Goal: Task Accomplishment & Management: Complete application form

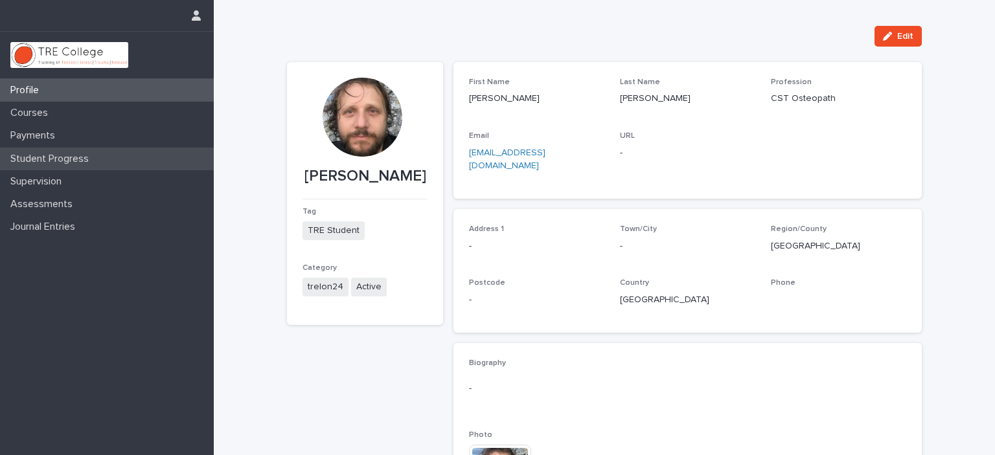
click at [63, 158] on p "Student Progress" at bounding box center [52, 159] width 94 height 12
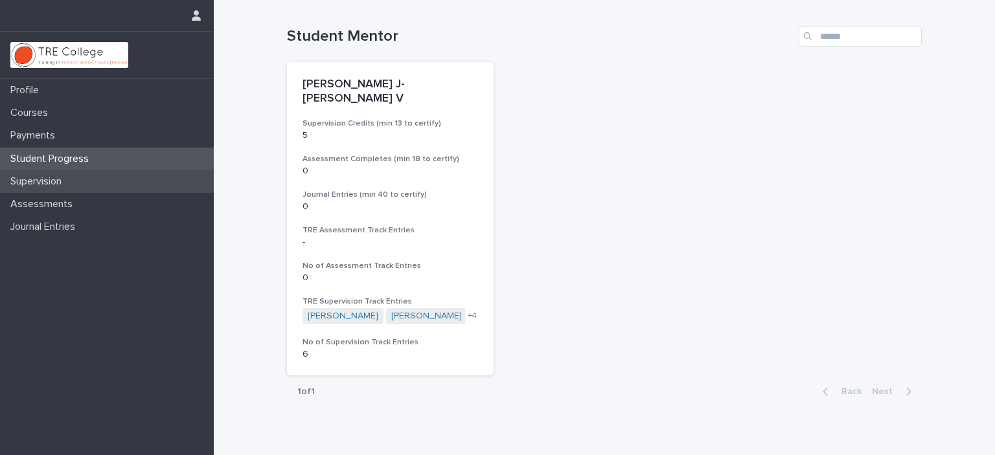
click at [77, 183] on div "Supervision" at bounding box center [107, 181] width 214 height 23
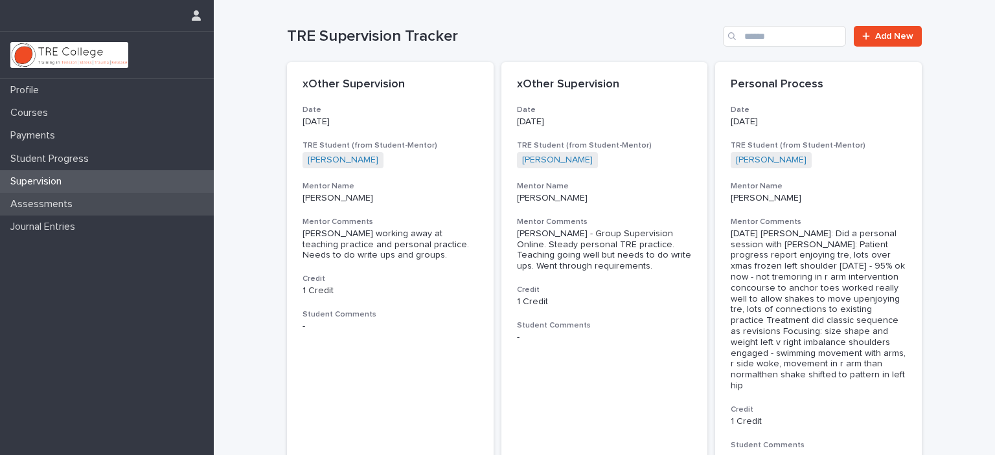
click at [25, 201] on p "Assessments" at bounding box center [44, 204] width 78 height 12
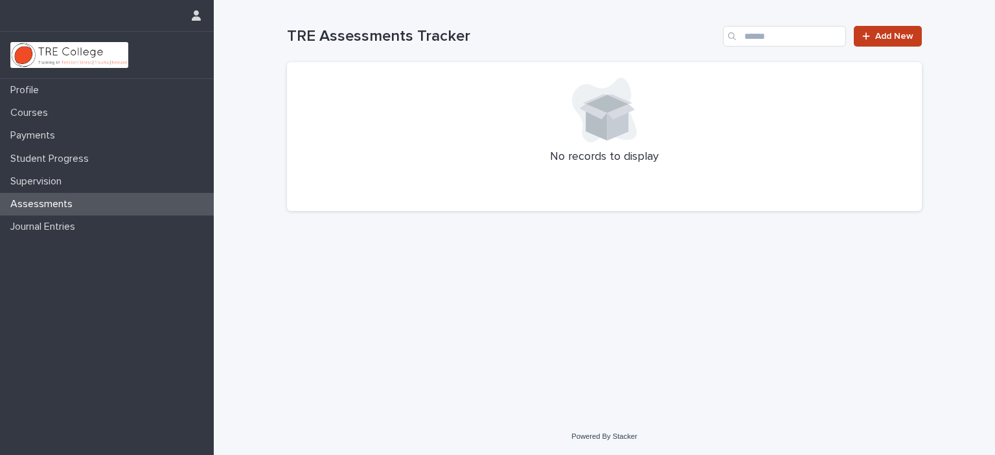
click at [901, 37] on span "Add New" at bounding box center [894, 36] width 38 height 9
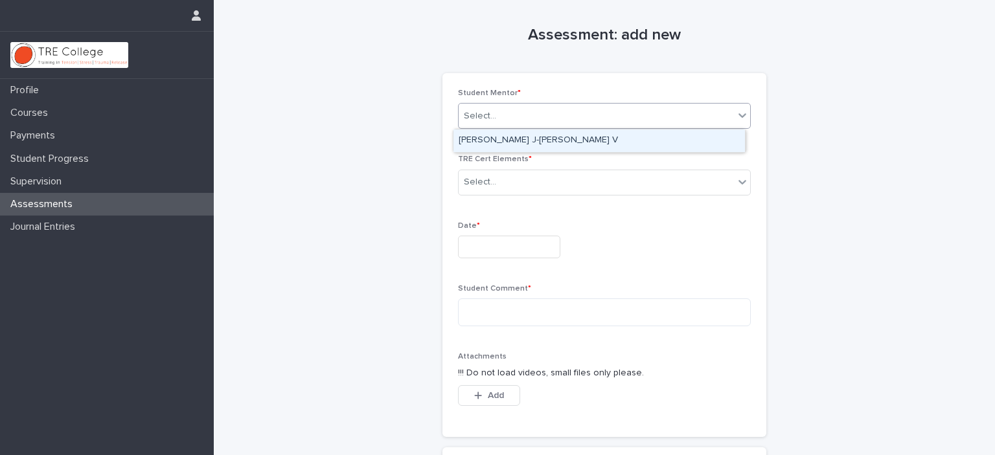
click at [623, 112] on div "Select..." at bounding box center [596, 116] width 275 height 21
click at [521, 140] on div "[PERSON_NAME] J-[PERSON_NAME] V" at bounding box center [600, 141] width 292 height 23
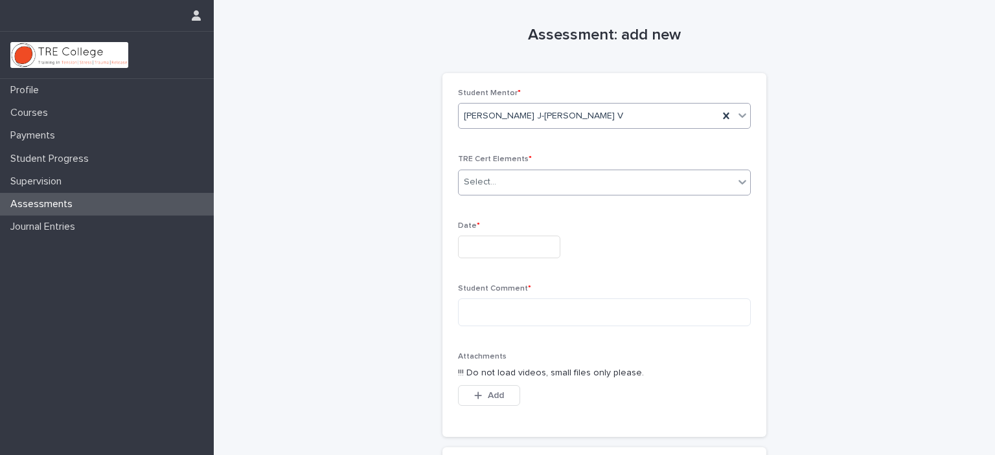
click at [525, 177] on div "Select..." at bounding box center [596, 182] width 275 height 21
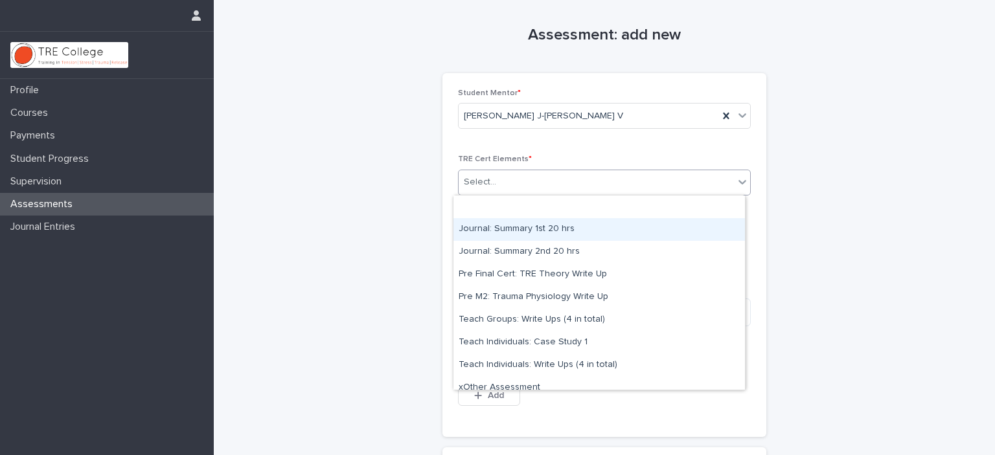
click at [526, 230] on div "Journal: Summary 1st 20 hrs" at bounding box center [600, 229] width 292 height 23
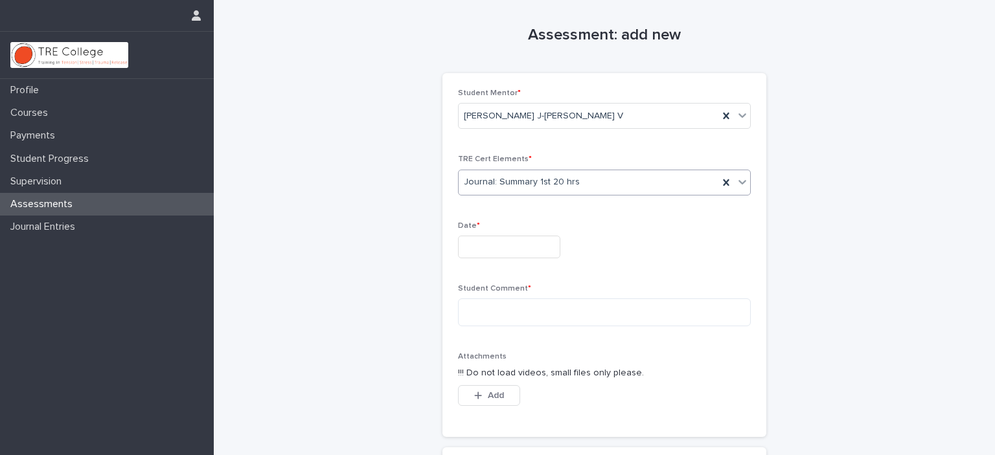
click at [516, 246] on input "text" at bounding box center [509, 247] width 102 height 23
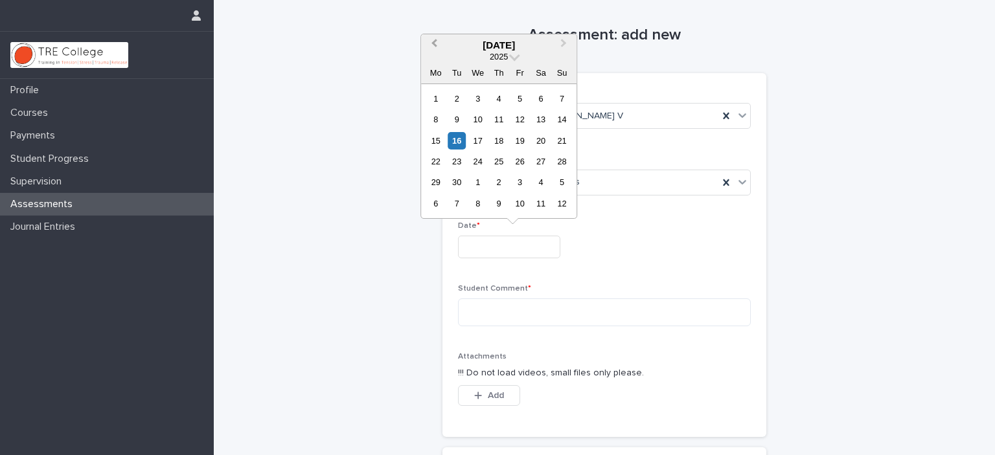
click at [432, 46] on button "Previous Month" at bounding box center [432, 46] width 21 height 21
click at [518, 179] on div "27" at bounding box center [519, 182] width 17 height 17
type input "**********"
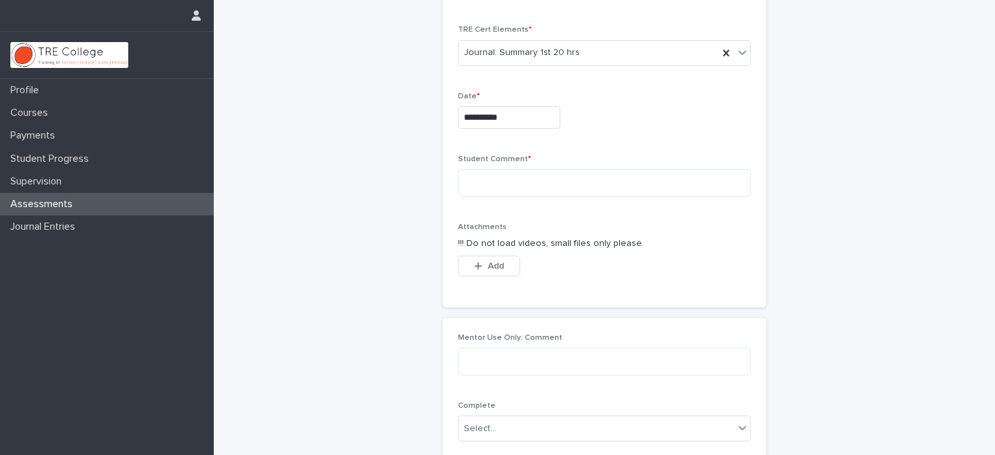
scroll to position [259, 0]
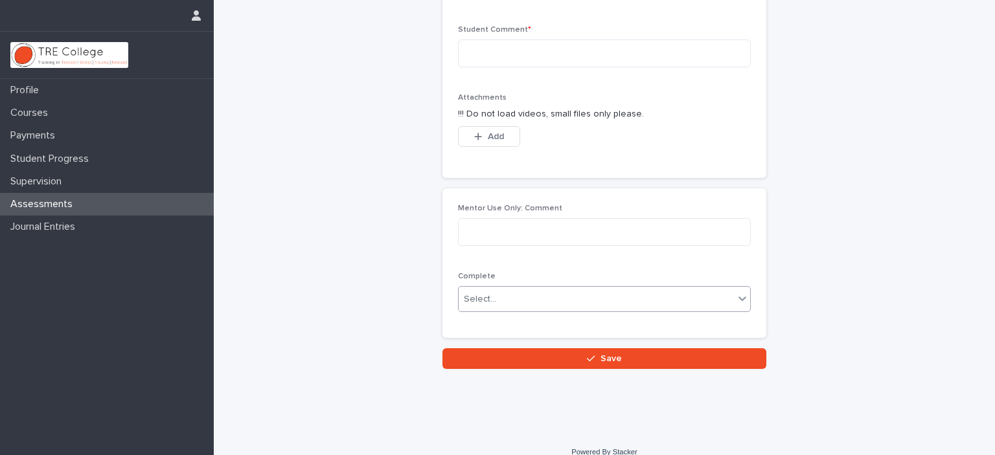
click at [522, 297] on div "Select..." at bounding box center [596, 299] width 275 height 21
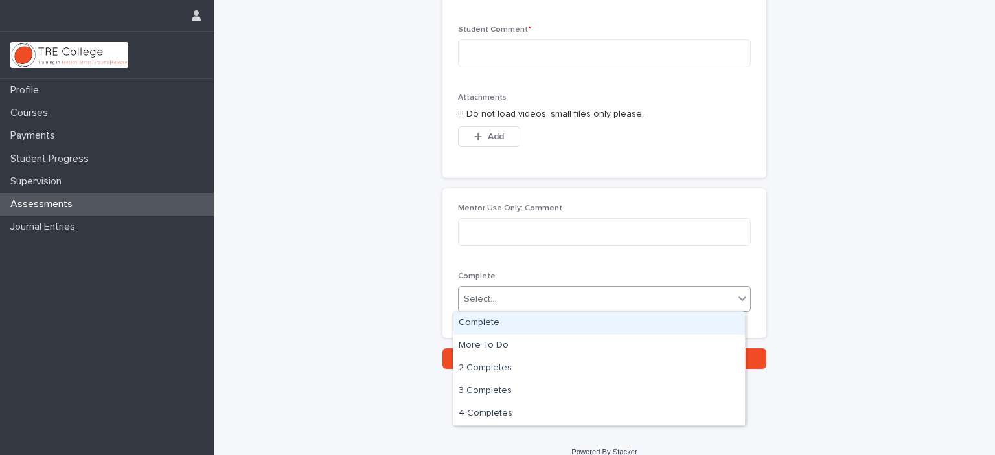
click at [500, 321] on div "Complete" at bounding box center [600, 323] width 292 height 23
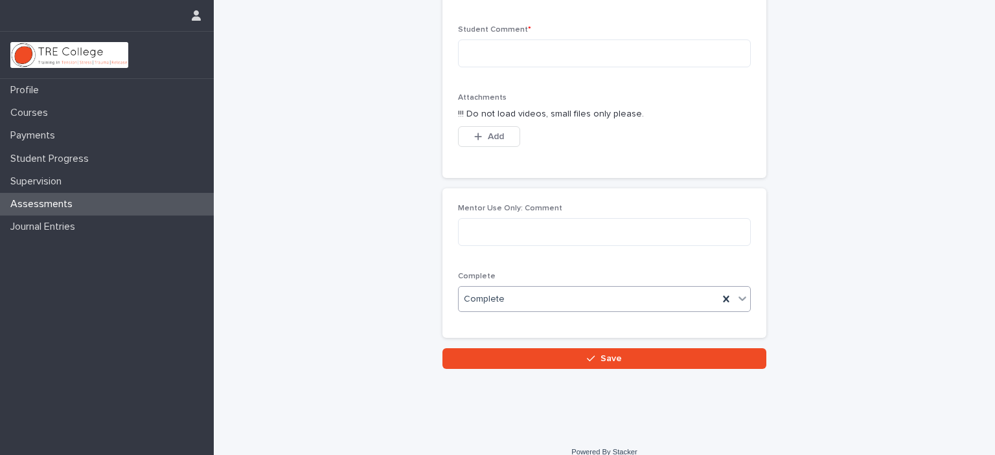
scroll to position [130, 0]
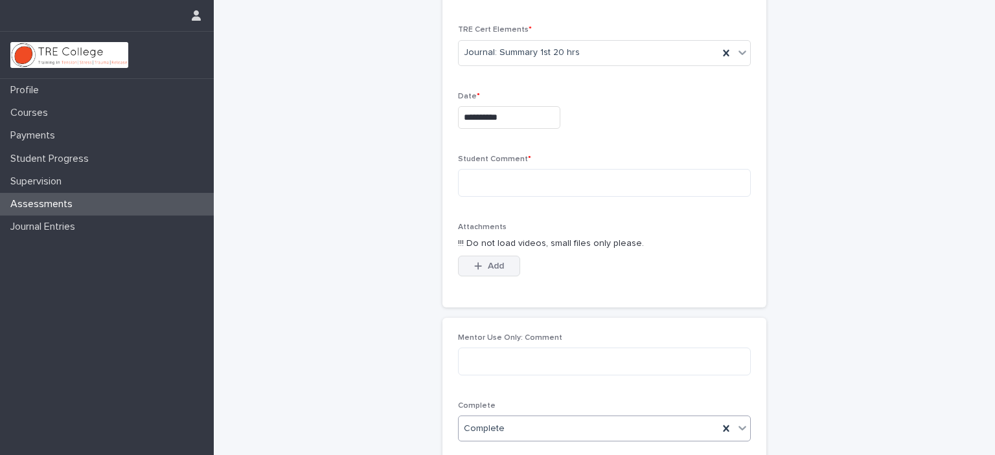
click at [490, 266] on span "Add" at bounding box center [496, 266] width 16 height 9
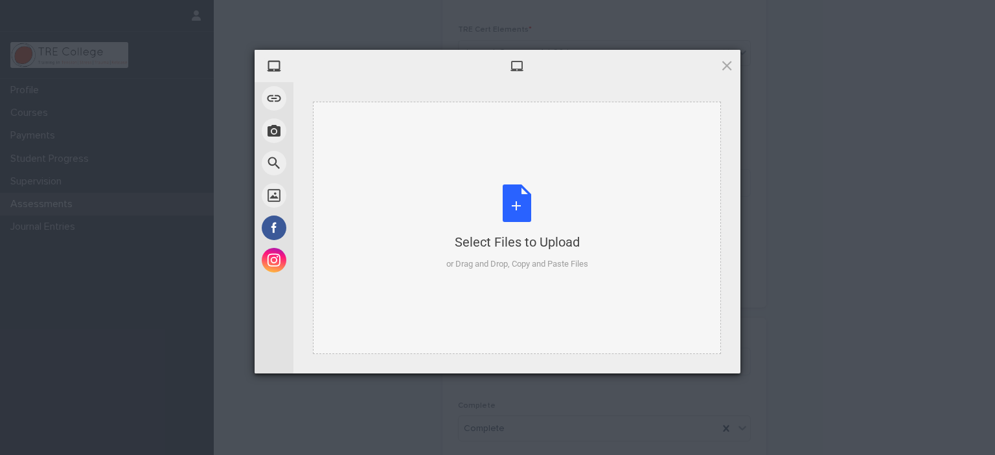
click at [505, 214] on div "Select Files to Upload or Drag and Drop, Copy and Paste Files" at bounding box center [517, 228] width 142 height 86
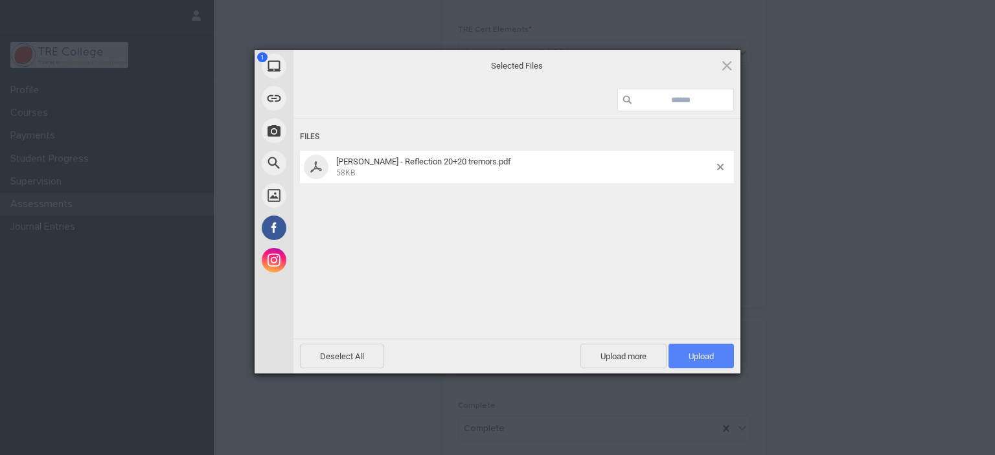
click at [691, 357] on span "Upload 1" at bounding box center [701, 357] width 25 height 10
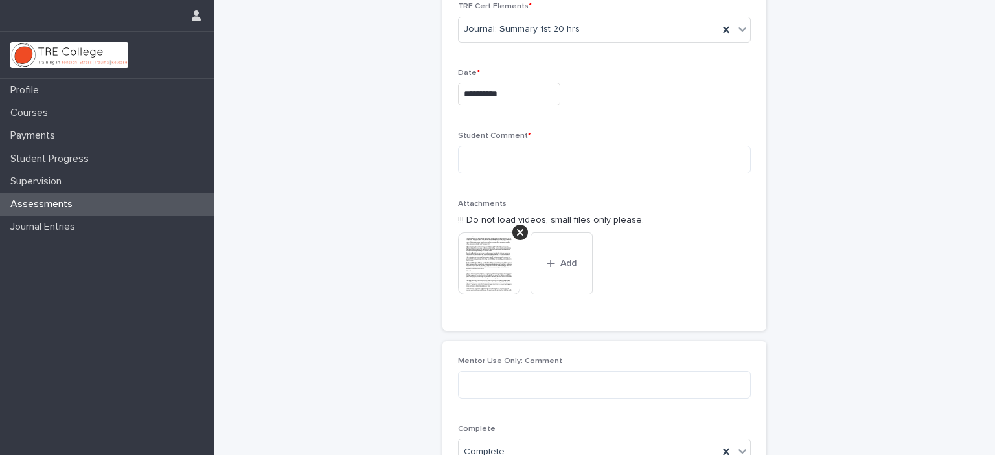
scroll to position [320, 0]
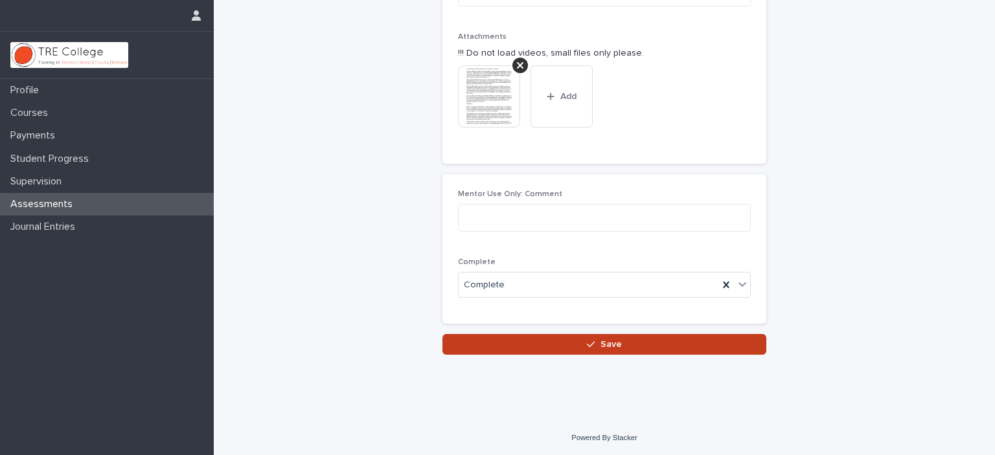
click at [591, 340] on div "button" at bounding box center [593, 344] width 13 height 9
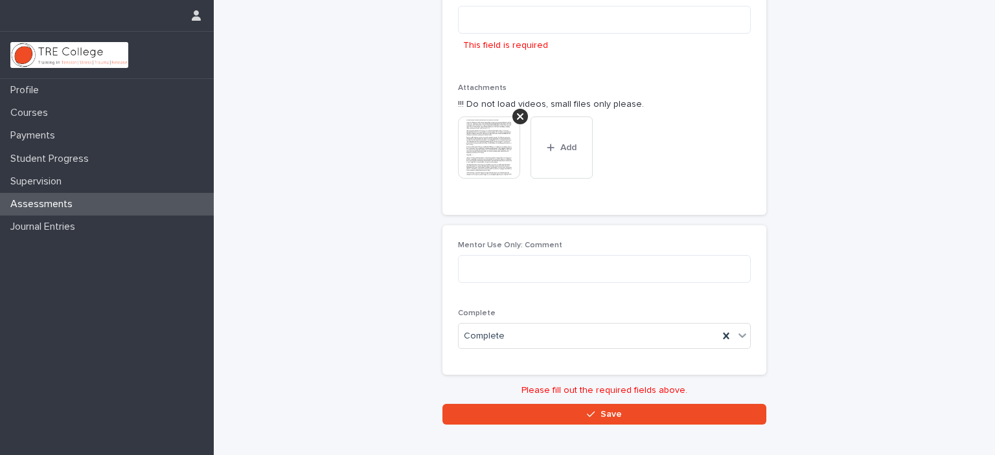
scroll to position [98, 0]
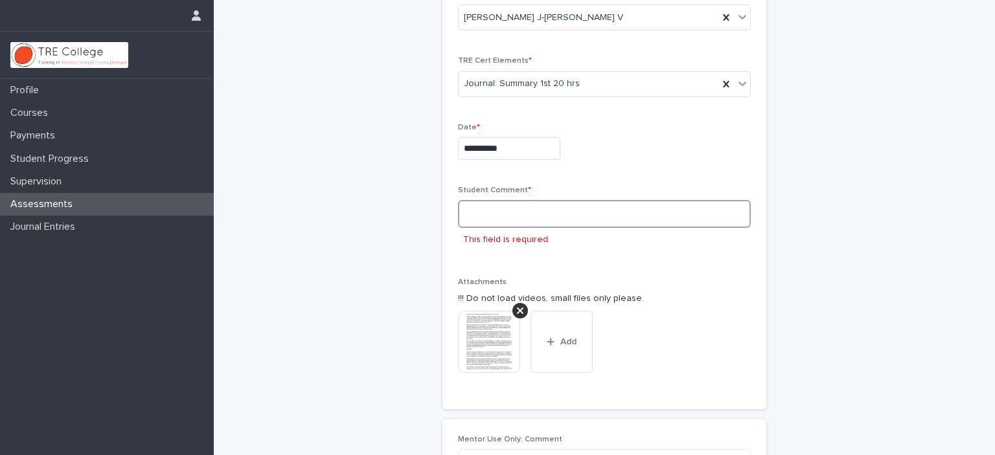
click at [474, 215] on textarea at bounding box center [604, 214] width 293 height 28
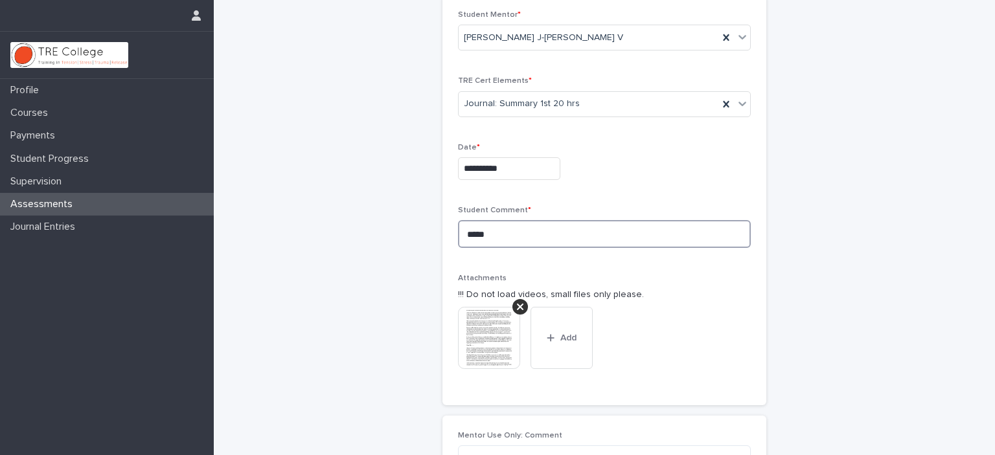
scroll to position [77, 0]
drag, startPoint x: 643, startPoint y: 233, endPoint x: 444, endPoint y: 227, distance: 198.3
click at [444, 227] on div "**********" at bounding box center [605, 201] width 324 height 411
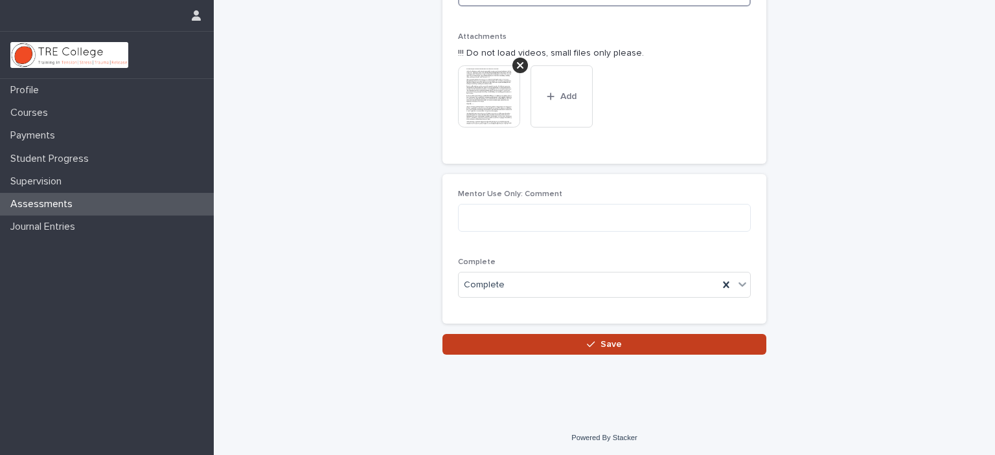
type textarea "**********"
click at [528, 344] on button "Save" at bounding box center [605, 344] width 324 height 21
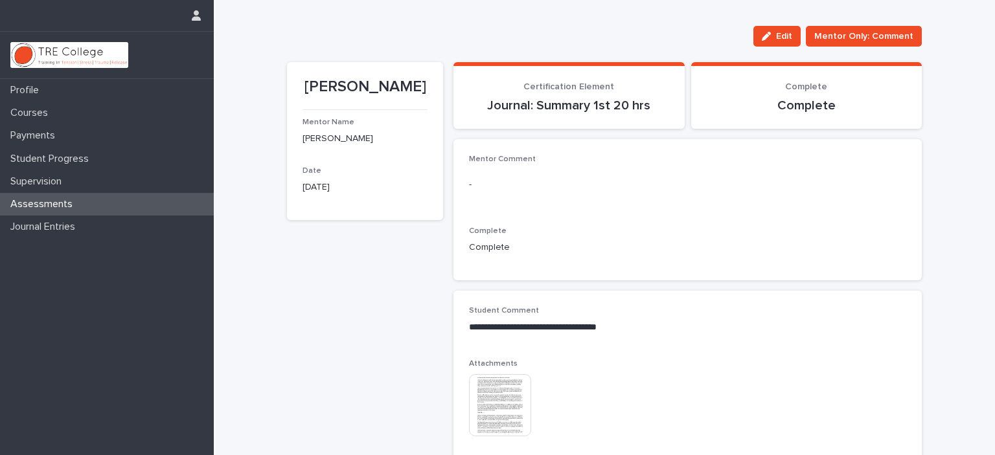
click at [92, 200] on div "Assessments" at bounding box center [107, 204] width 214 height 23
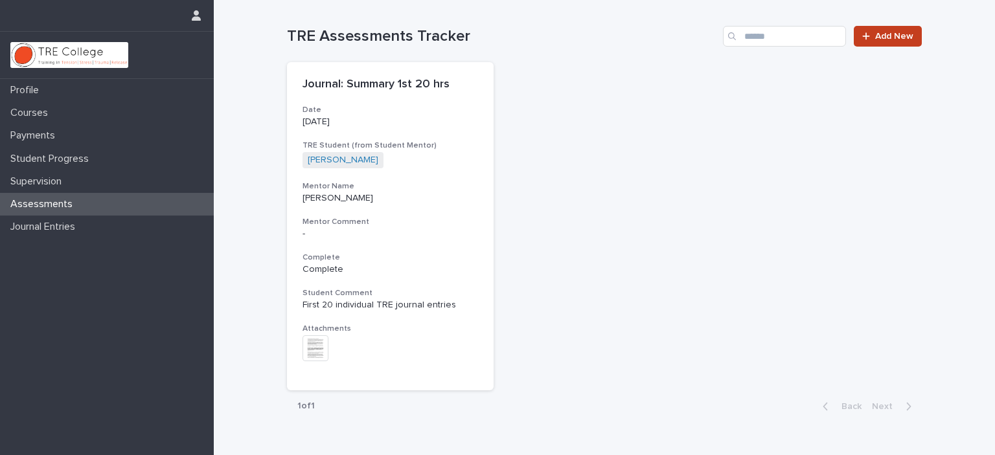
click at [882, 36] on span "Add New" at bounding box center [894, 36] width 38 height 9
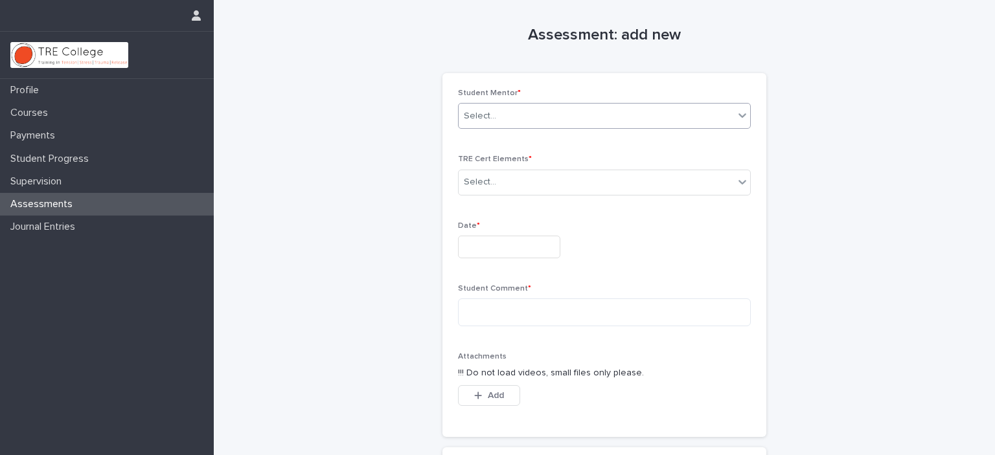
click at [643, 108] on div "Select..." at bounding box center [596, 116] width 275 height 21
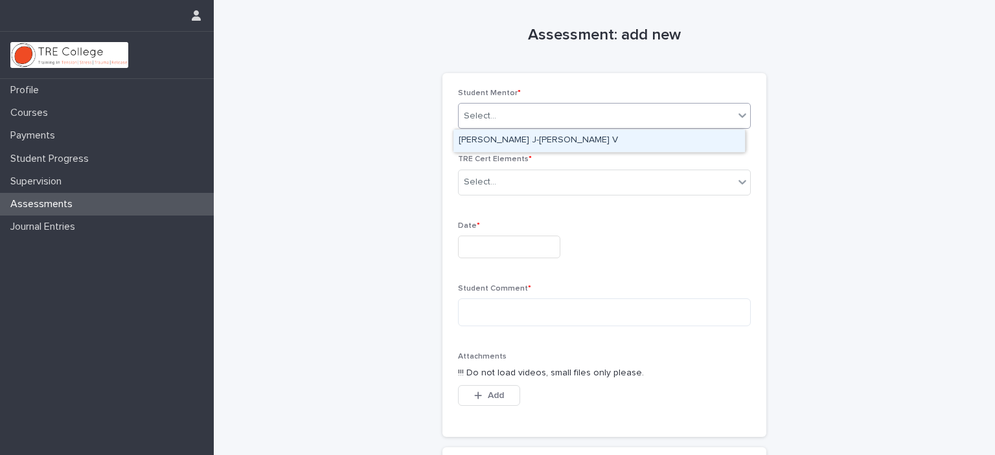
click at [575, 139] on div "[PERSON_NAME] J-[PERSON_NAME] V" at bounding box center [600, 141] width 292 height 23
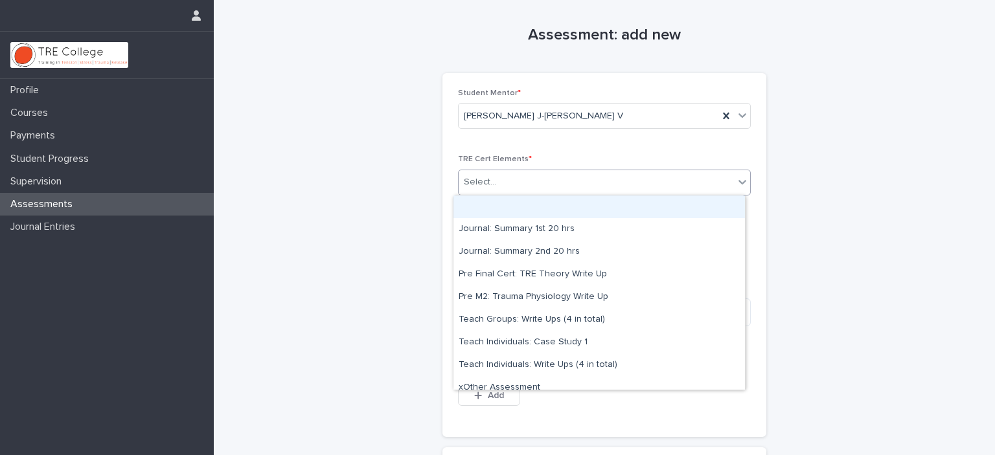
click at [552, 179] on div "Select..." at bounding box center [596, 182] width 275 height 21
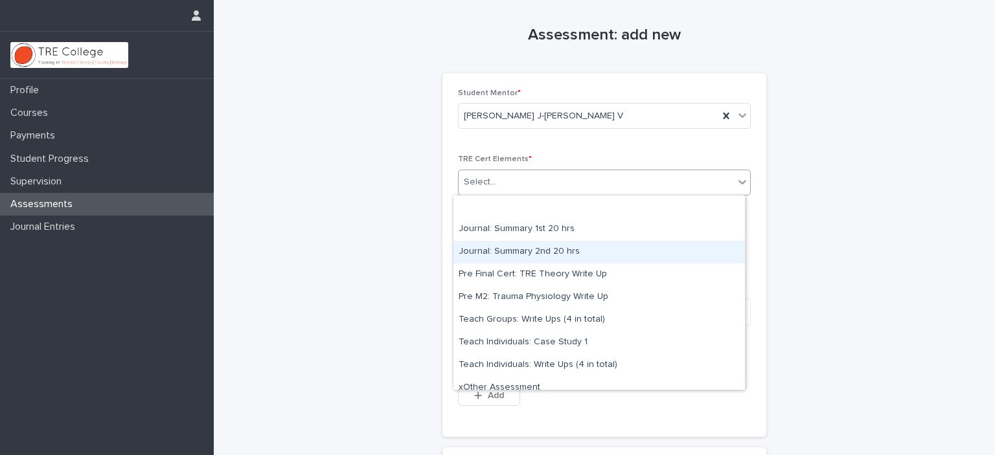
click at [535, 253] on div "Journal: Summary 2nd 20 hrs" at bounding box center [600, 252] width 292 height 23
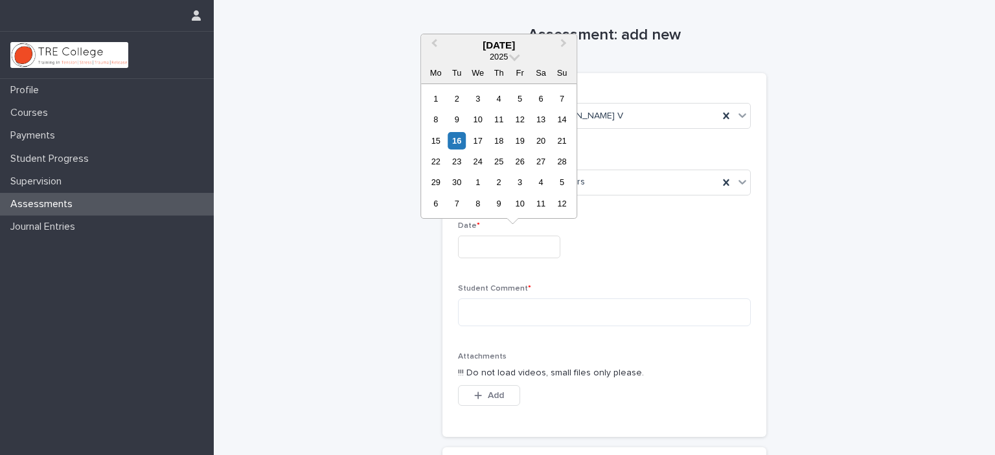
click at [501, 246] on input "text" at bounding box center [509, 247] width 102 height 23
click at [432, 39] on button "Previous Month" at bounding box center [432, 46] width 21 height 21
click at [519, 165] on div "22" at bounding box center [519, 161] width 17 height 17
type input "**********"
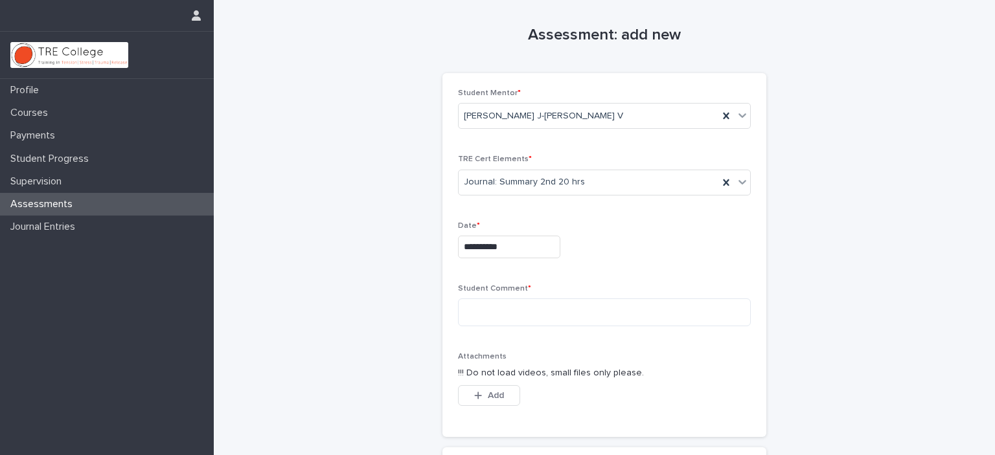
scroll to position [130, 0]
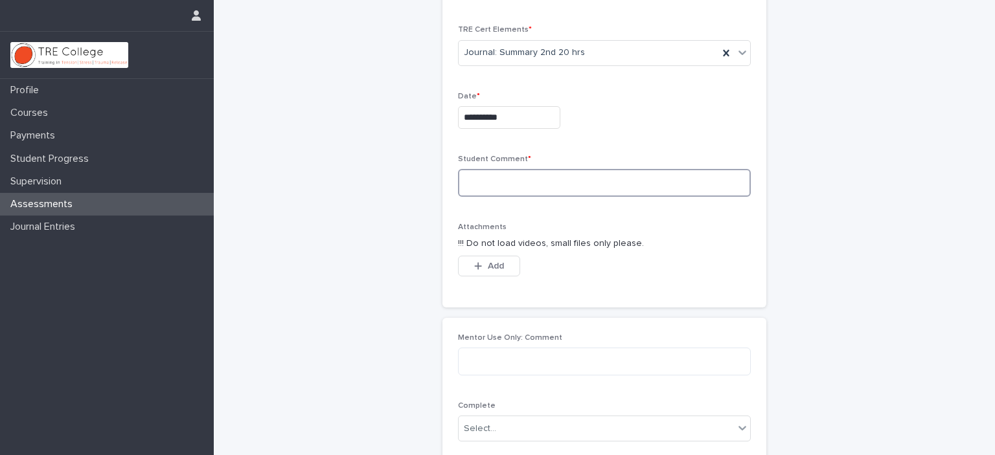
paste textarea "**********"
drag, startPoint x: 479, startPoint y: 183, endPoint x: 456, endPoint y: 178, distance: 23.8
click at [458, 178] on textarea "**********" at bounding box center [604, 183] width 293 height 28
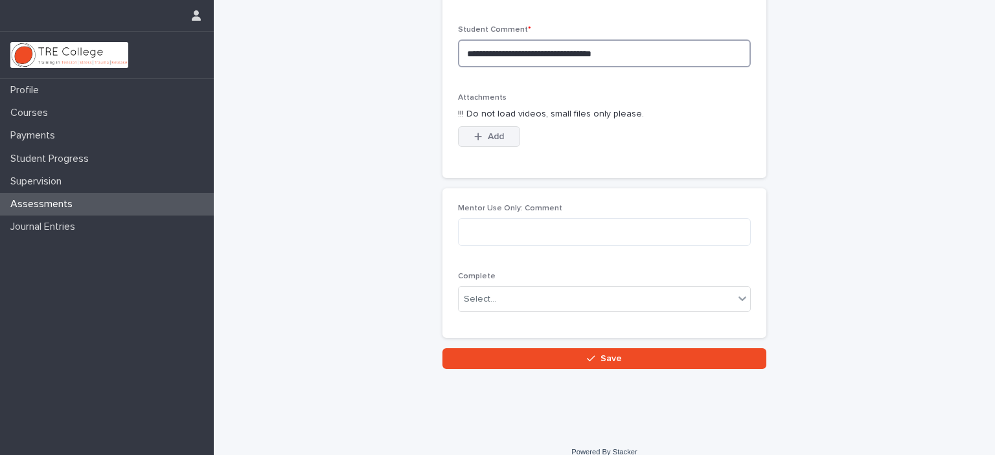
type textarea "**********"
click at [477, 139] on div "button" at bounding box center [480, 136] width 13 height 9
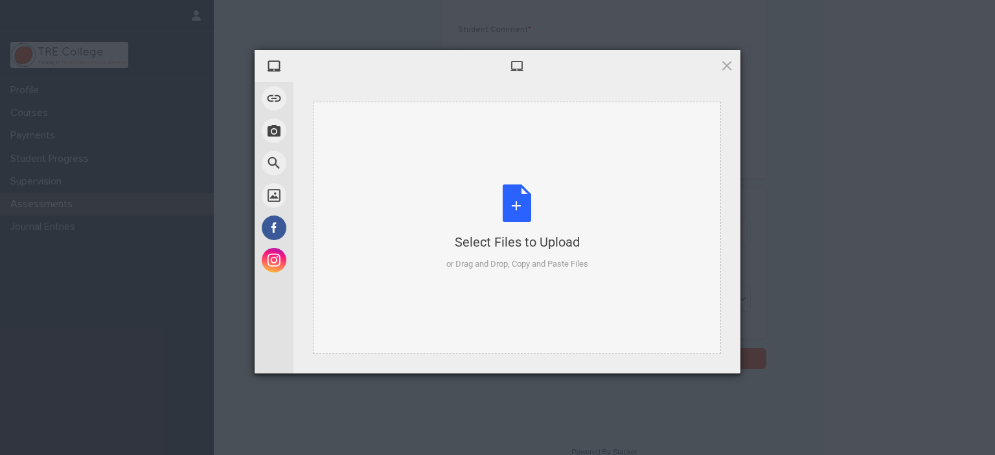
click at [512, 201] on div "Select Files to Upload or Drag and Drop, Copy and Paste Files" at bounding box center [517, 228] width 142 height 86
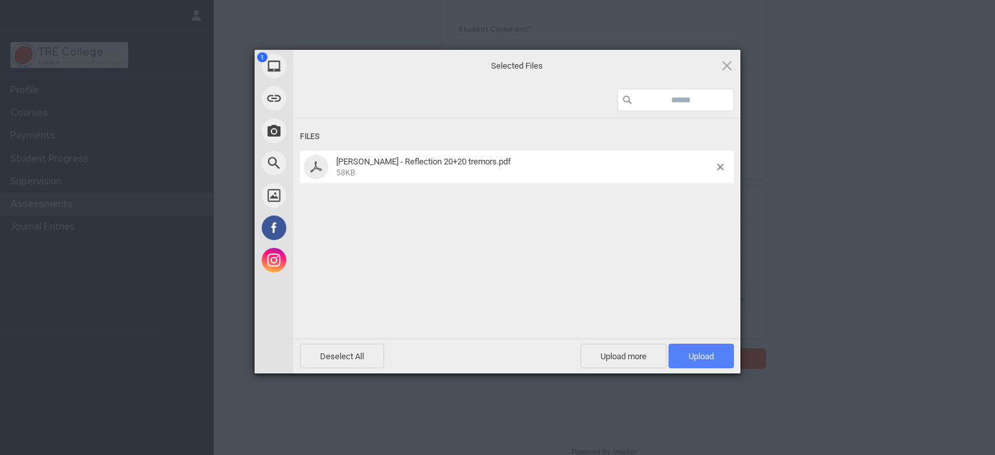
click at [693, 354] on span "Upload 1" at bounding box center [701, 357] width 25 height 10
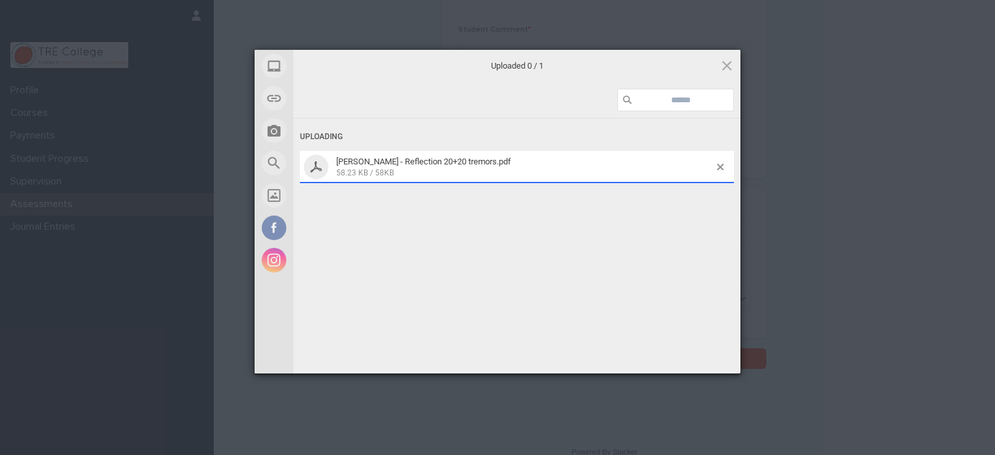
scroll to position [282, 0]
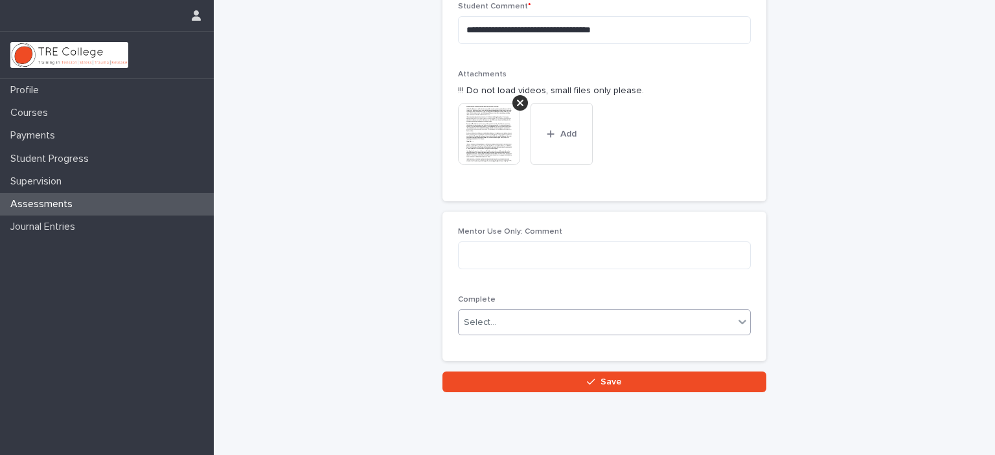
click at [536, 319] on div "Select..." at bounding box center [596, 322] width 275 height 21
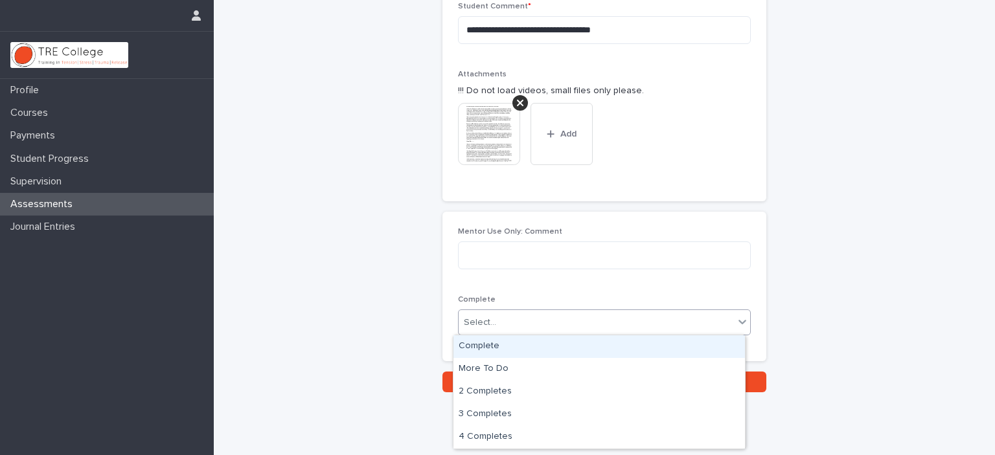
click at [507, 347] on div "Complete" at bounding box center [600, 347] width 292 height 23
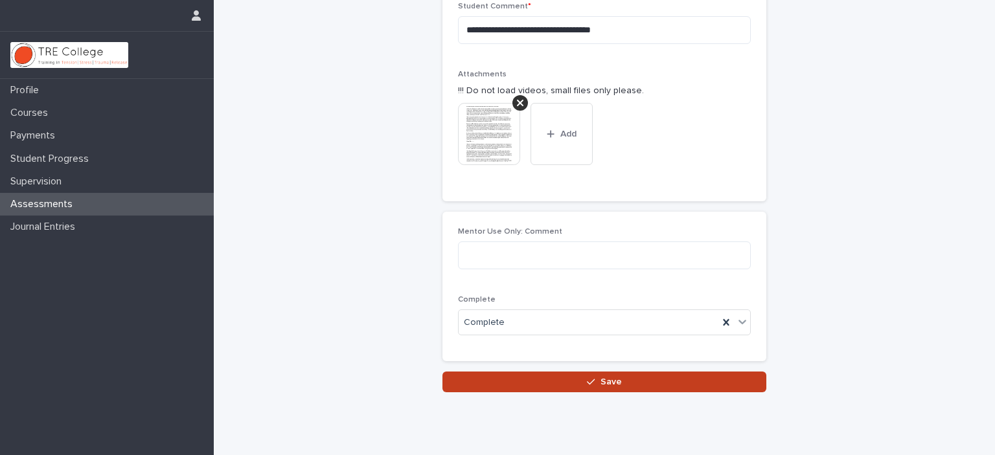
click at [552, 378] on button "Save" at bounding box center [605, 382] width 324 height 21
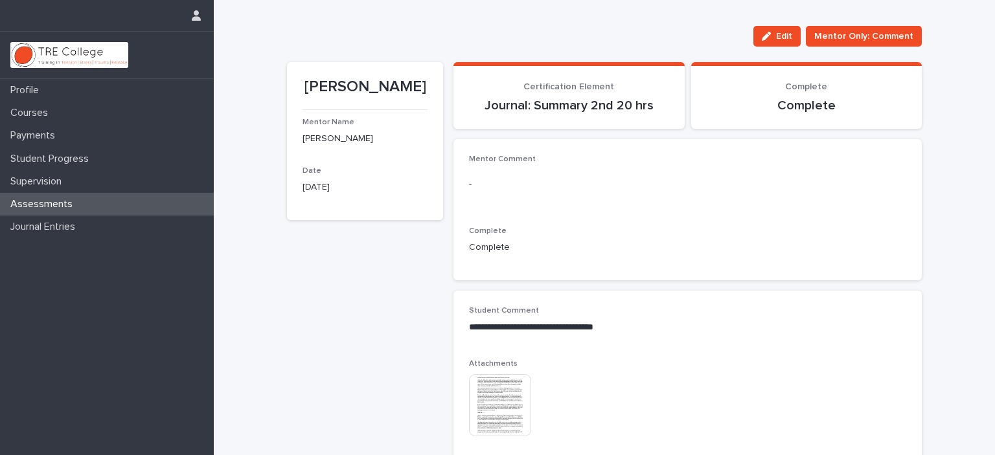
click at [70, 201] on p "Assessments" at bounding box center [44, 204] width 78 height 12
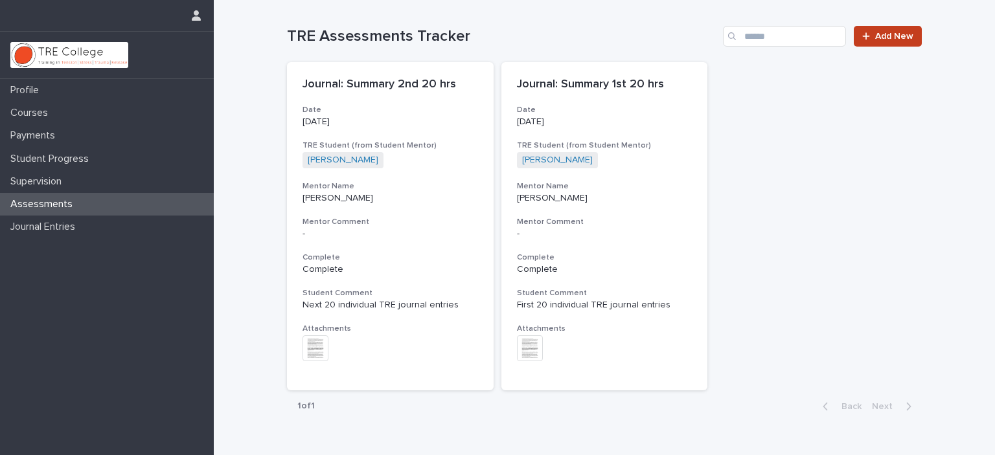
click at [892, 32] on span "Add New" at bounding box center [894, 36] width 38 height 9
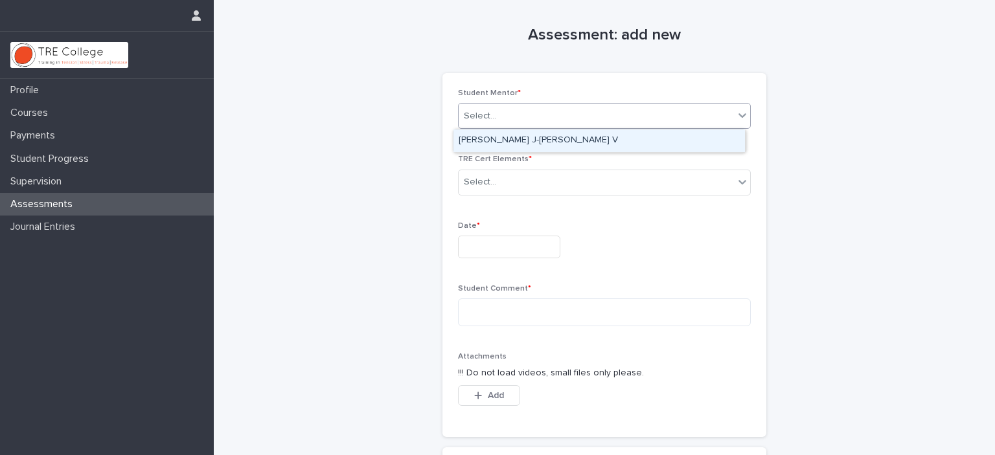
click at [599, 113] on div "Select..." at bounding box center [596, 116] width 275 height 21
click at [542, 139] on div "[PERSON_NAME] J-[PERSON_NAME] V" at bounding box center [600, 141] width 292 height 23
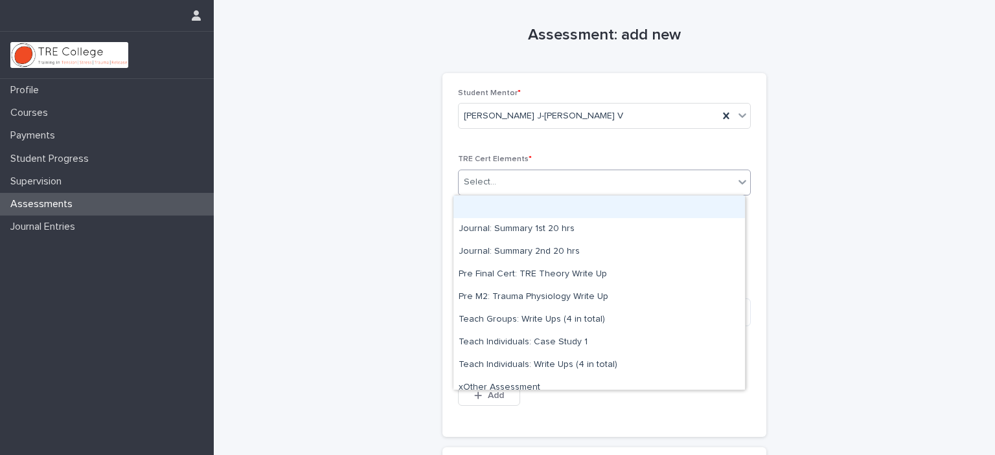
click at [531, 181] on div "Select..." at bounding box center [596, 182] width 275 height 21
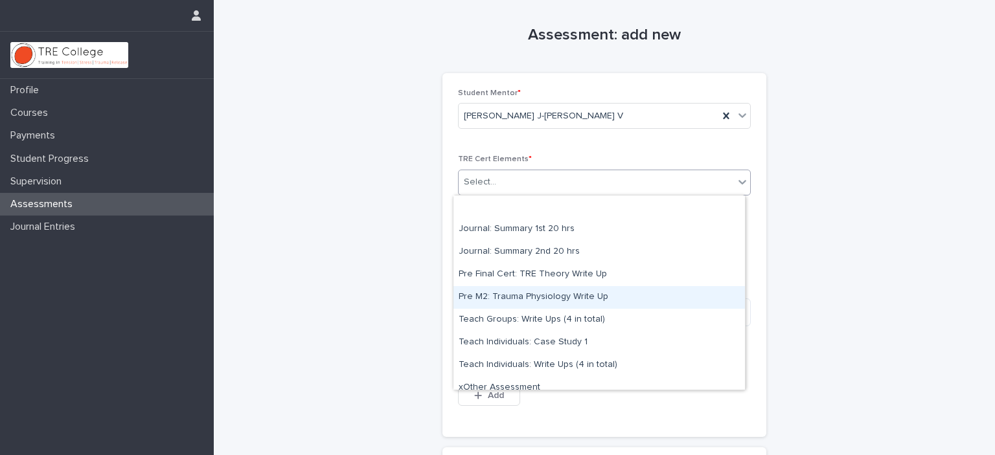
click at [536, 292] on div "Pre M2: Trauma Physiology Write Up" at bounding box center [600, 297] width 292 height 23
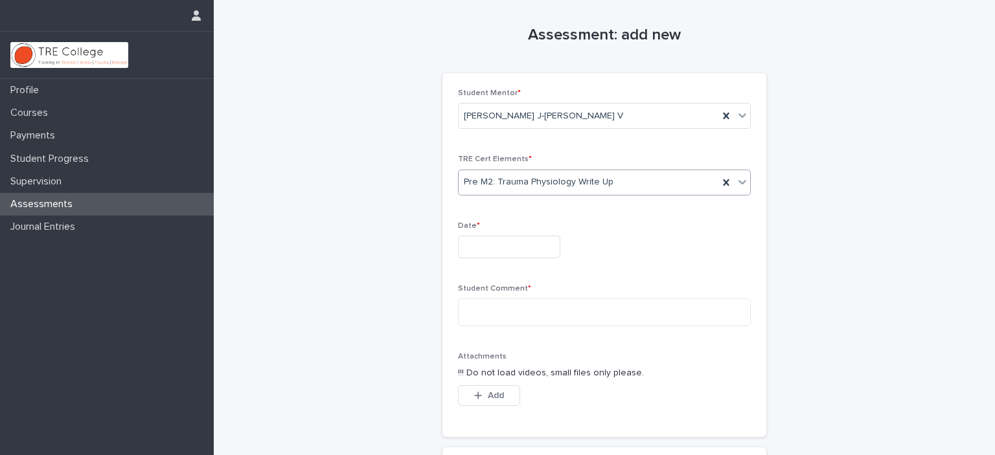
click at [498, 249] on input "text" at bounding box center [509, 247] width 102 height 23
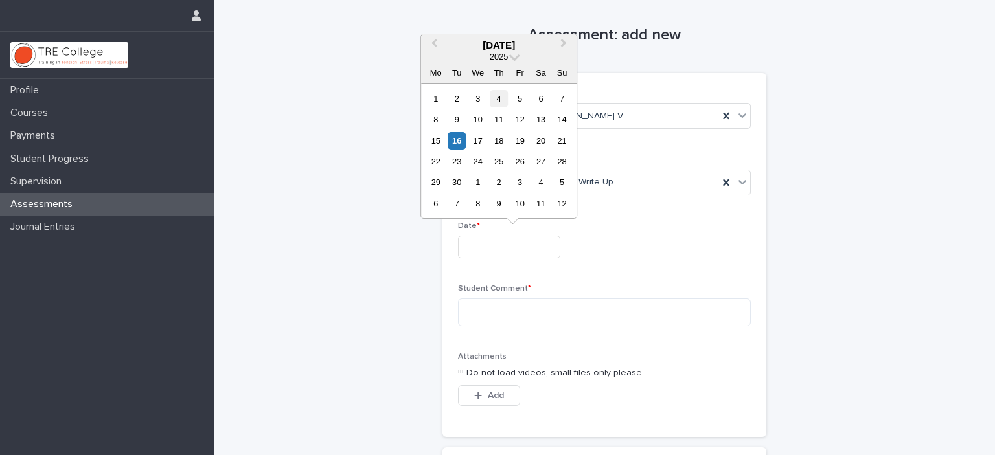
click at [496, 97] on div "4" at bounding box center [498, 98] width 17 height 17
type input "**********"
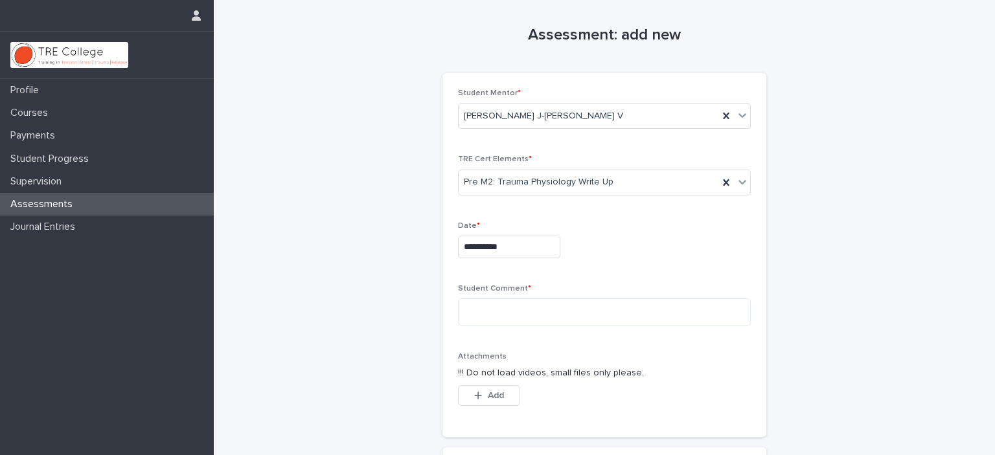
scroll to position [130, 0]
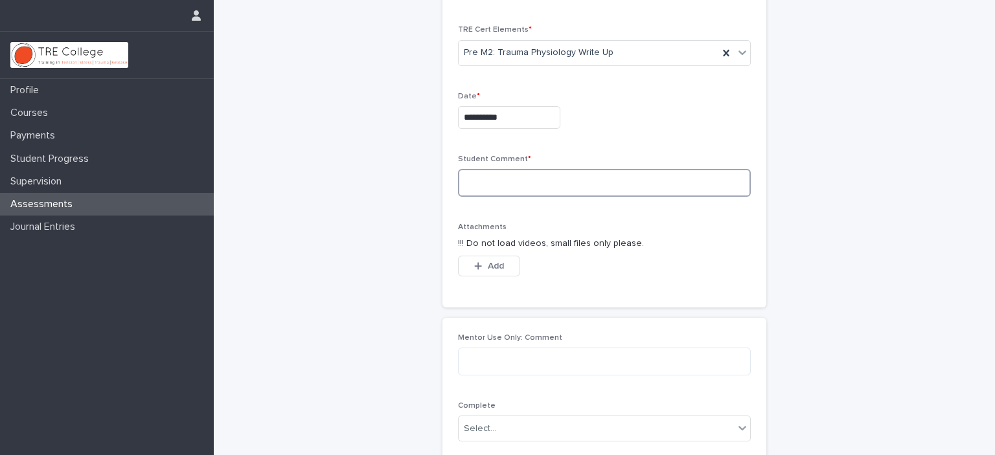
click at [487, 185] on textarea at bounding box center [604, 183] width 293 height 28
type textarea "*****"
click at [488, 262] on span "Add" at bounding box center [496, 266] width 16 height 9
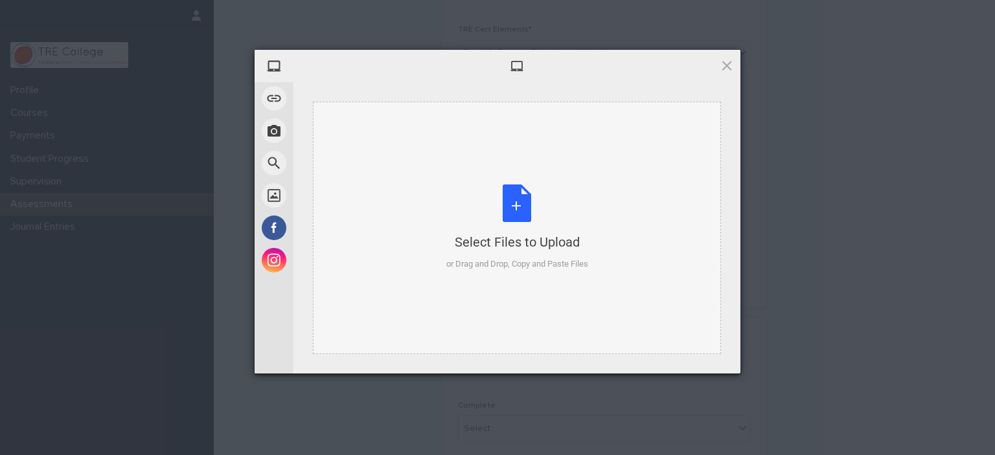
click at [528, 213] on div "Select Files to Upload or Drag and Drop, Copy and Paste Files" at bounding box center [517, 228] width 142 height 86
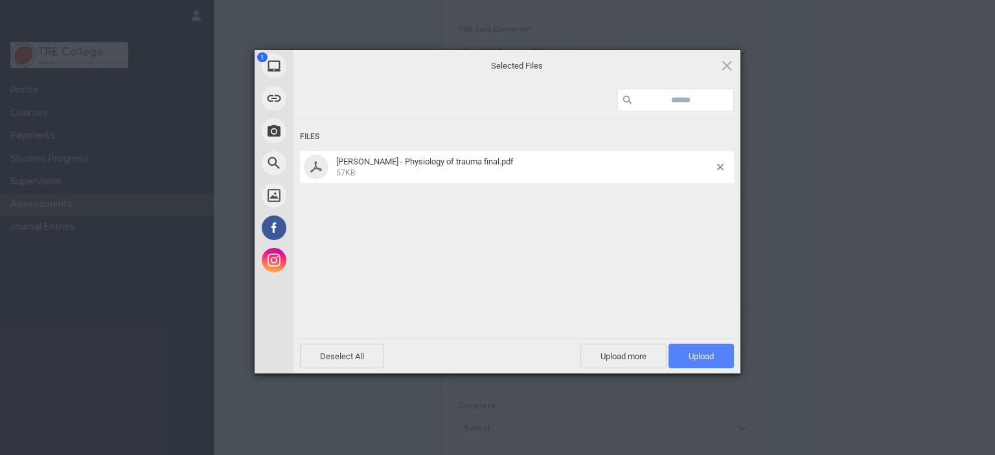
click at [706, 356] on span "Upload 1" at bounding box center [701, 357] width 25 height 10
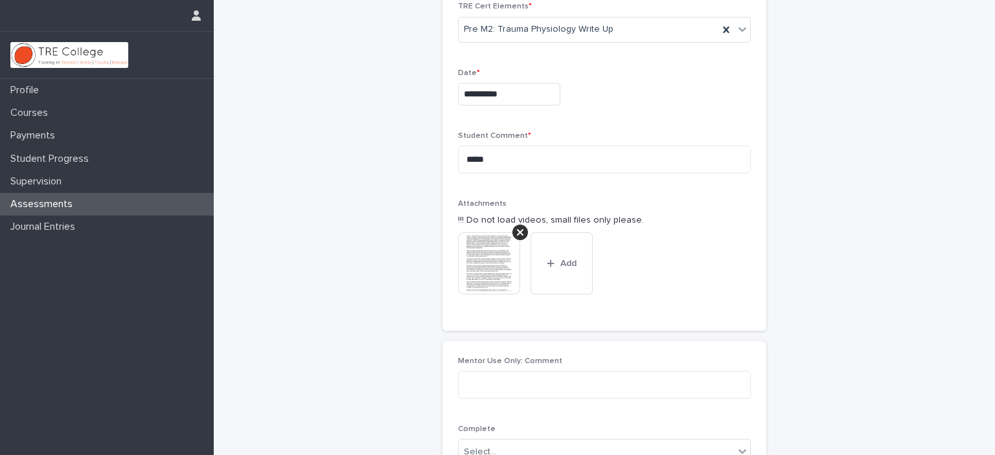
scroll to position [282, 0]
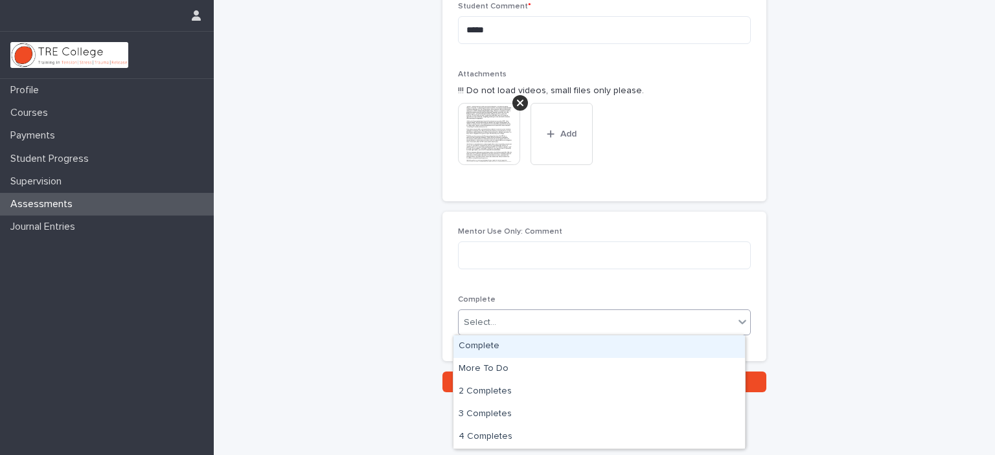
click at [580, 319] on div "Select..." at bounding box center [596, 322] width 275 height 21
click at [535, 348] on div "Complete" at bounding box center [600, 347] width 292 height 23
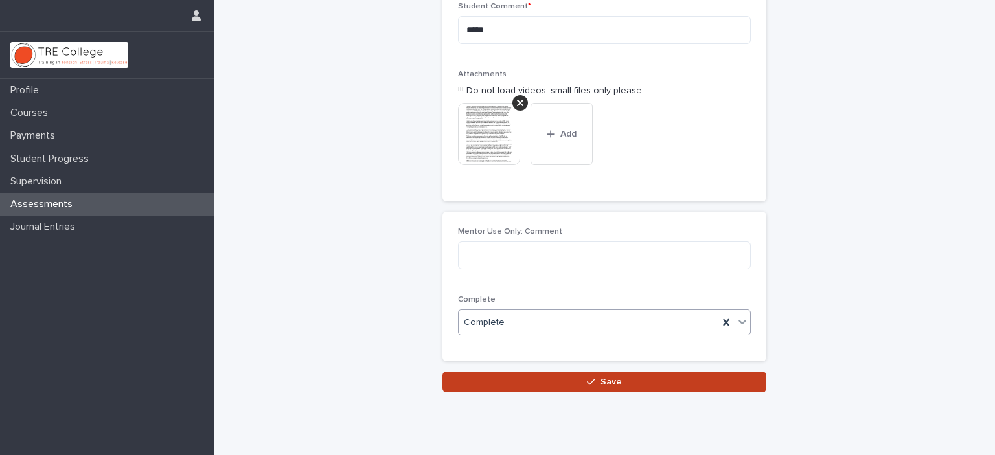
click at [656, 378] on button "Save" at bounding box center [605, 382] width 324 height 21
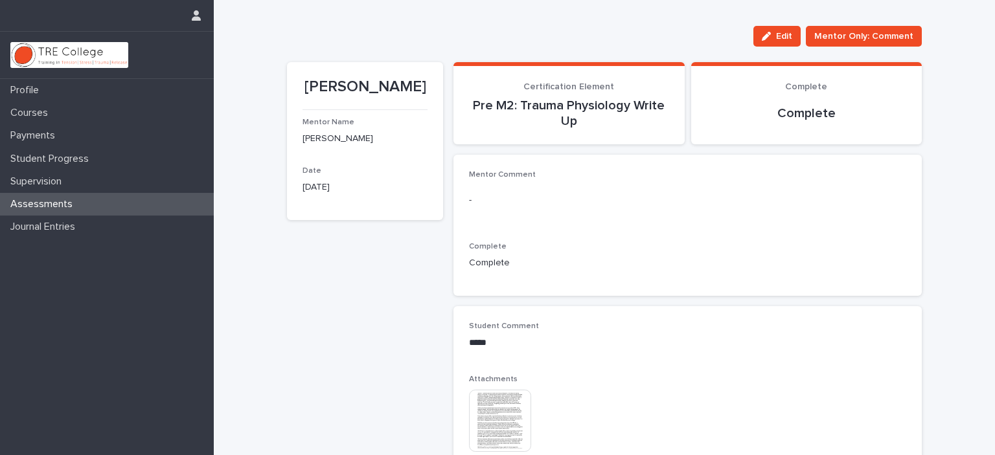
click at [102, 200] on div "Assessments" at bounding box center [107, 204] width 214 height 23
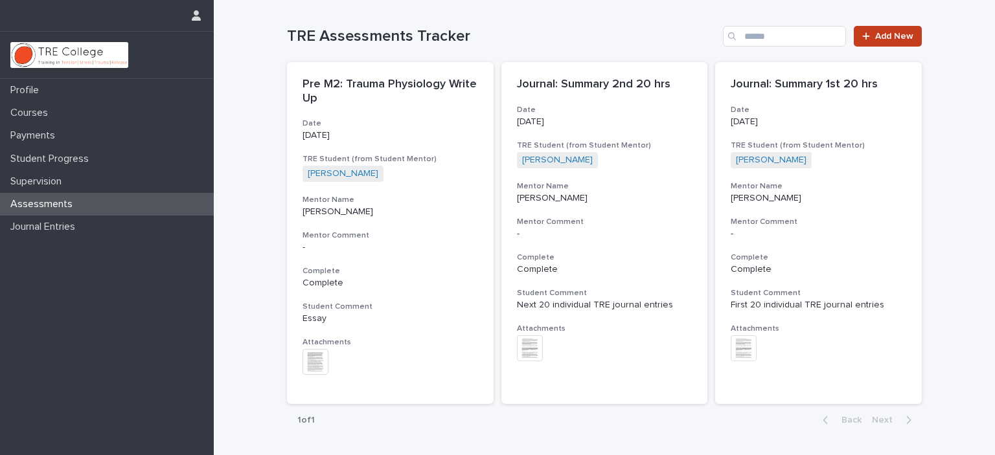
click at [868, 27] on link "Add New" at bounding box center [888, 36] width 68 height 21
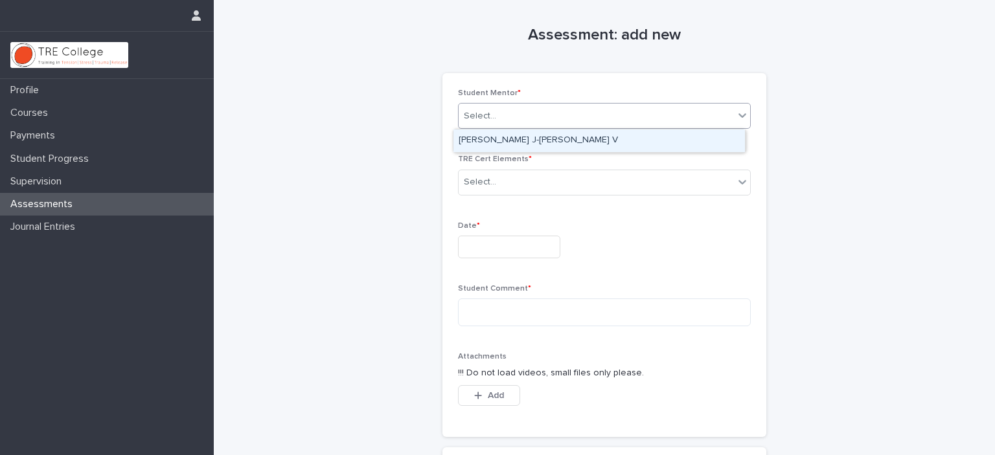
click at [627, 117] on div "Select..." at bounding box center [596, 116] width 275 height 21
click at [581, 139] on div "[PERSON_NAME] J-[PERSON_NAME] V" at bounding box center [600, 141] width 292 height 23
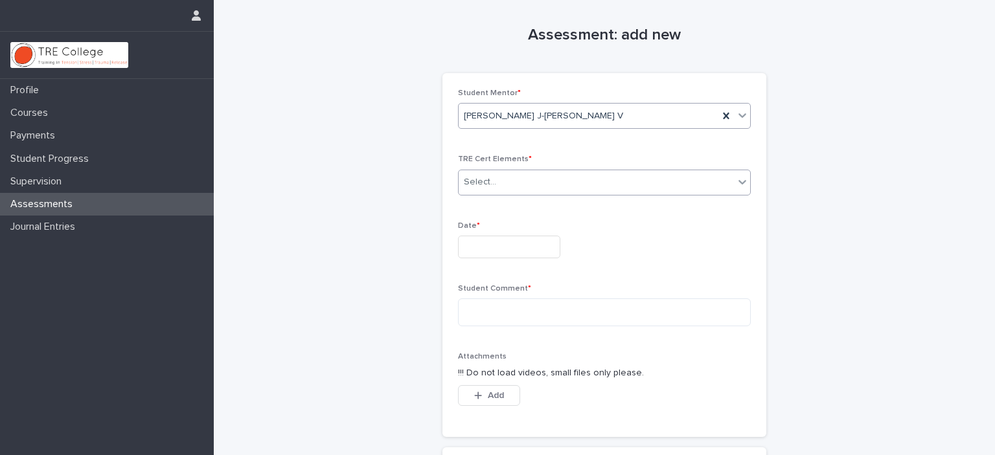
click at [562, 180] on div "Select..." at bounding box center [596, 182] width 275 height 21
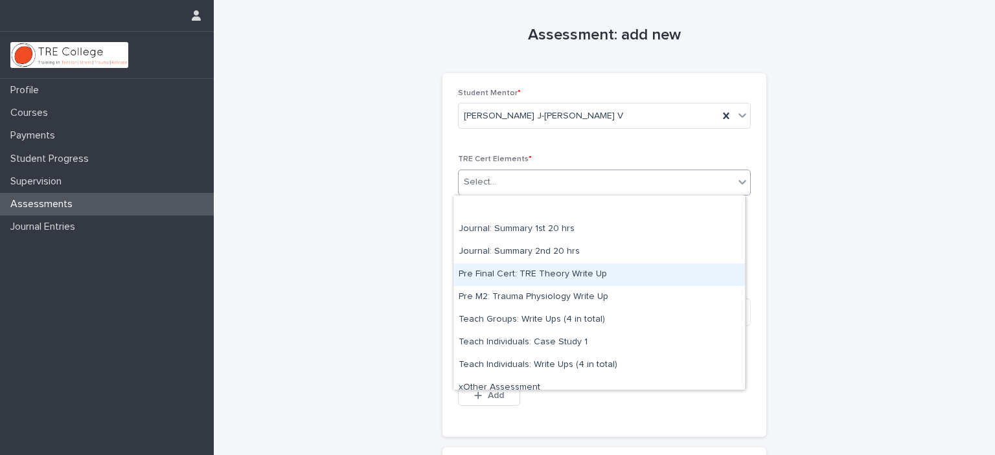
click at [577, 271] on div "Pre Final Cert: TRE Theory Write Up" at bounding box center [600, 275] width 292 height 23
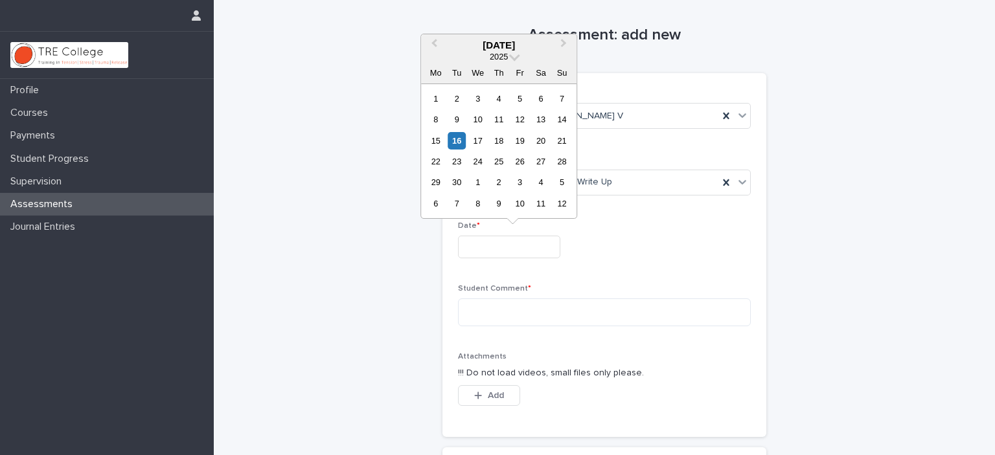
click at [511, 249] on input "text" at bounding box center [509, 247] width 102 height 23
click at [432, 139] on div "15" at bounding box center [435, 140] width 17 height 17
type input "**********"
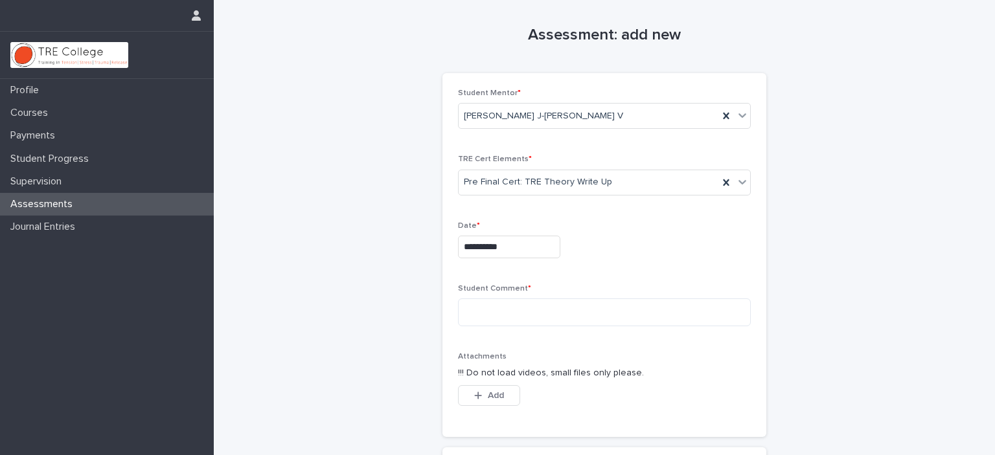
scroll to position [65, 0]
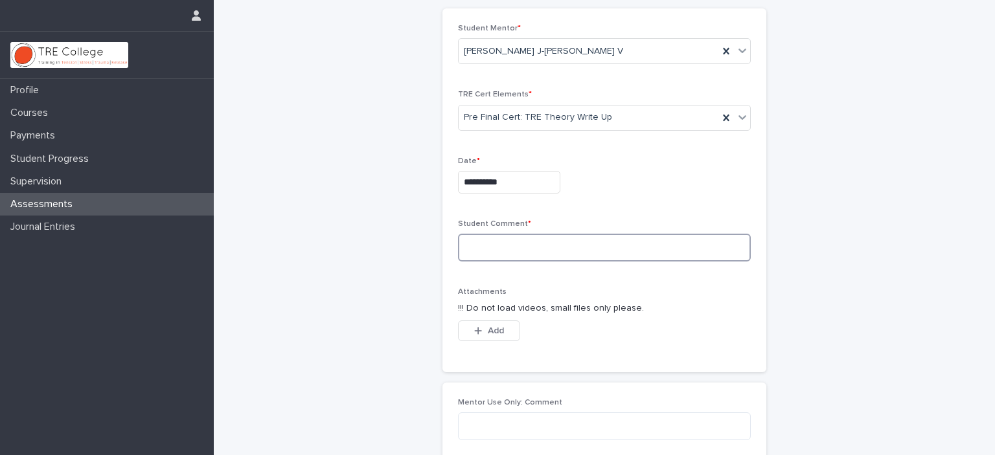
click at [492, 243] on textarea at bounding box center [604, 248] width 293 height 28
type textarea "*****"
click at [495, 328] on span "Add" at bounding box center [496, 331] width 16 height 9
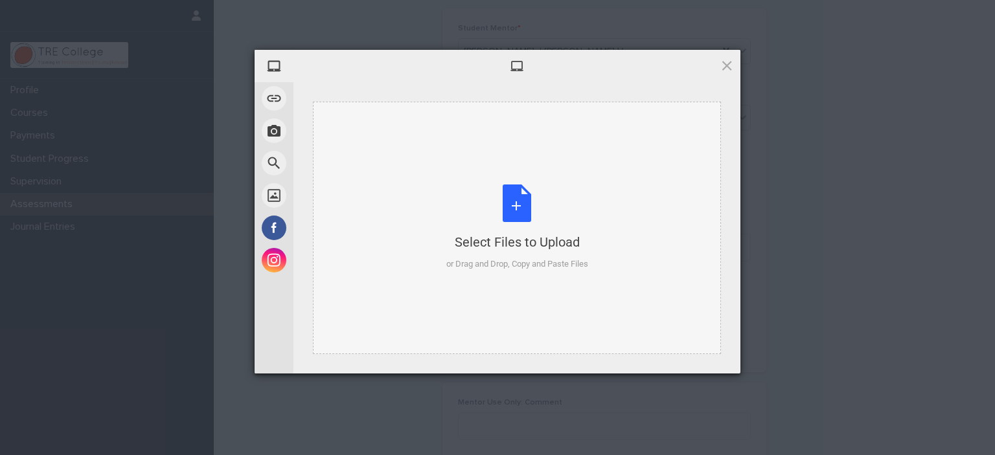
click at [507, 199] on div "Select Files to Upload or Drag and Drop, Copy and Paste Files" at bounding box center [517, 228] width 142 height 86
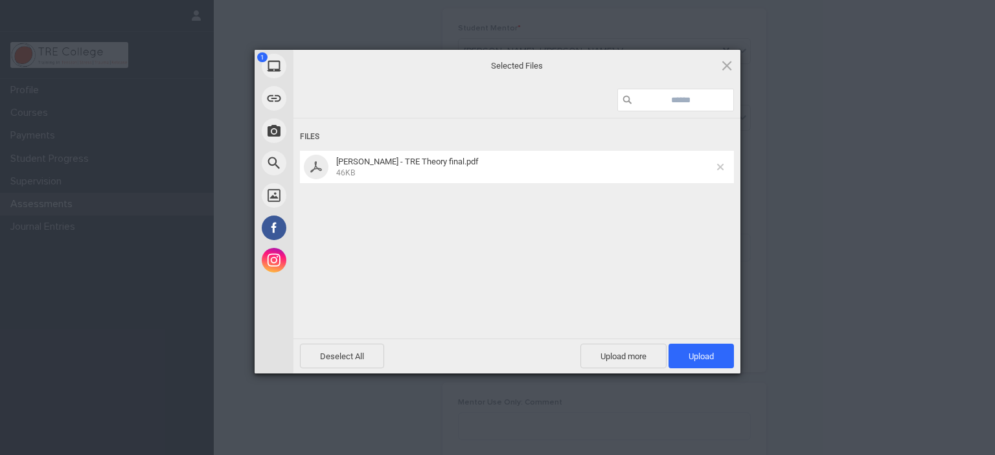
click at [720, 168] on span at bounding box center [720, 167] width 6 height 6
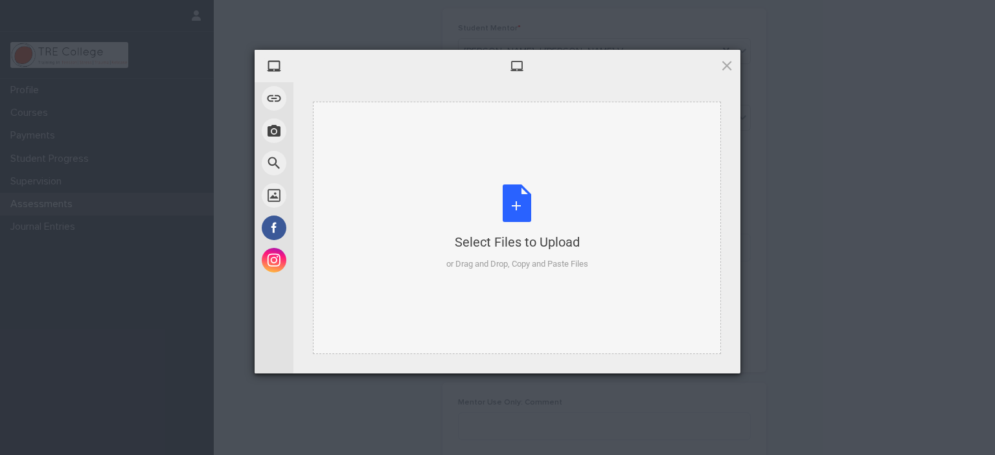
click at [516, 202] on div "Select Files to Upload or Drag and Drop, Copy and Paste Files" at bounding box center [517, 228] width 142 height 86
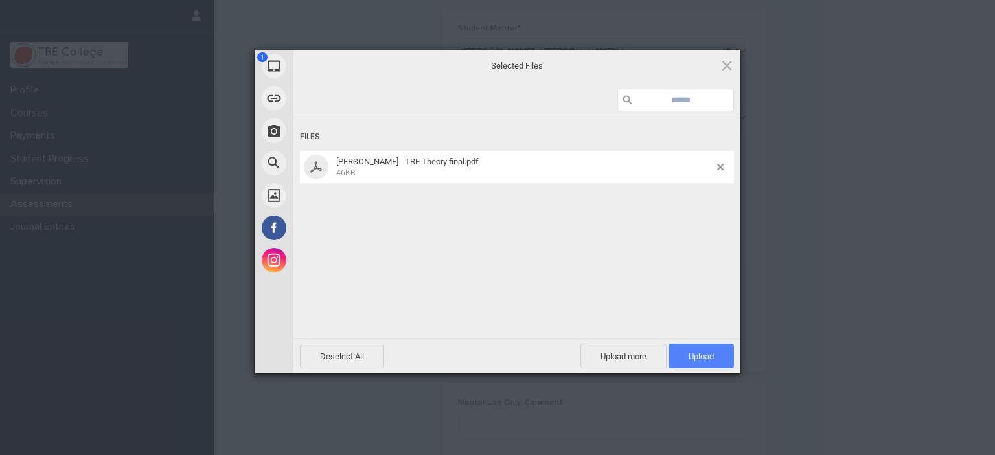
click at [703, 363] on span "Upload 1" at bounding box center [701, 356] width 65 height 25
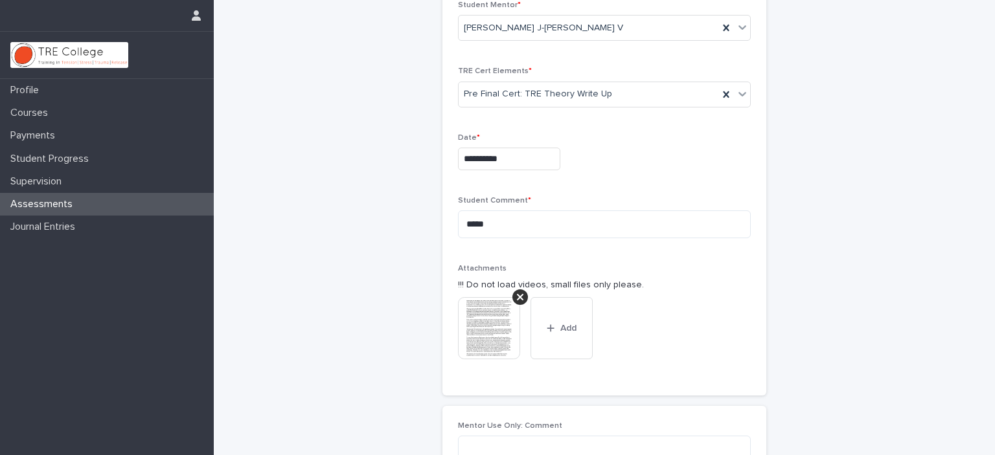
scroll to position [320, 0]
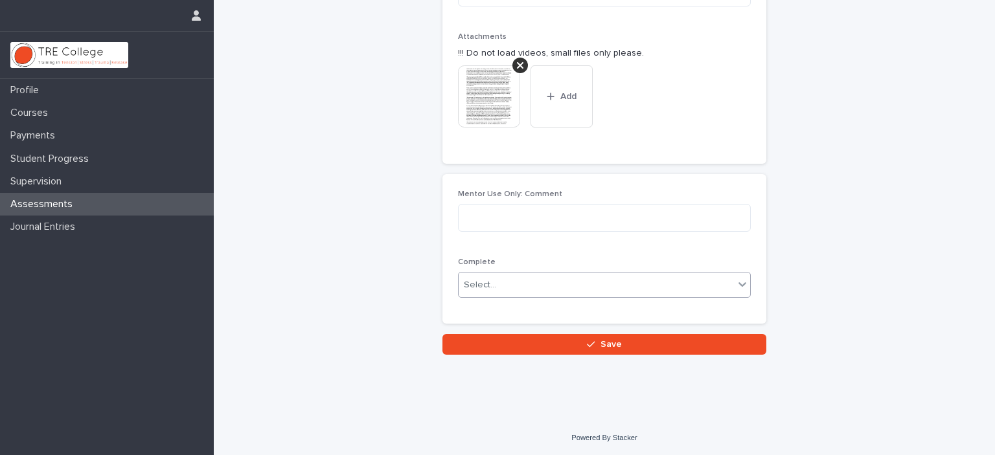
click at [536, 285] on div "Select..." at bounding box center [596, 285] width 275 height 21
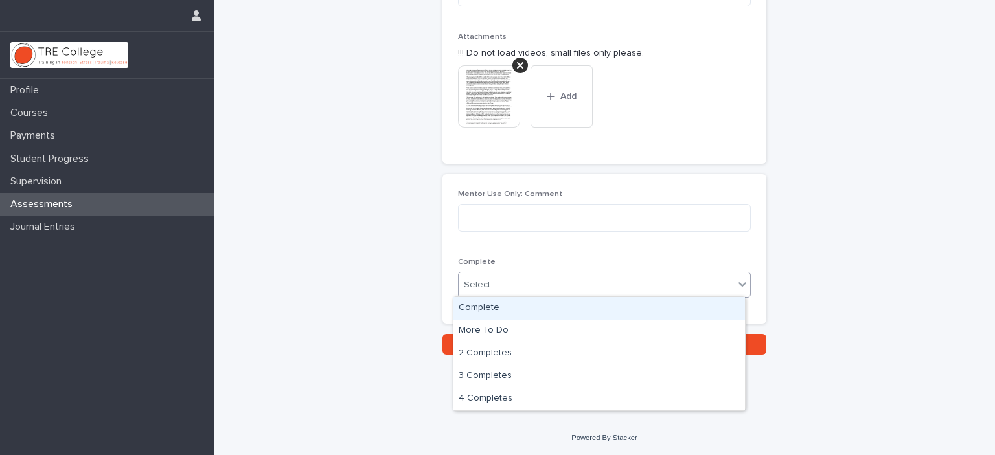
click at [511, 316] on div "Complete" at bounding box center [600, 308] width 292 height 23
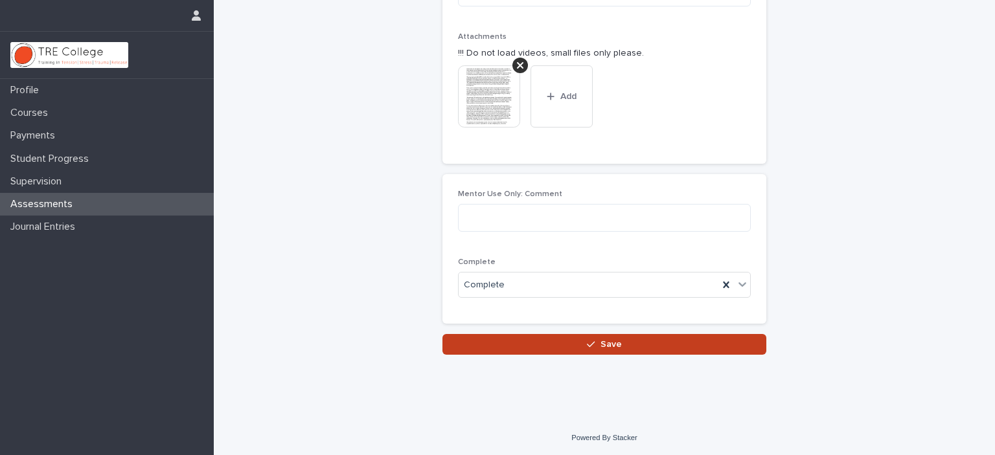
click at [529, 341] on button "Save" at bounding box center [605, 344] width 324 height 21
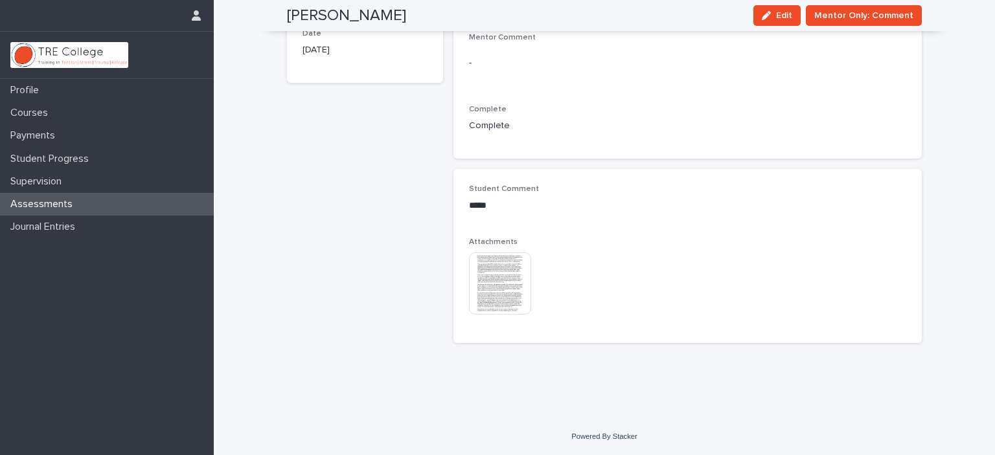
scroll to position [137, 0]
click at [13, 203] on p "Assessments" at bounding box center [44, 204] width 78 height 12
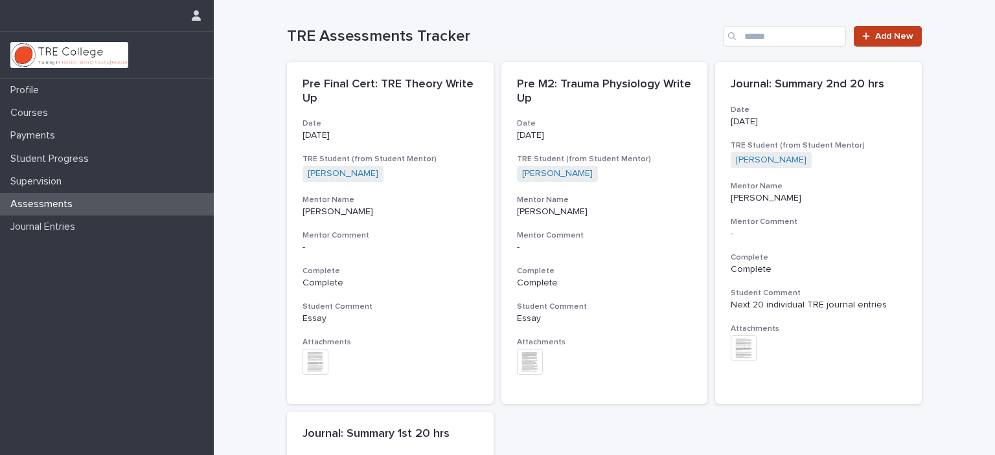
click at [884, 36] on span "Add New" at bounding box center [894, 36] width 38 height 9
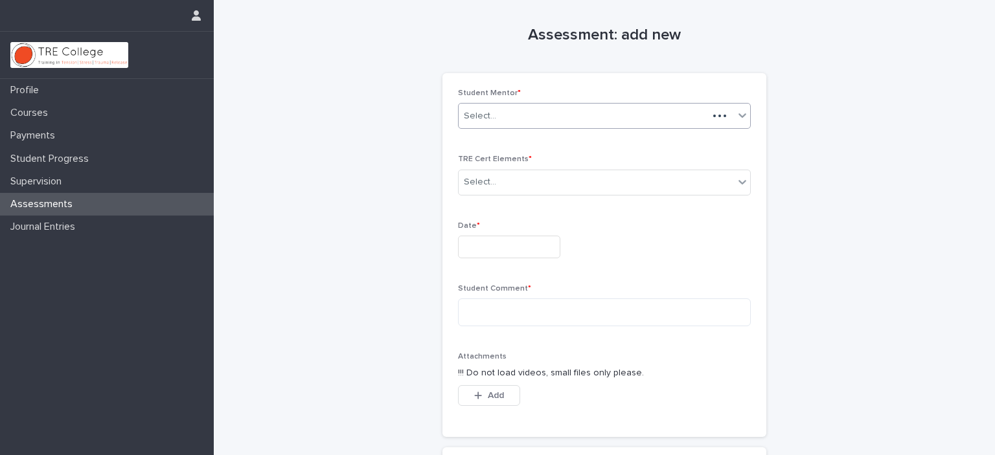
click at [583, 109] on div "Select..." at bounding box center [583, 116] width 249 height 21
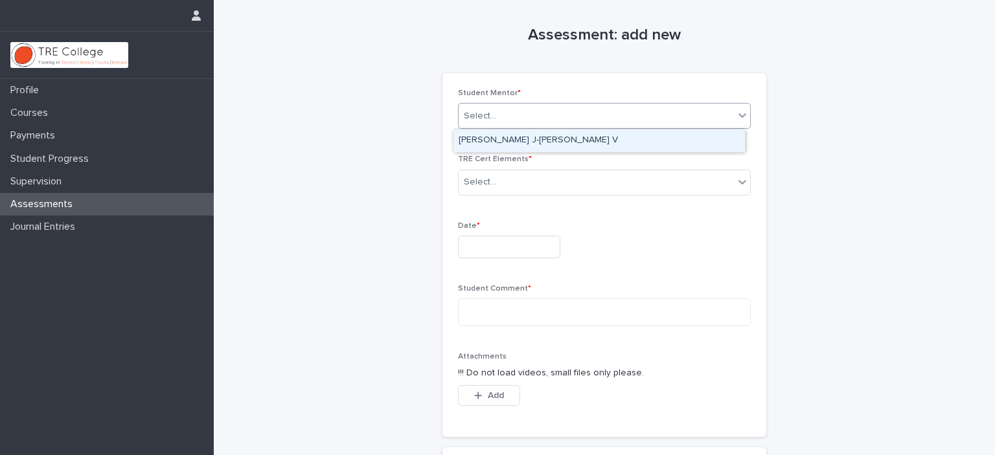
click at [555, 140] on div "[PERSON_NAME] J-[PERSON_NAME] V" at bounding box center [600, 141] width 292 height 23
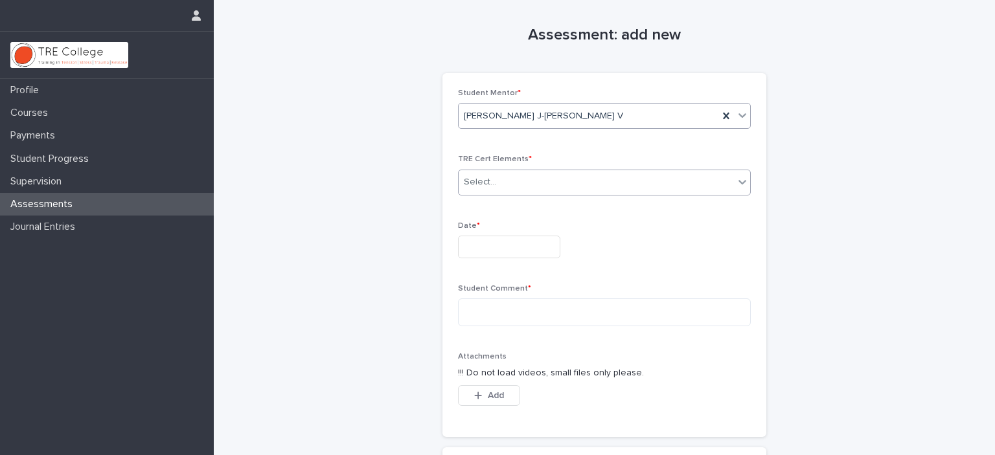
click at [547, 175] on div "Select..." at bounding box center [596, 182] width 275 height 21
click at [588, 182] on div "Select..." at bounding box center [596, 182] width 275 height 21
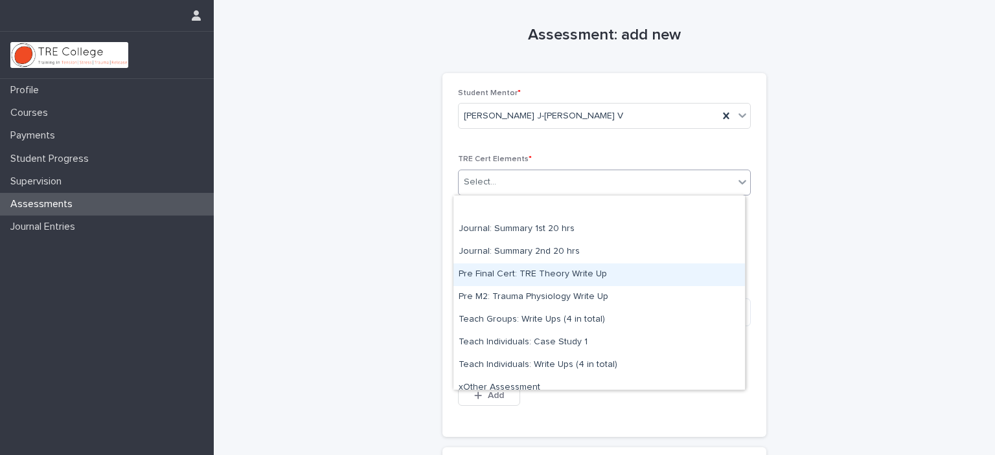
scroll to position [10, 0]
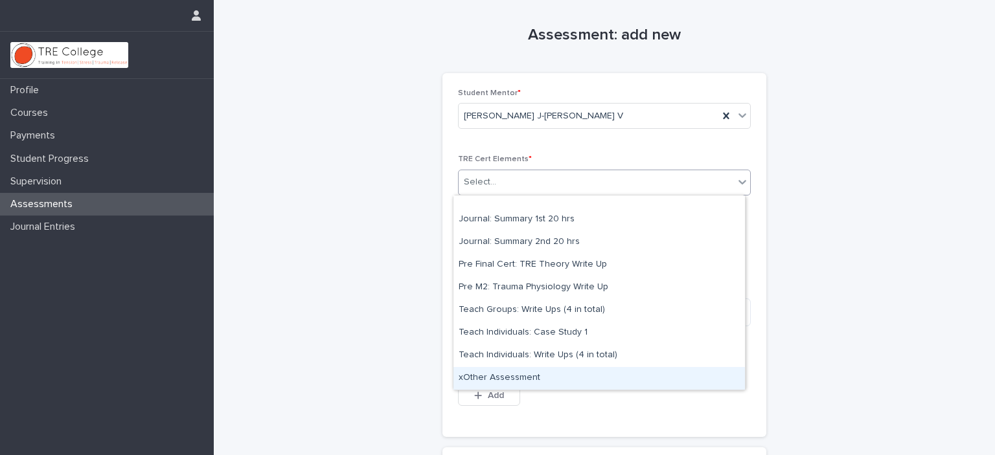
click at [517, 376] on div "xOther Assessment" at bounding box center [600, 378] width 292 height 23
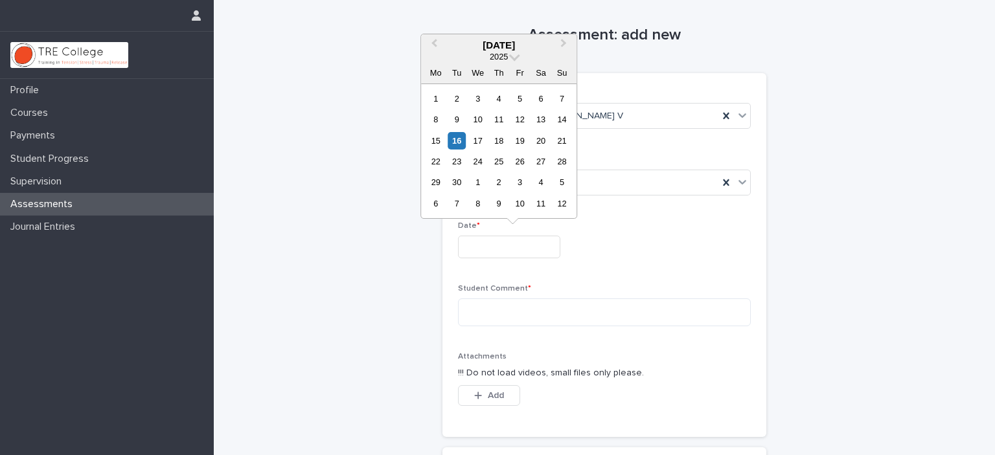
click at [505, 251] on input "text" at bounding box center [509, 247] width 102 height 23
click at [437, 139] on div "15" at bounding box center [435, 140] width 17 height 17
type input "**********"
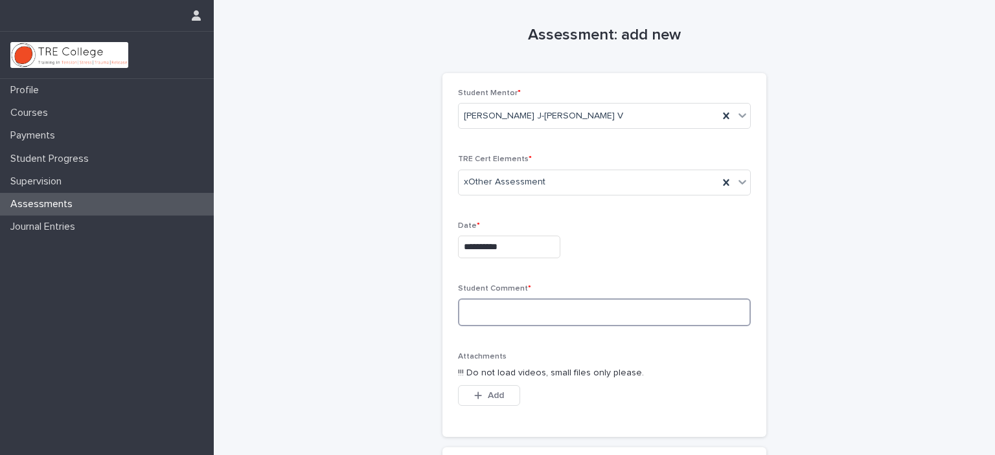
click at [484, 307] on textarea at bounding box center [604, 313] width 293 height 28
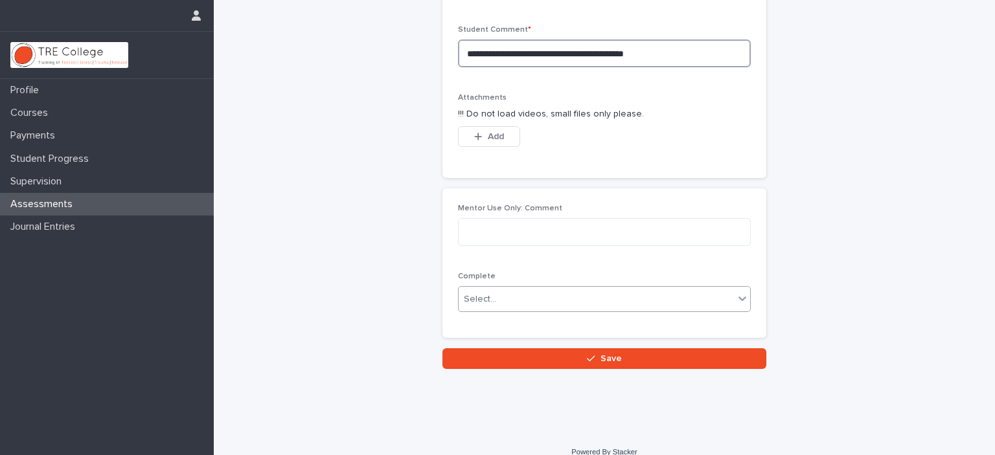
type textarea "**********"
click at [501, 303] on div "Select..." at bounding box center [596, 299] width 275 height 21
click at [477, 139] on div "button" at bounding box center [480, 136] width 13 height 9
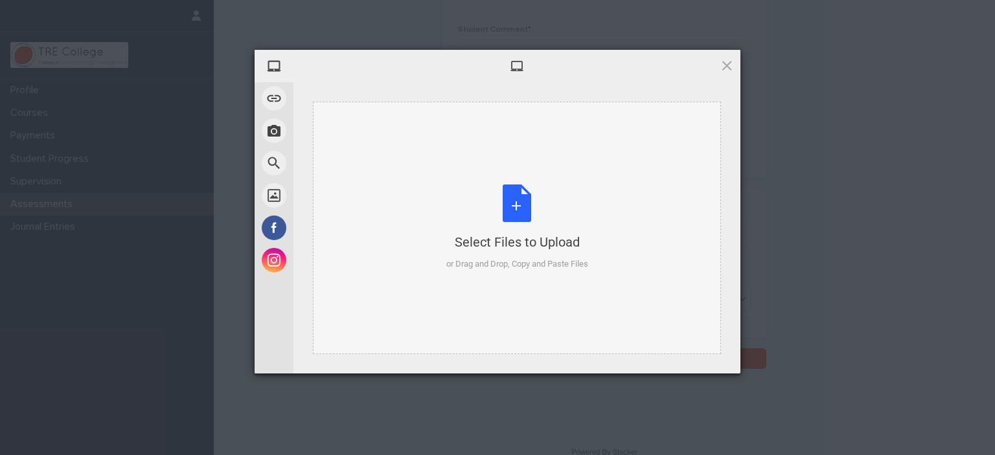
click at [525, 209] on div "Select Files to Upload or Drag and Drop, Copy and Paste Files" at bounding box center [517, 228] width 142 height 86
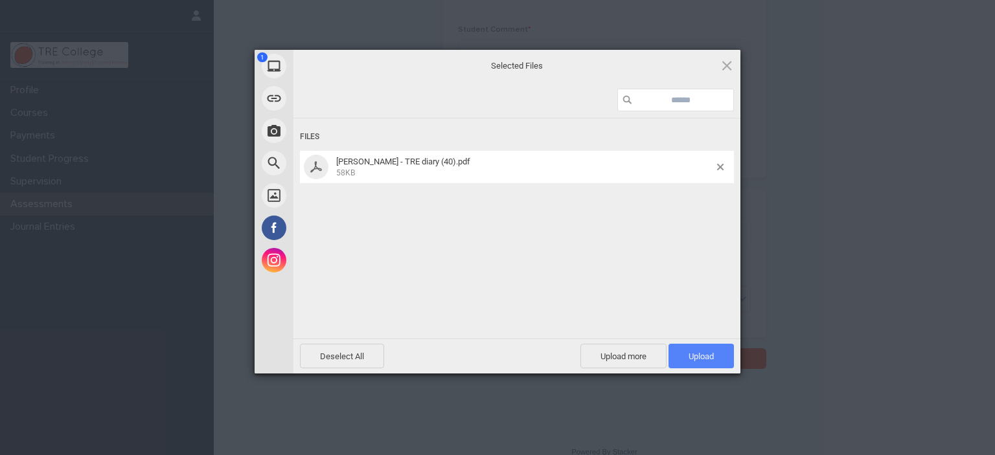
click at [704, 356] on span "Upload 1" at bounding box center [701, 357] width 25 height 10
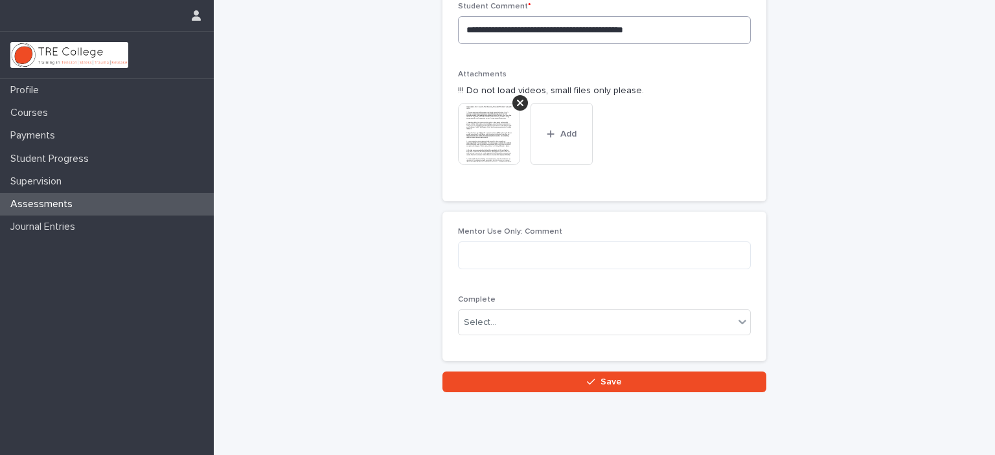
scroll to position [88, 0]
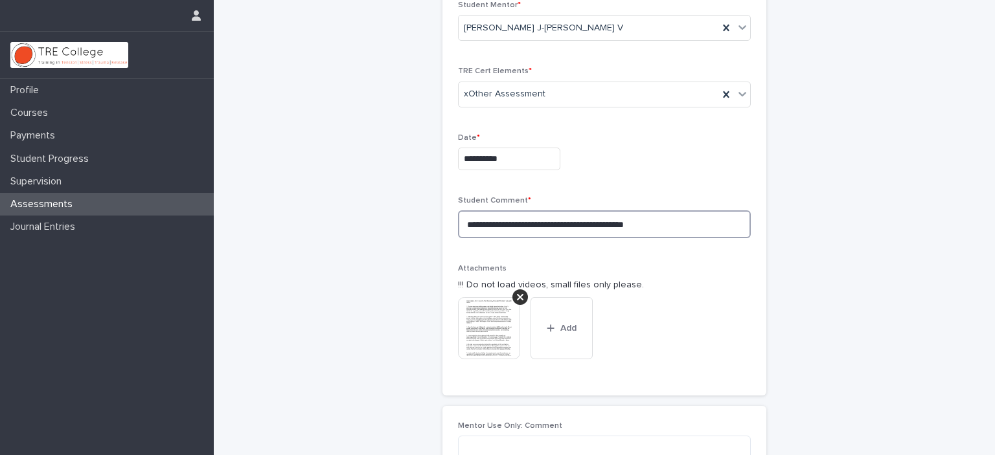
drag, startPoint x: 531, startPoint y: 224, endPoint x: 429, endPoint y: 224, distance: 101.7
click at [429, 224] on div "**********" at bounding box center [604, 249] width 635 height 675
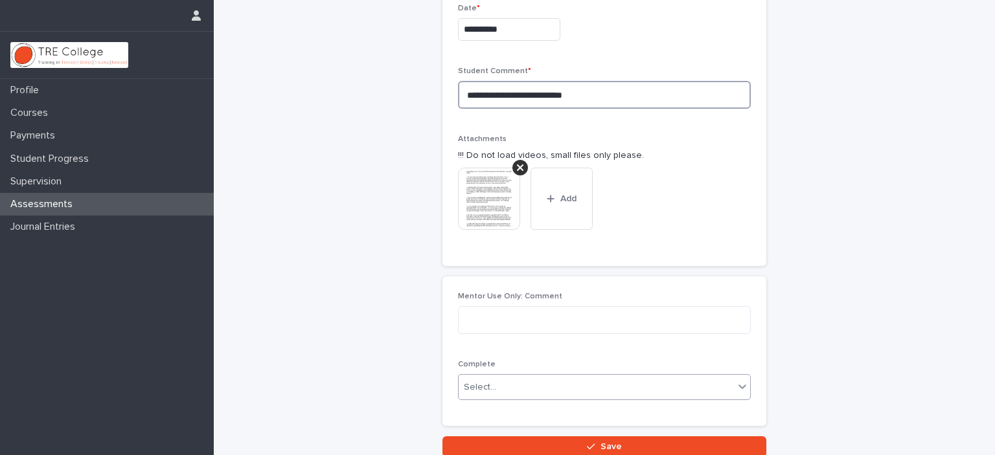
type textarea "**********"
click at [516, 377] on div "Select..." at bounding box center [596, 387] width 275 height 21
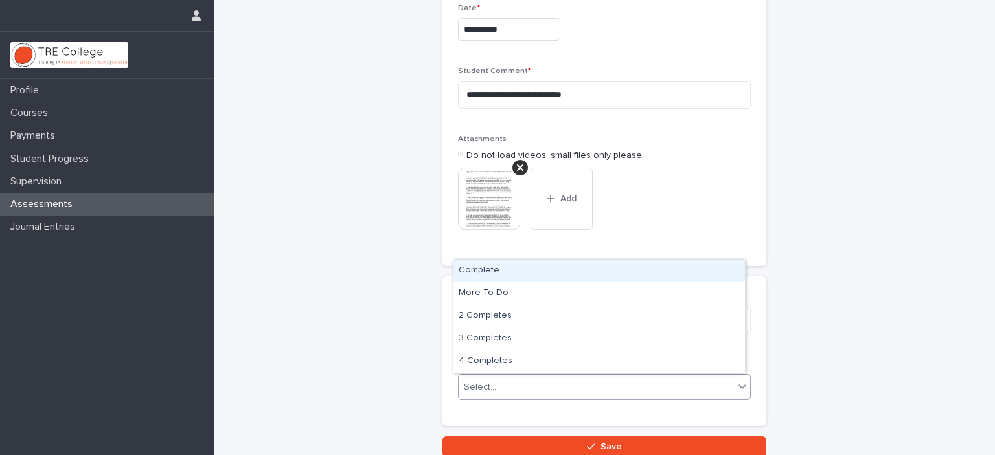
click at [512, 274] on div "Complete" at bounding box center [600, 271] width 292 height 23
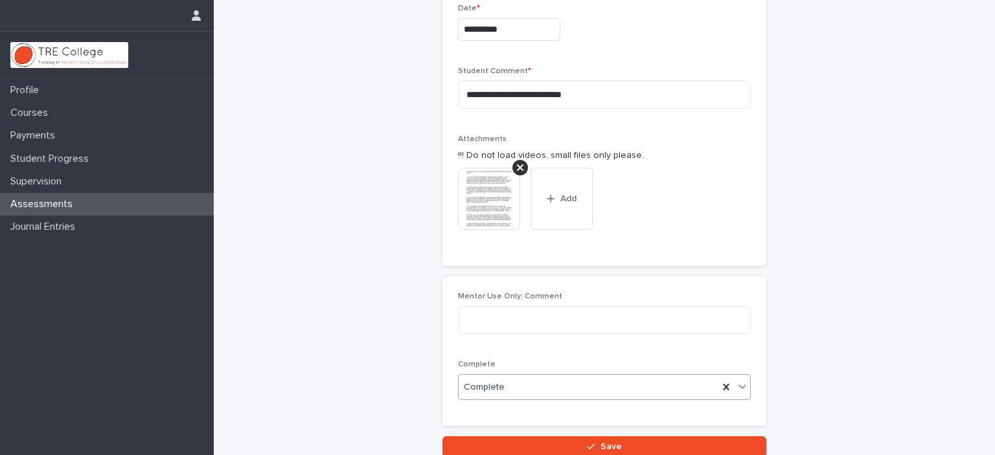
scroll to position [320, 0]
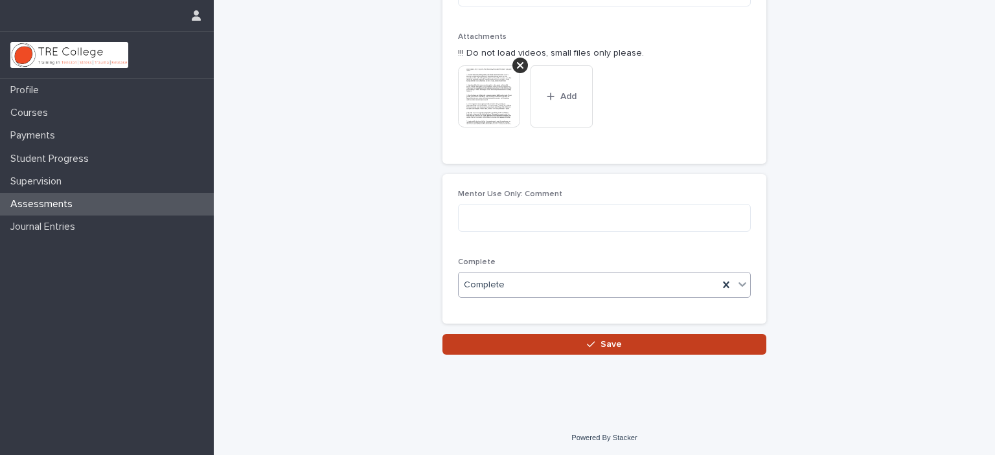
click at [539, 342] on button "Save" at bounding box center [605, 344] width 324 height 21
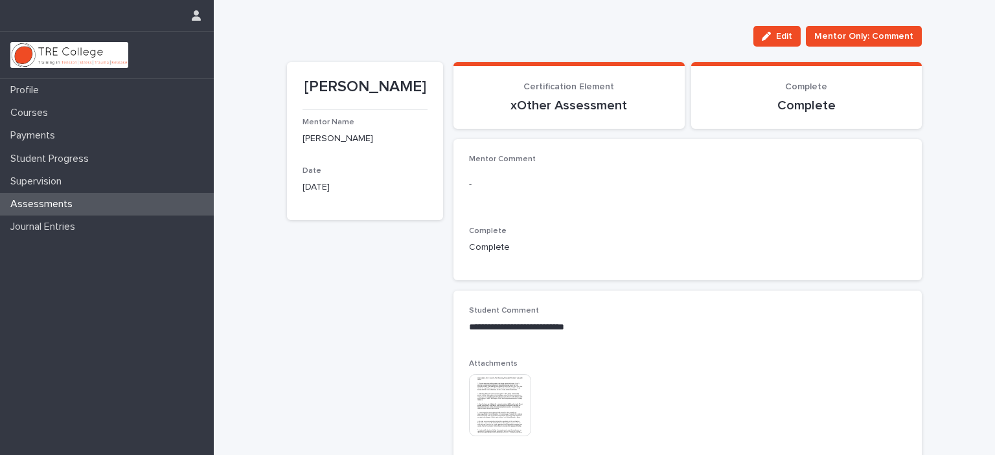
click at [60, 202] on p "Assessments" at bounding box center [44, 204] width 78 height 12
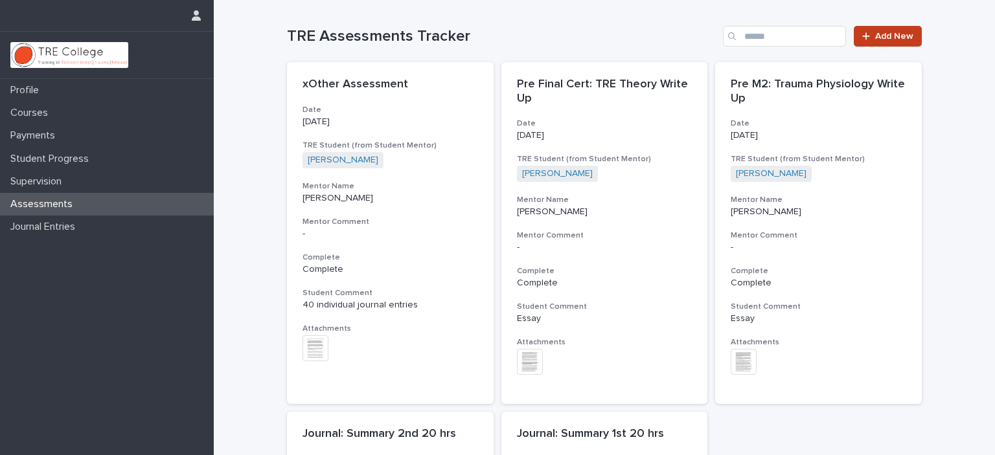
click at [881, 34] on span "Add New" at bounding box center [894, 36] width 38 height 9
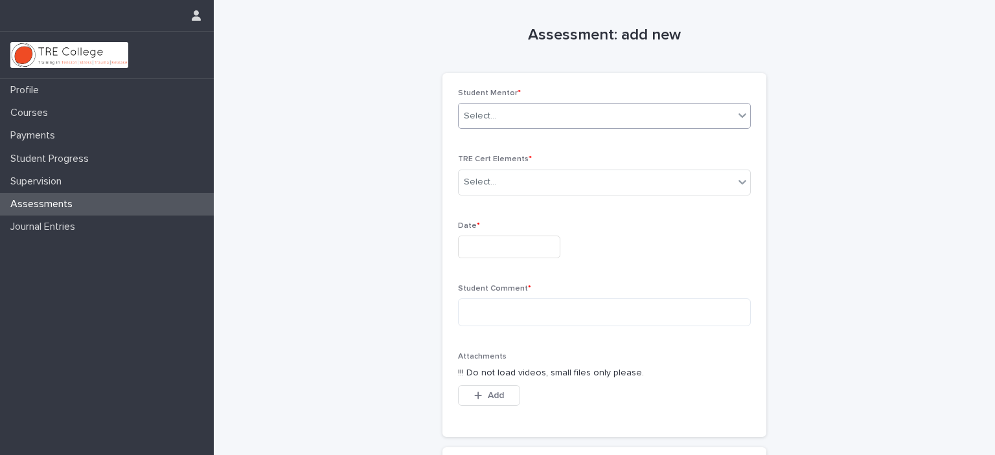
click at [687, 116] on div "Select..." at bounding box center [596, 116] width 275 height 21
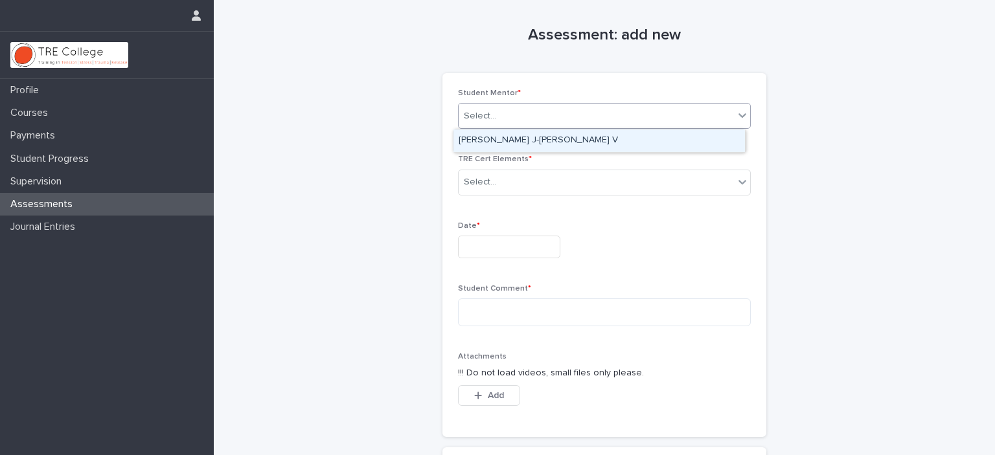
click at [596, 136] on div "[PERSON_NAME] J-[PERSON_NAME] V" at bounding box center [600, 141] width 292 height 23
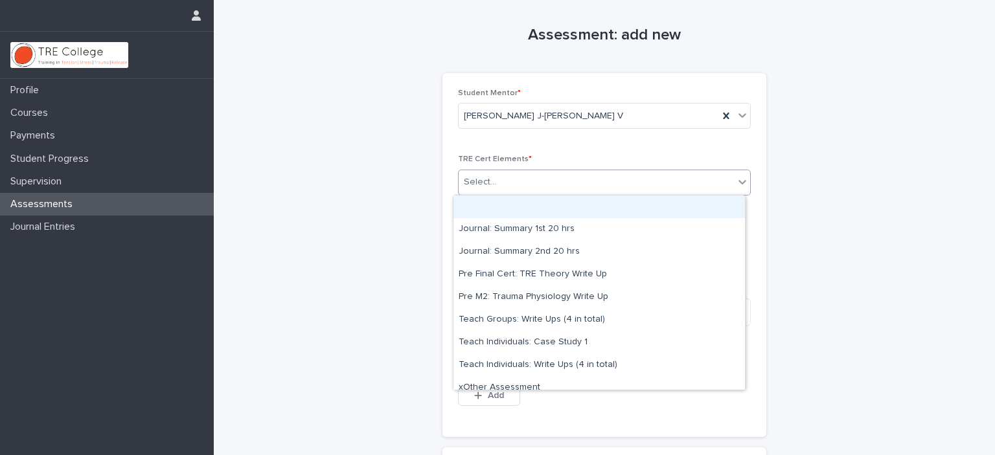
click at [586, 185] on div "Select..." at bounding box center [596, 182] width 275 height 21
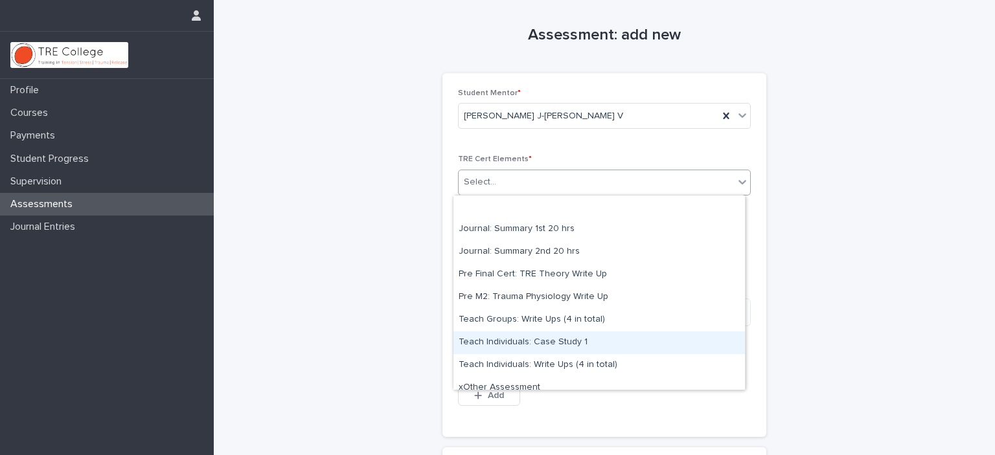
scroll to position [10, 0]
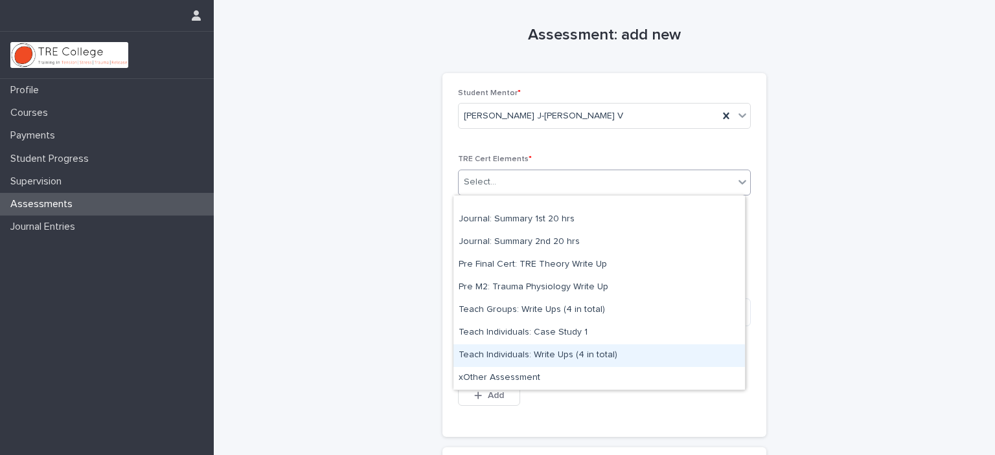
click at [568, 352] on div "Teach Individuals: Write Ups (4 in total)" at bounding box center [600, 356] width 292 height 23
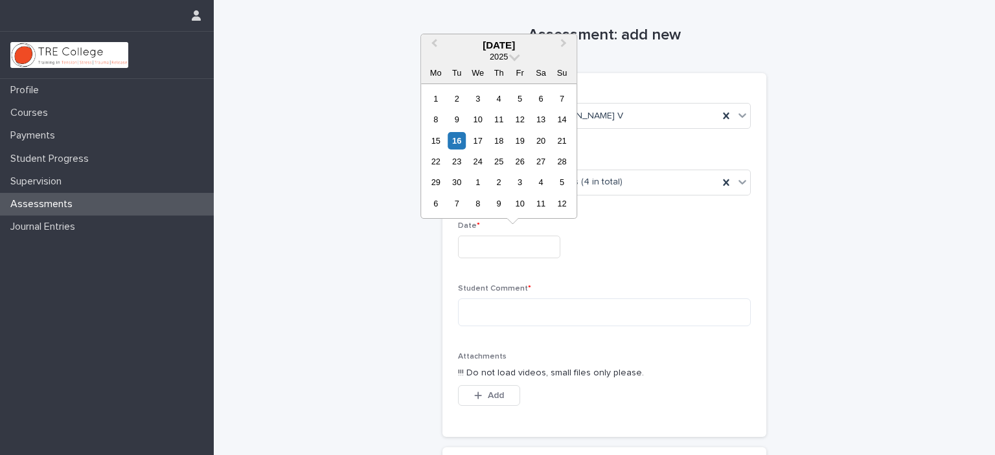
click at [503, 247] on input "text" at bounding box center [509, 247] width 102 height 23
click at [456, 142] on div "16" at bounding box center [456, 140] width 17 height 17
type input "**********"
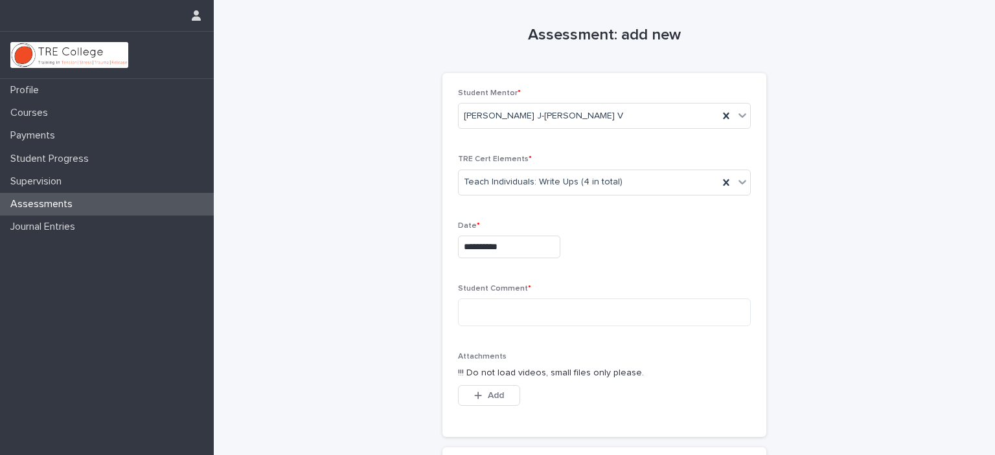
scroll to position [130, 0]
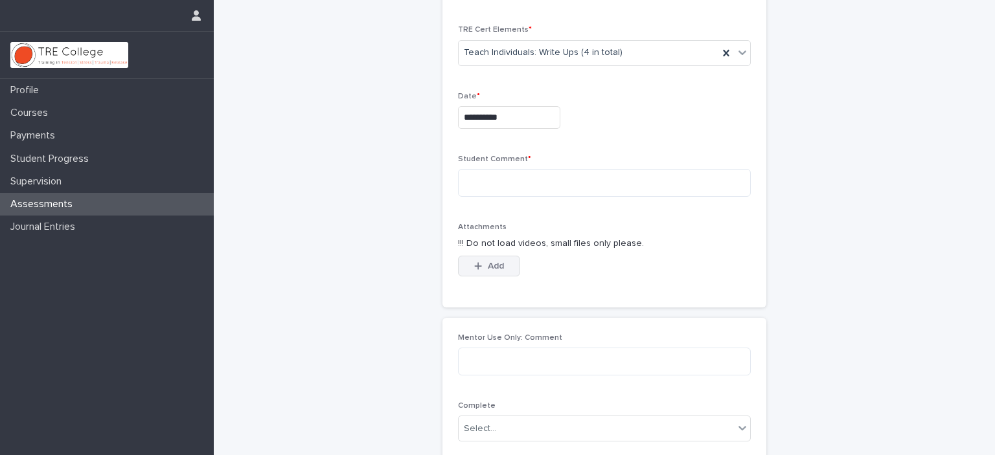
click at [488, 267] on span "Add" at bounding box center [496, 266] width 16 height 9
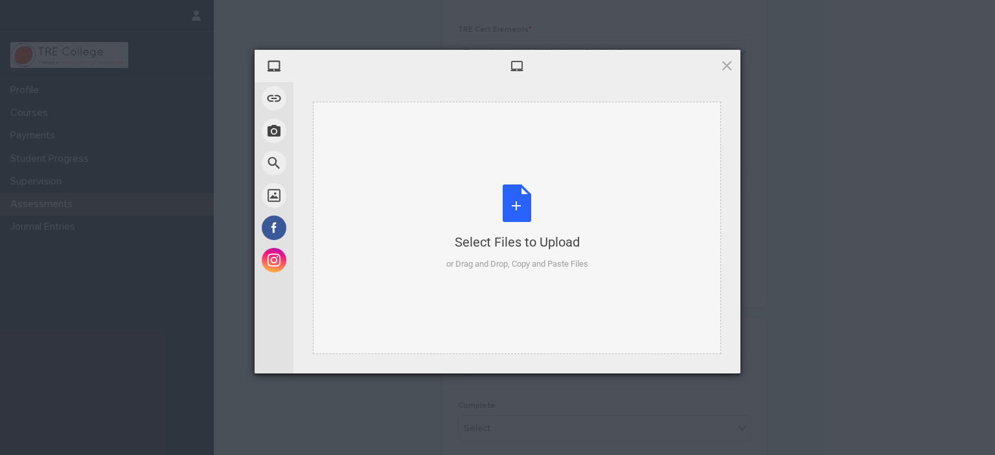
click at [505, 212] on div "Select Files to Upload or Drag and Drop, Copy and Paste Files" at bounding box center [517, 228] width 142 height 86
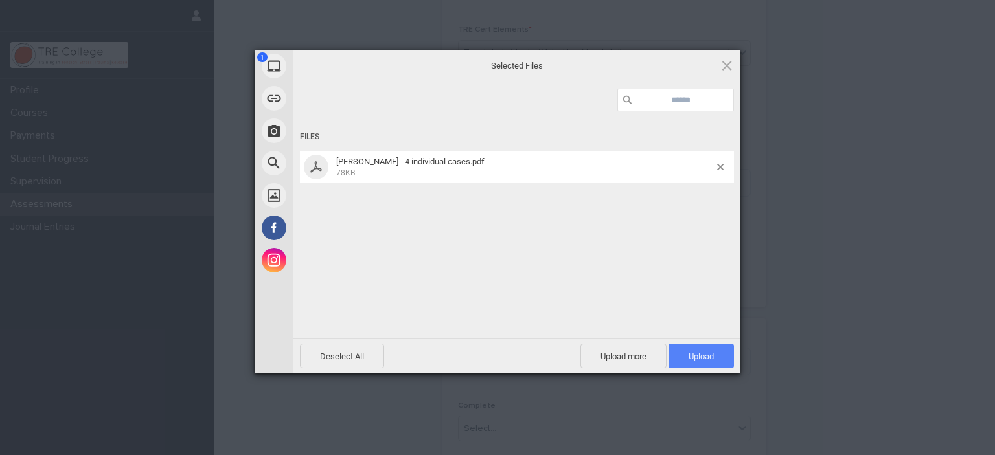
click at [696, 356] on span "Upload 1" at bounding box center [701, 357] width 25 height 10
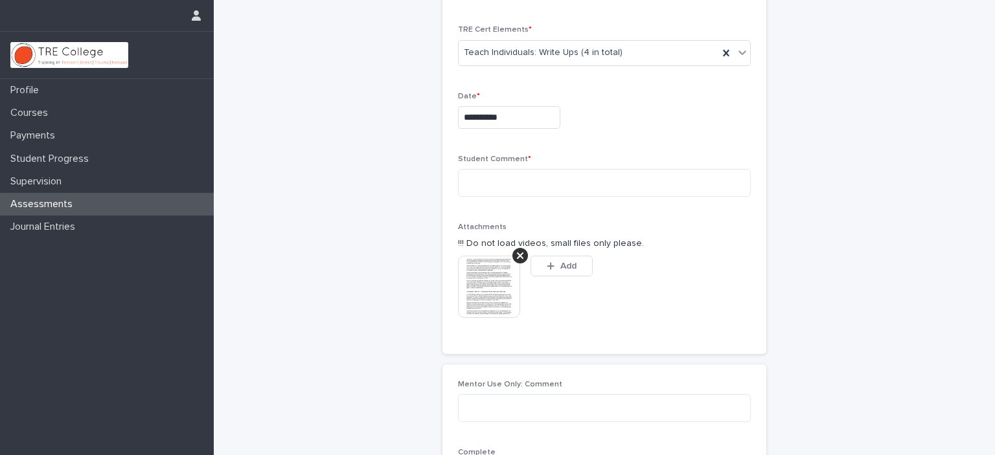
scroll to position [153, 0]
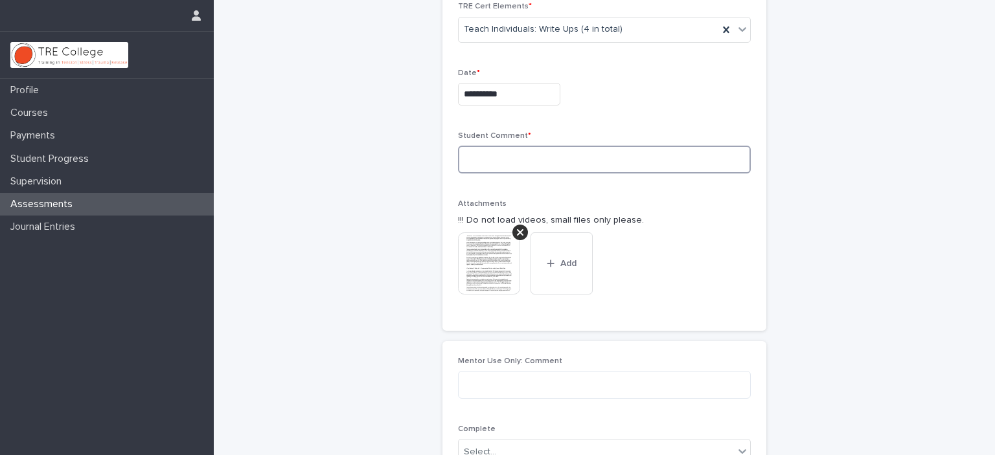
click at [508, 164] on textarea at bounding box center [604, 160] width 293 height 28
drag, startPoint x: 598, startPoint y: 163, endPoint x: 448, endPoint y: 163, distance: 149.7
click at [448, 163] on div "**********" at bounding box center [605, 125] width 324 height 411
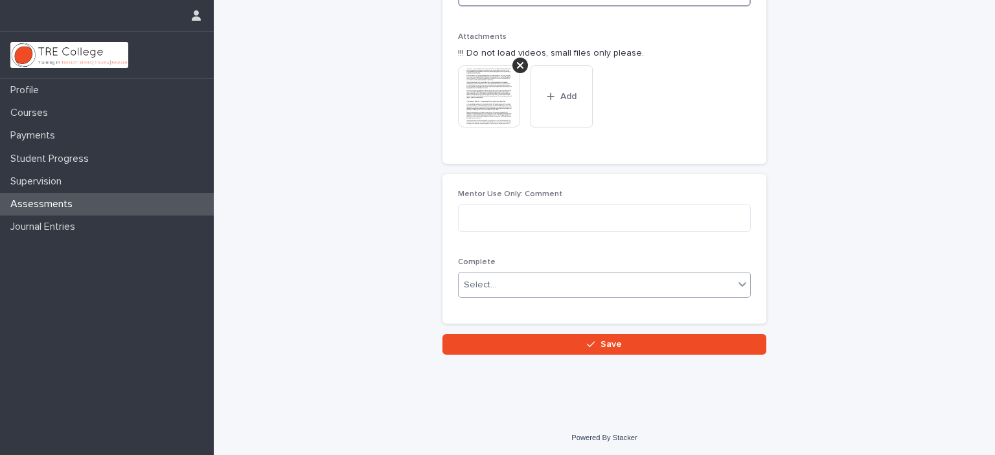
type textarea "**********"
click at [550, 286] on div "Select..." at bounding box center [596, 285] width 275 height 21
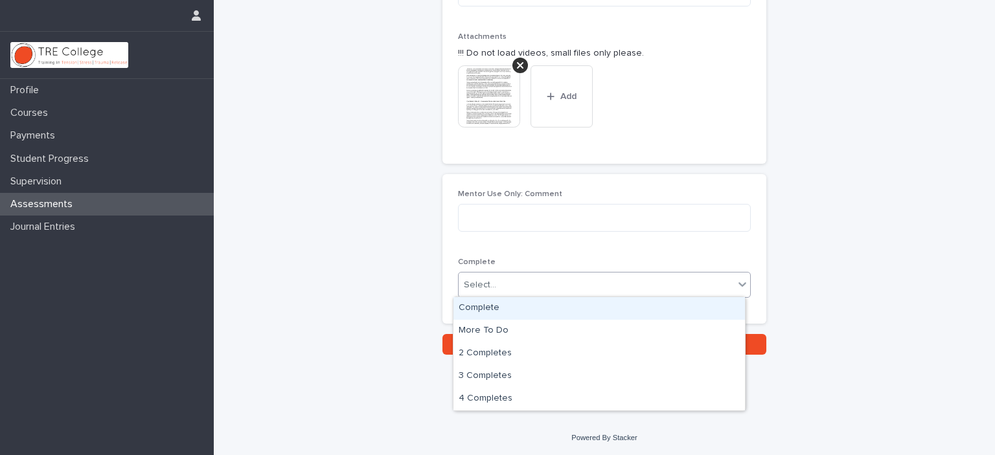
click at [508, 312] on div "Complete" at bounding box center [600, 308] width 292 height 23
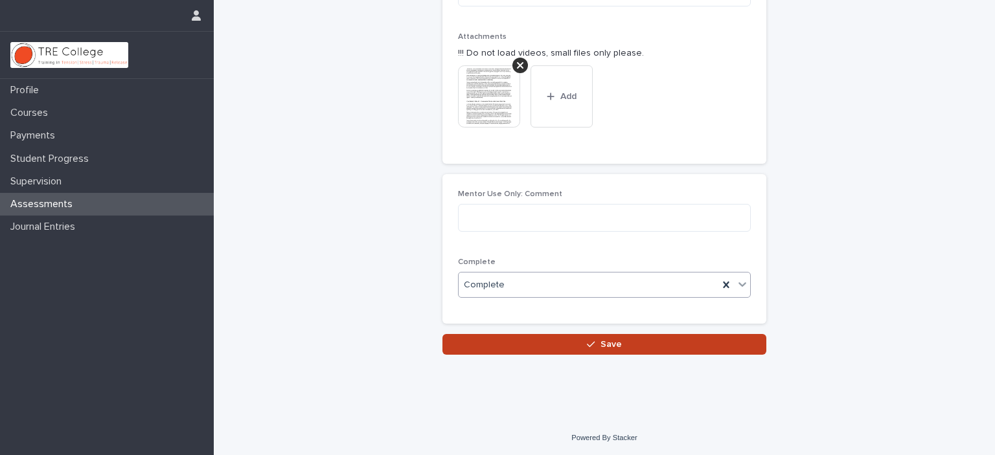
click at [587, 341] on icon "button" at bounding box center [591, 344] width 8 height 9
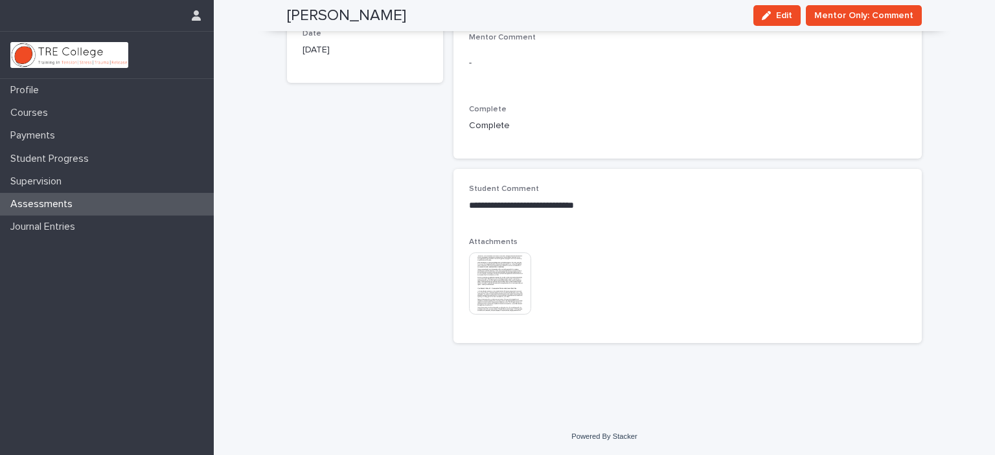
scroll to position [137, 0]
click at [54, 201] on p "Assessments" at bounding box center [44, 204] width 78 height 12
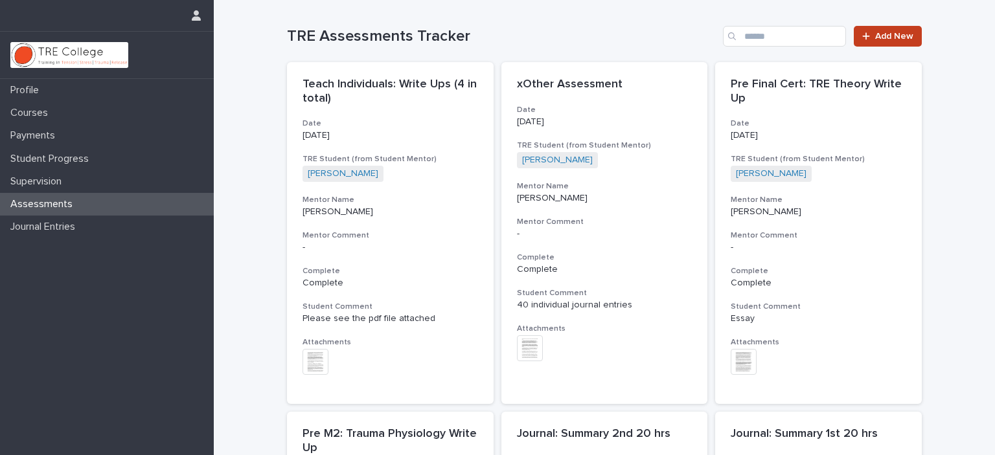
click at [877, 36] on span "Add New" at bounding box center [894, 36] width 38 height 9
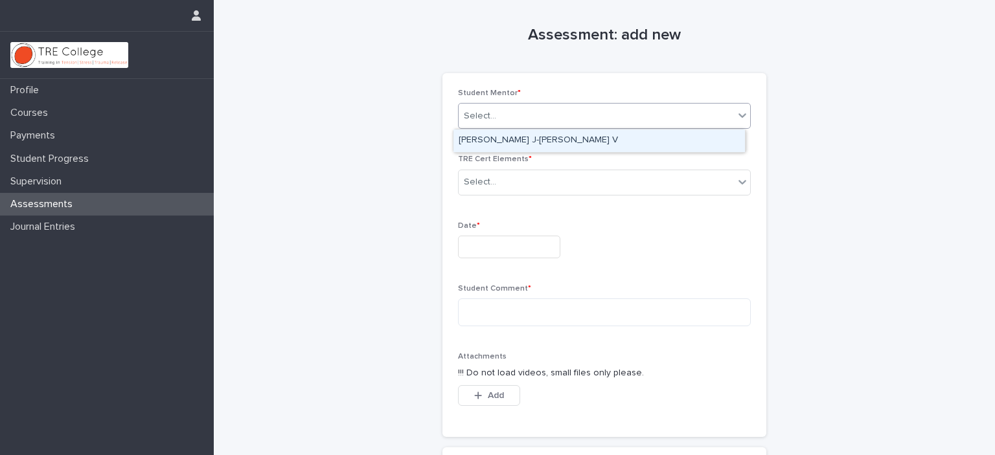
click at [669, 108] on div "Select..." at bounding box center [596, 116] width 275 height 21
click at [592, 136] on div "[PERSON_NAME] J-[PERSON_NAME] V" at bounding box center [600, 141] width 292 height 23
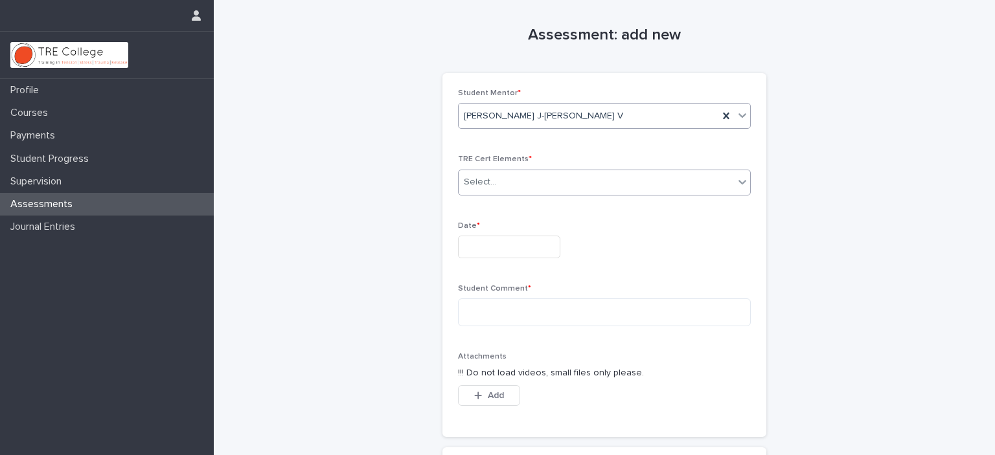
click at [577, 177] on div "Select..." at bounding box center [596, 182] width 275 height 21
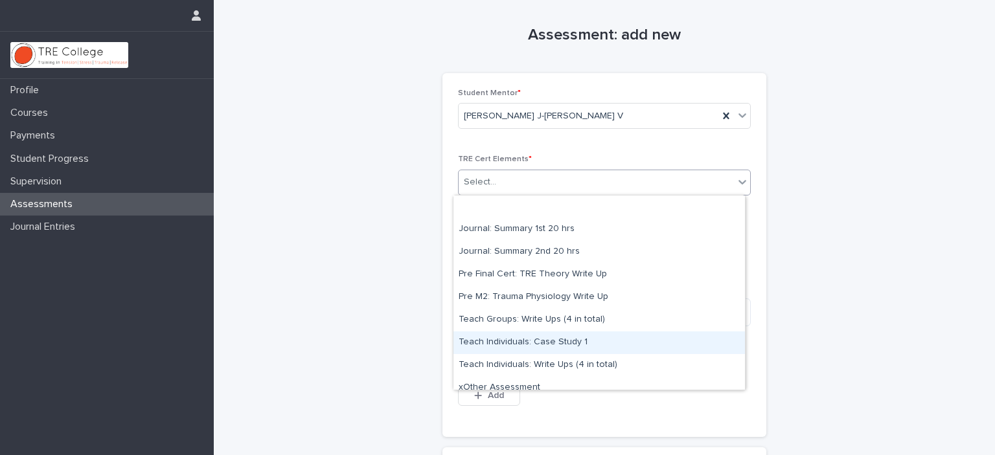
drag, startPoint x: 540, startPoint y: 330, endPoint x: 540, endPoint y: 345, distance: 14.9
click at [540, 345] on div "Teach Individuals: Case Study 1" at bounding box center [600, 343] width 292 height 23
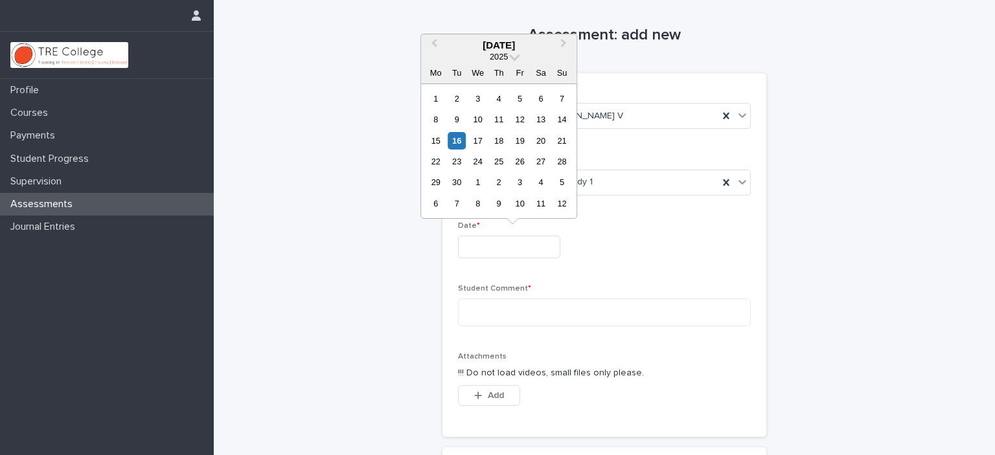
click at [496, 247] on input "text" at bounding box center [509, 247] width 102 height 23
click at [454, 137] on div "16" at bounding box center [456, 140] width 17 height 17
type input "**********"
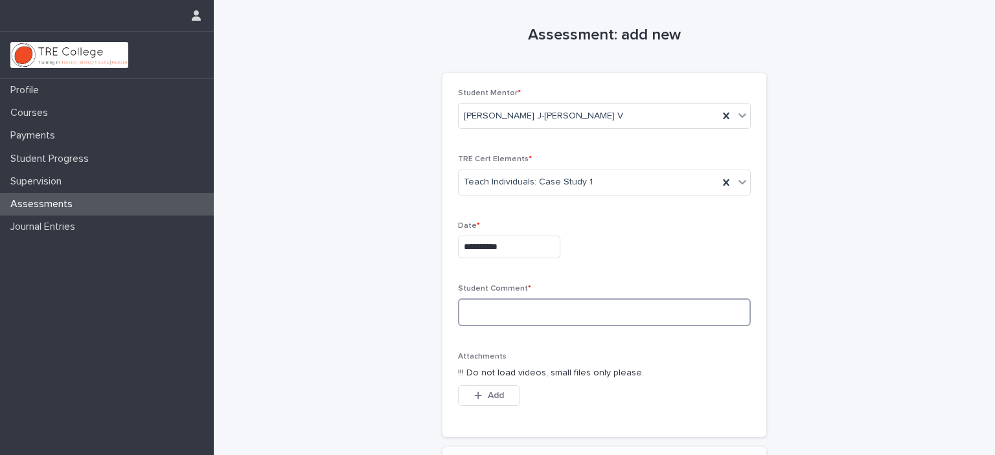
click at [485, 308] on textarea at bounding box center [604, 313] width 293 height 28
paste textarea "**********"
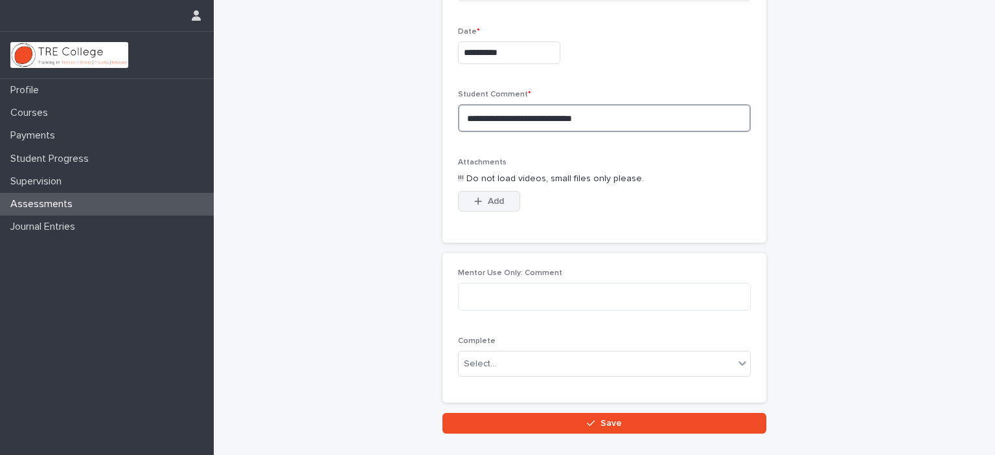
type textarea "**********"
click at [488, 201] on span "Add" at bounding box center [496, 201] width 16 height 9
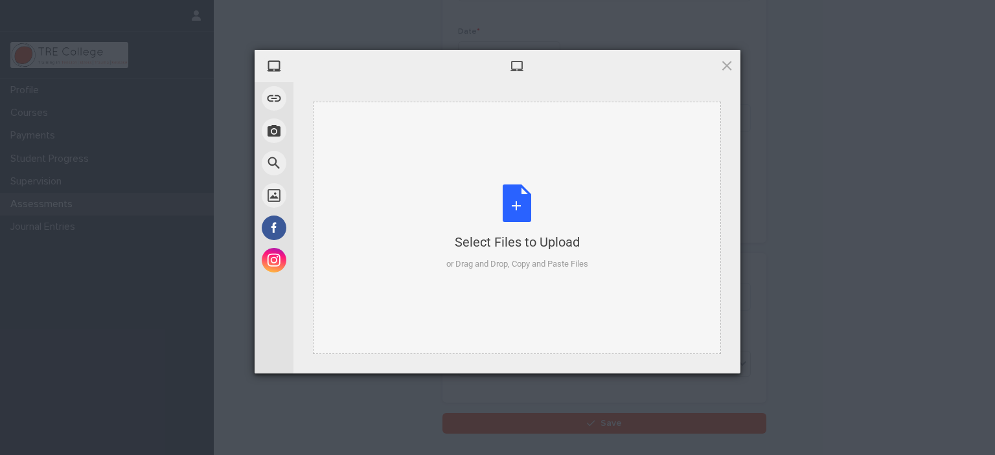
click at [508, 232] on div "Select Files to Upload or Drag and Drop, Copy and Paste Files" at bounding box center [517, 228] width 142 height 86
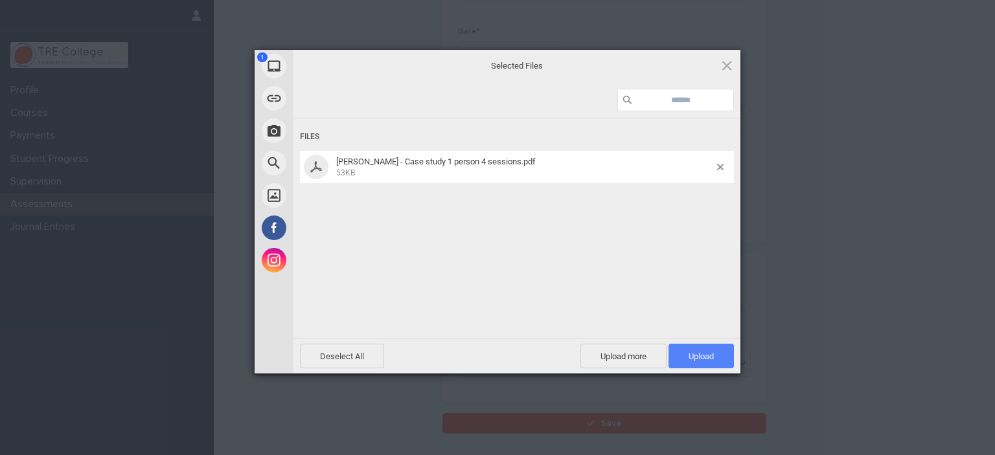
click at [710, 351] on span "Upload 1" at bounding box center [701, 356] width 65 height 25
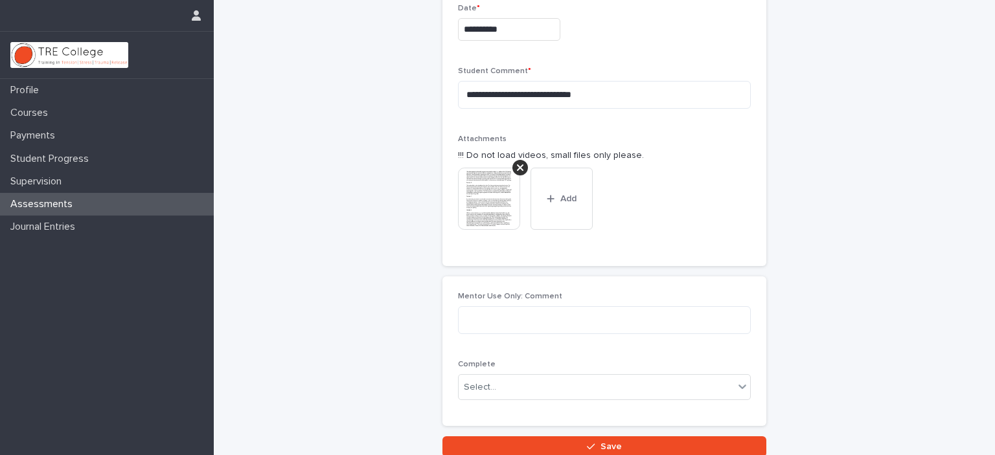
scroll to position [320, 0]
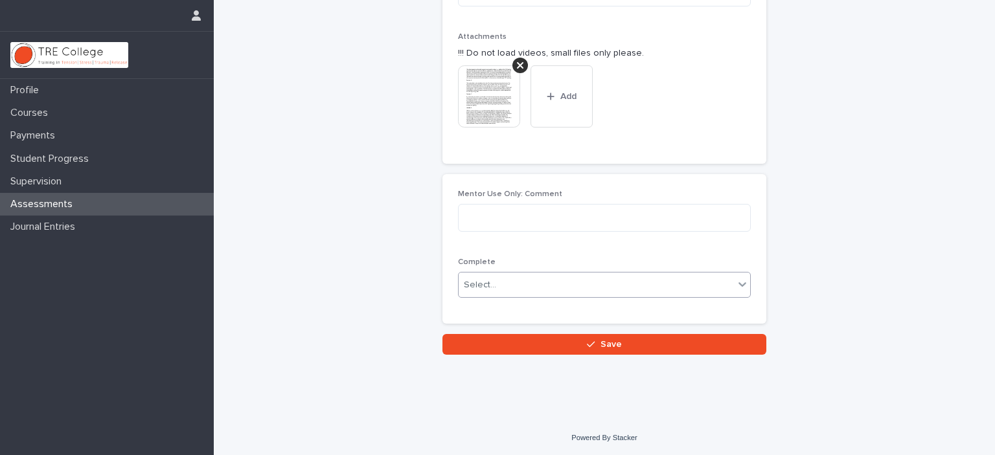
click at [565, 284] on div "Select..." at bounding box center [596, 285] width 275 height 21
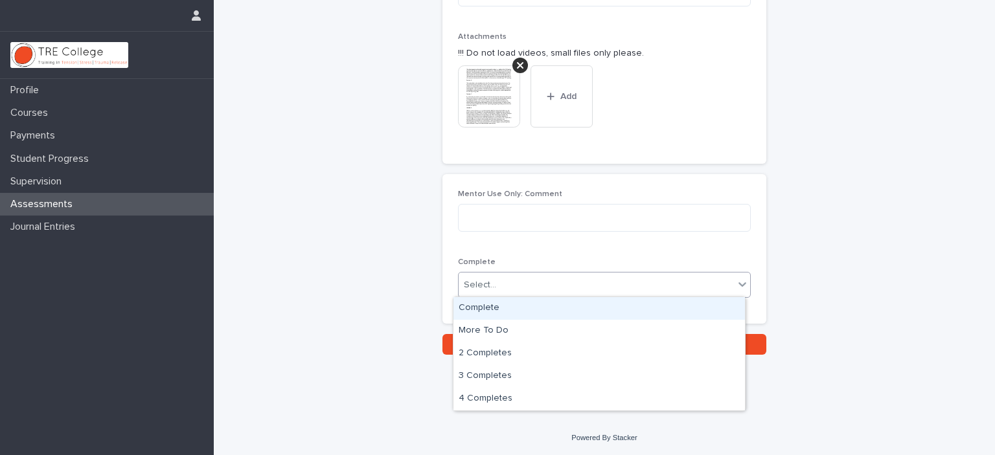
click at [516, 311] on div "Complete" at bounding box center [600, 308] width 292 height 23
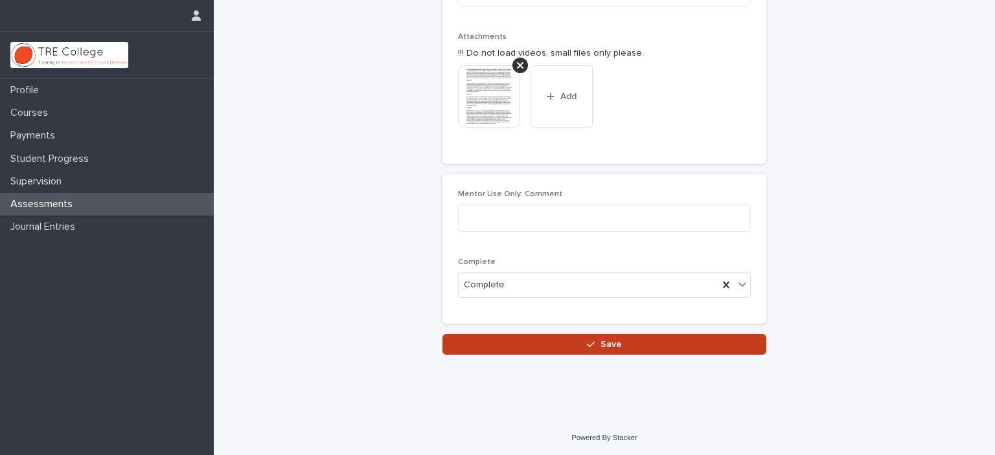
click at [531, 346] on button "Save" at bounding box center [605, 344] width 324 height 21
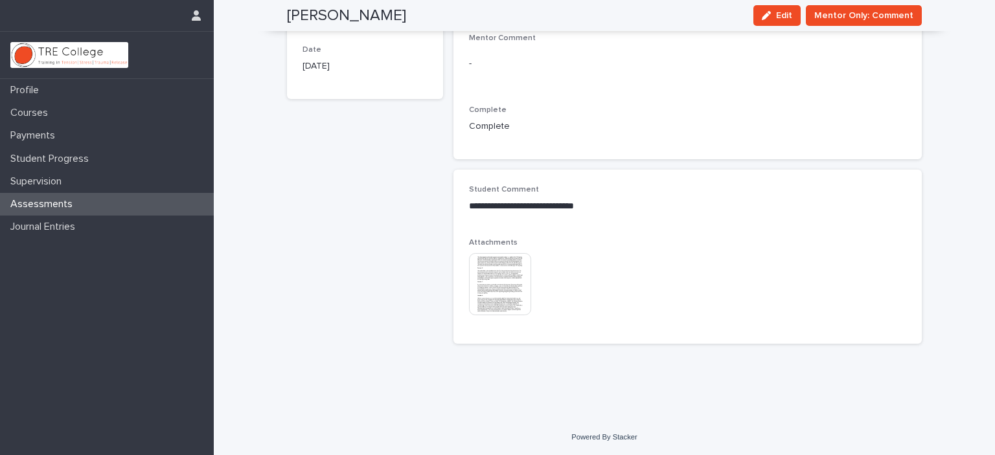
scroll to position [56, 0]
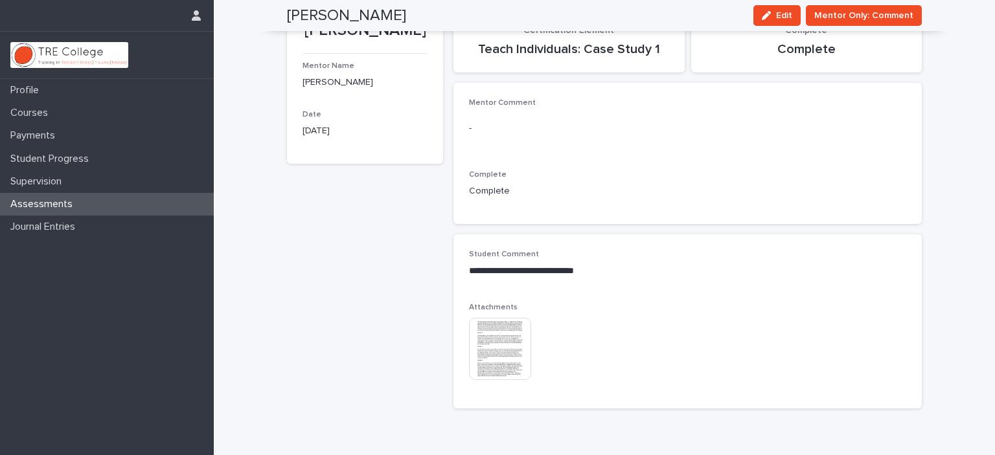
click at [77, 201] on p "Assessments" at bounding box center [44, 204] width 78 height 12
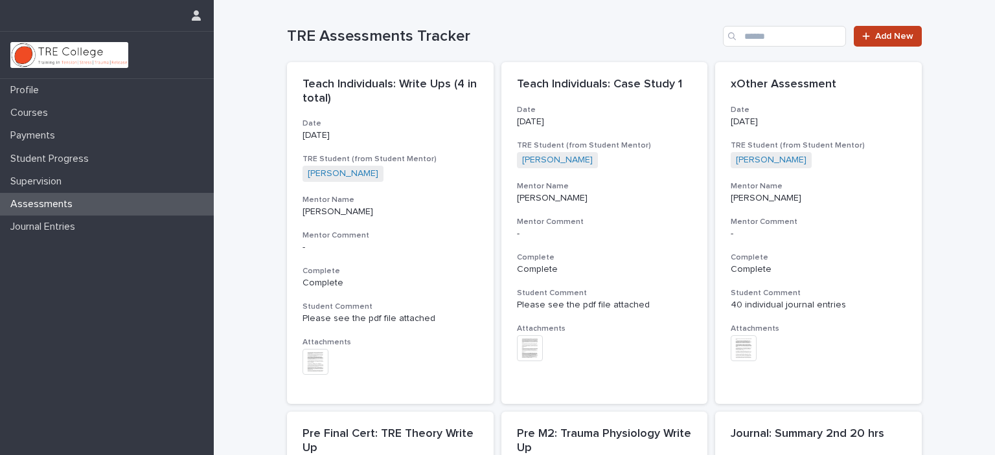
click at [869, 30] on link "Add New" at bounding box center [888, 36] width 68 height 21
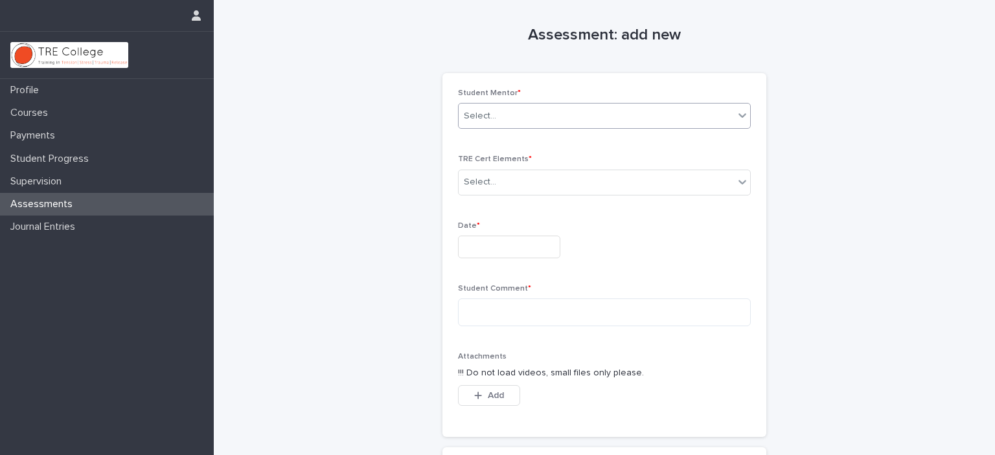
click at [684, 111] on div "Select..." at bounding box center [596, 116] width 275 height 21
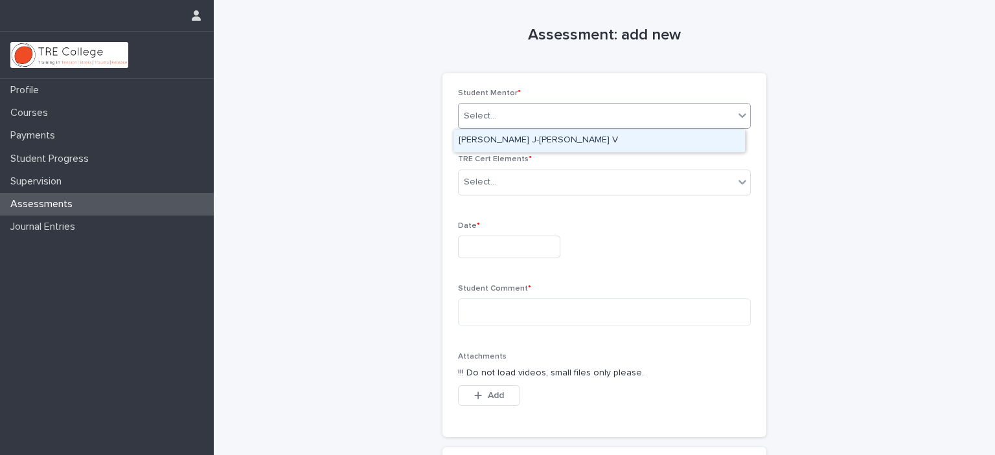
click at [643, 140] on div "[PERSON_NAME] J-[PERSON_NAME] V" at bounding box center [600, 141] width 292 height 23
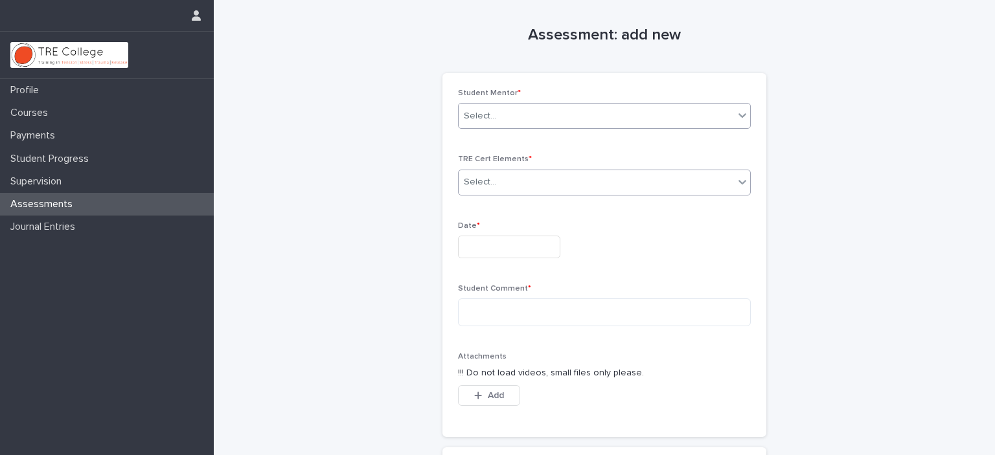
click at [608, 179] on div "Select..." at bounding box center [596, 182] width 275 height 21
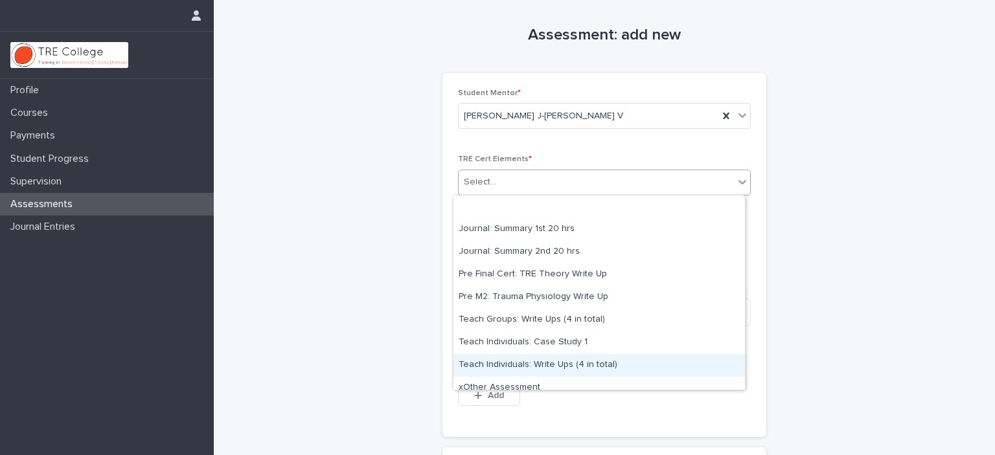
click at [552, 362] on div "Teach Individuals: Write Ups (4 in total)" at bounding box center [600, 365] width 292 height 23
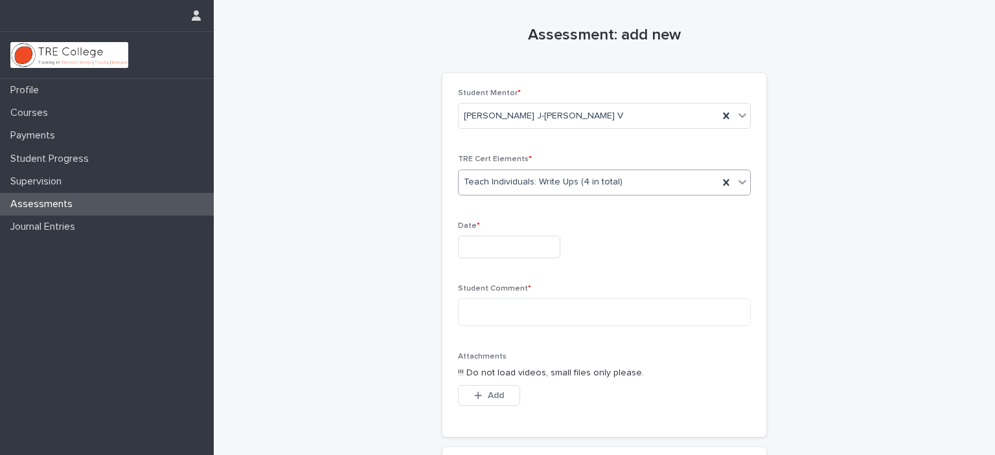
click at [496, 249] on input "text" at bounding box center [509, 247] width 102 height 23
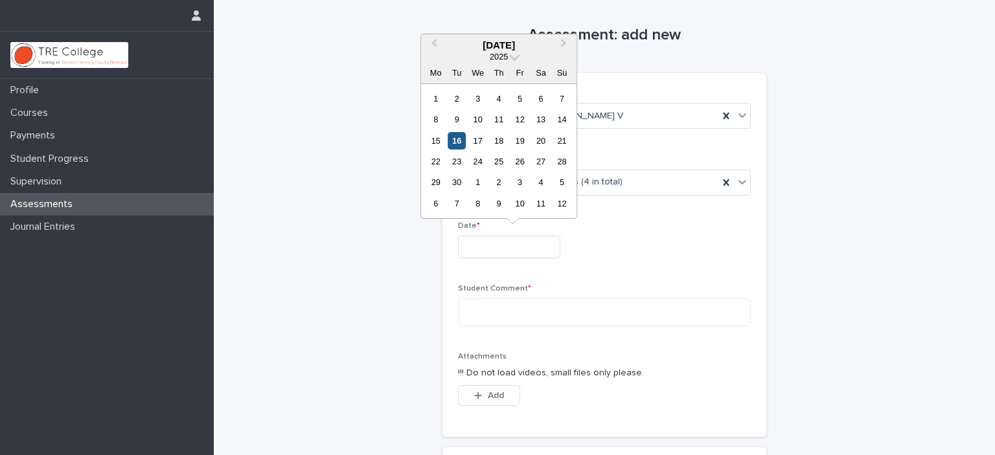
click at [461, 142] on div "16" at bounding box center [456, 140] width 17 height 17
type input "**********"
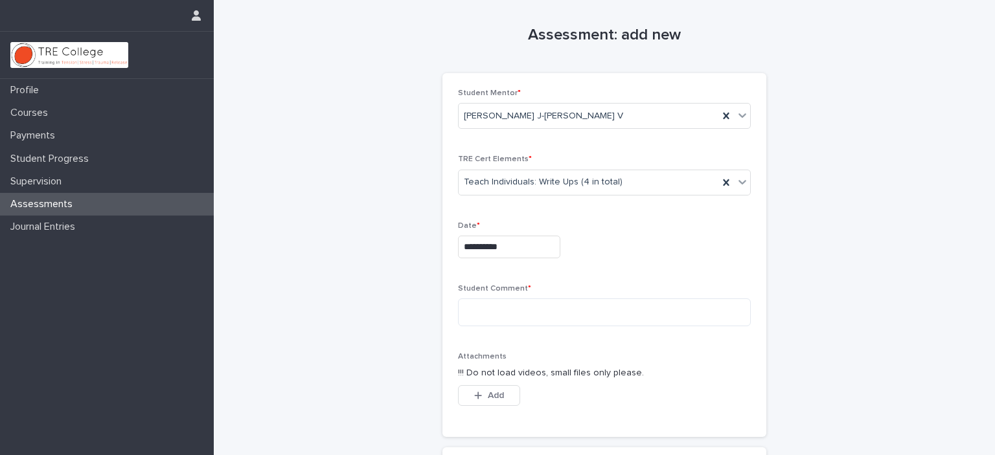
scroll to position [130, 0]
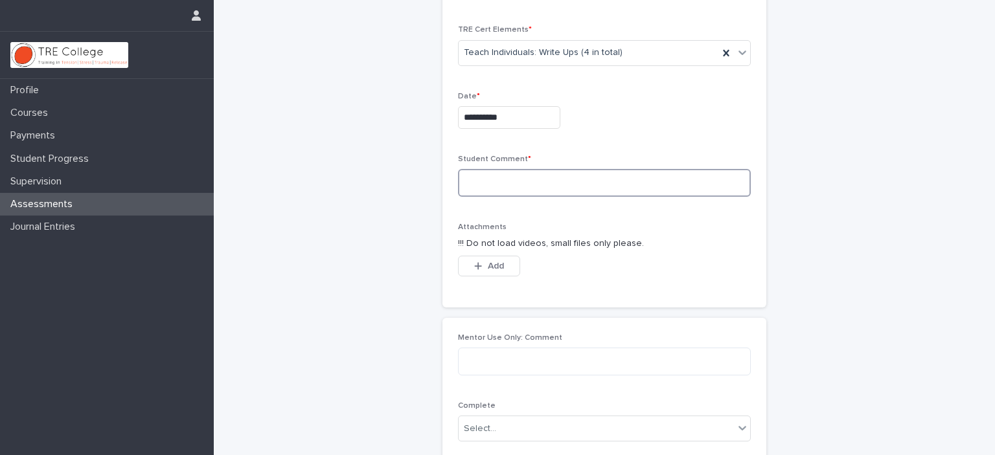
click at [485, 172] on textarea at bounding box center [604, 183] width 293 height 28
paste textarea "**********"
type textarea "**********"
click at [490, 262] on span "Add" at bounding box center [496, 266] width 16 height 9
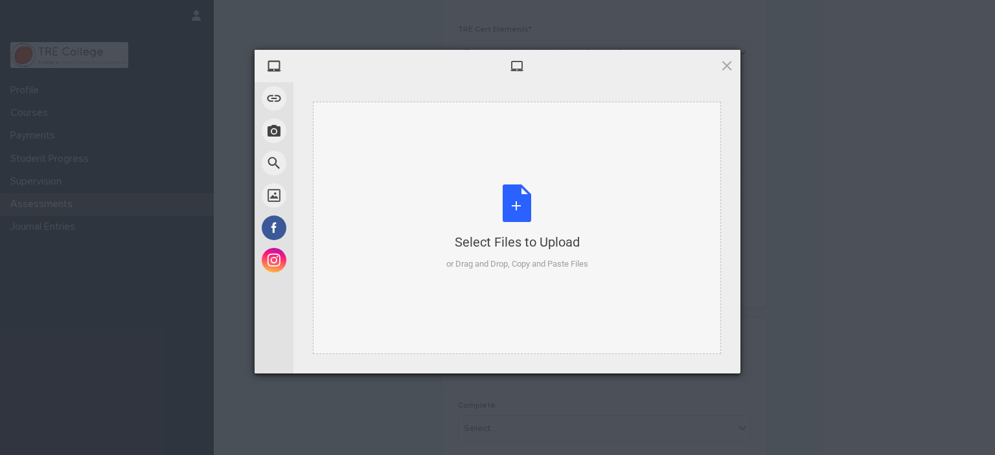
click at [514, 224] on div "Select Files to Upload or Drag and Drop, Copy and Paste Files" at bounding box center [517, 228] width 142 height 86
click at [729, 64] on span at bounding box center [727, 65] width 14 height 14
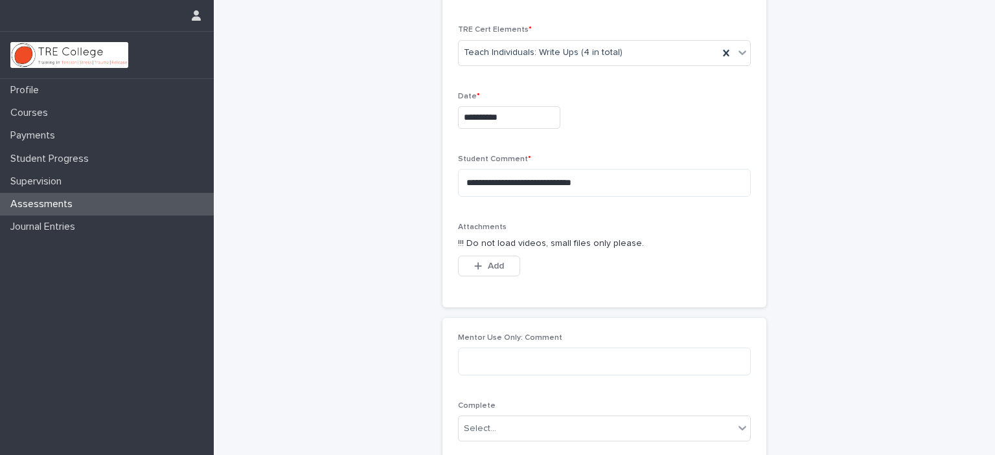
click at [82, 204] on div "Assessments" at bounding box center [107, 204] width 214 height 23
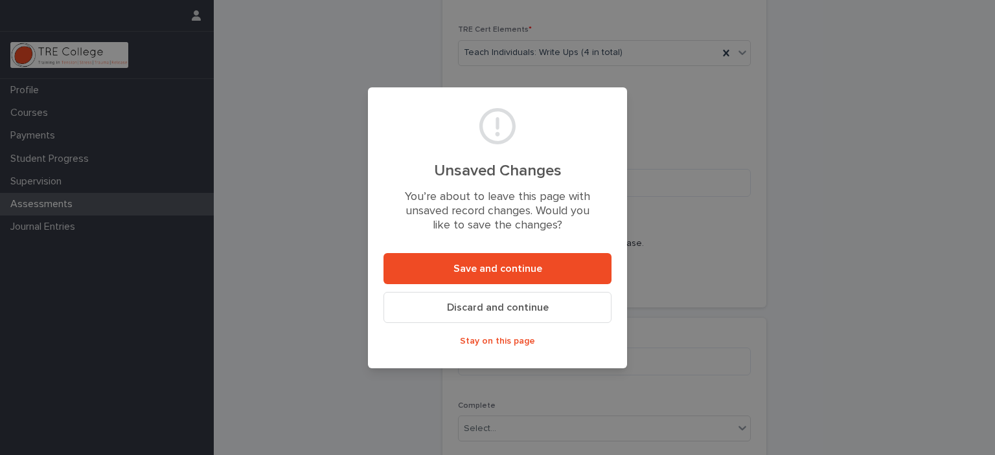
click at [513, 308] on span "Discard and continue" at bounding box center [498, 308] width 102 height 10
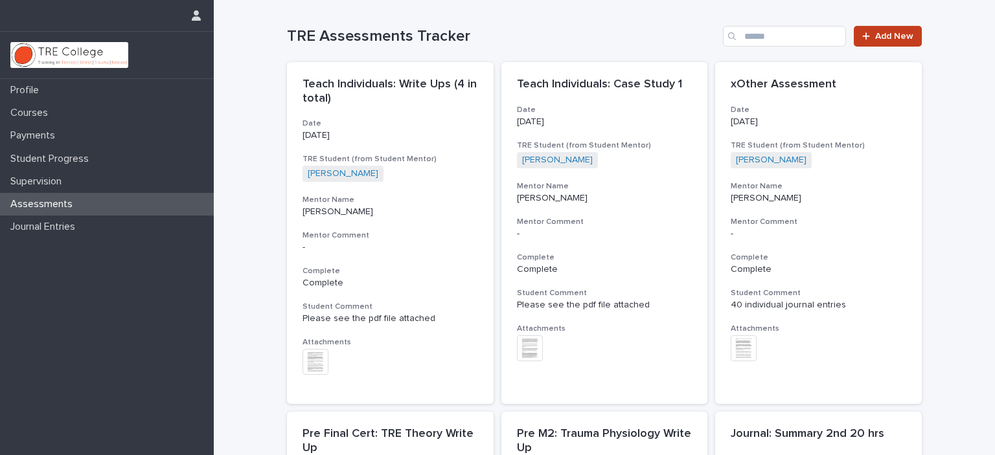
click at [873, 30] on link "Add New" at bounding box center [888, 36] width 68 height 21
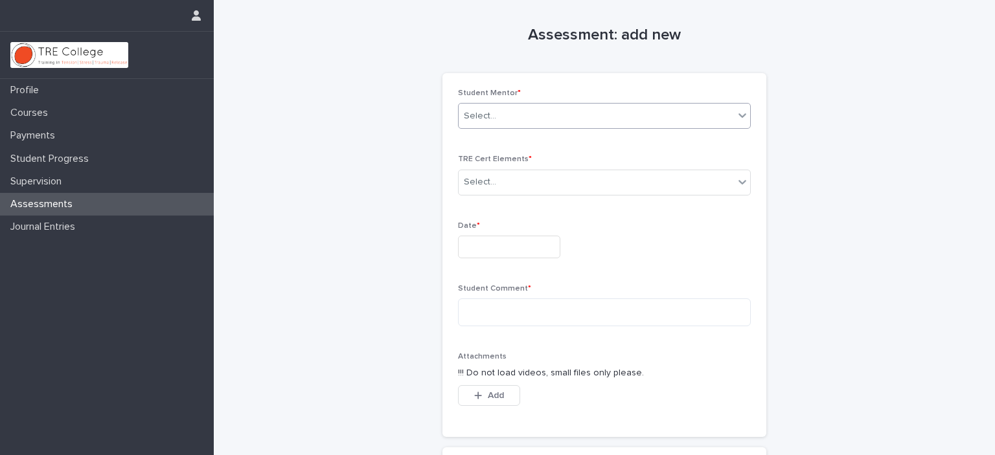
click at [559, 113] on div "Select..." at bounding box center [596, 116] width 275 height 21
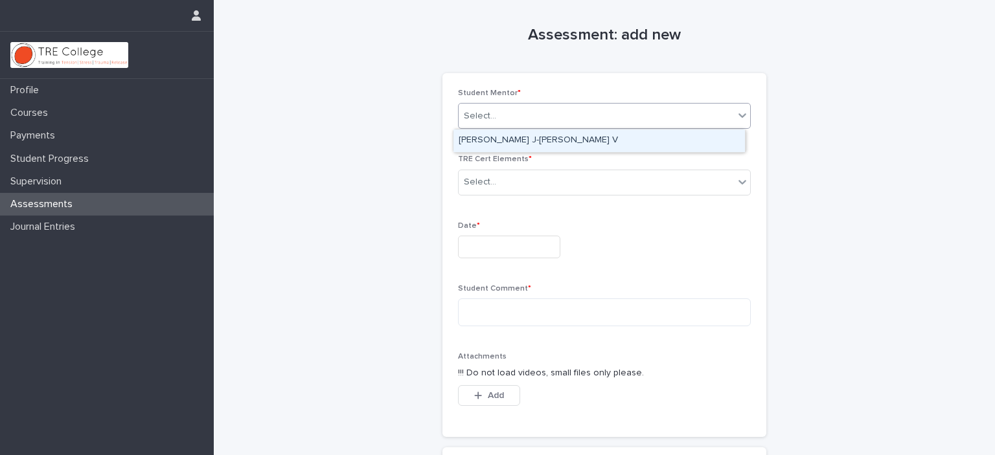
click at [554, 140] on div "[PERSON_NAME] J-[PERSON_NAME] V" at bounding box center [600, 141] width 292 height 23
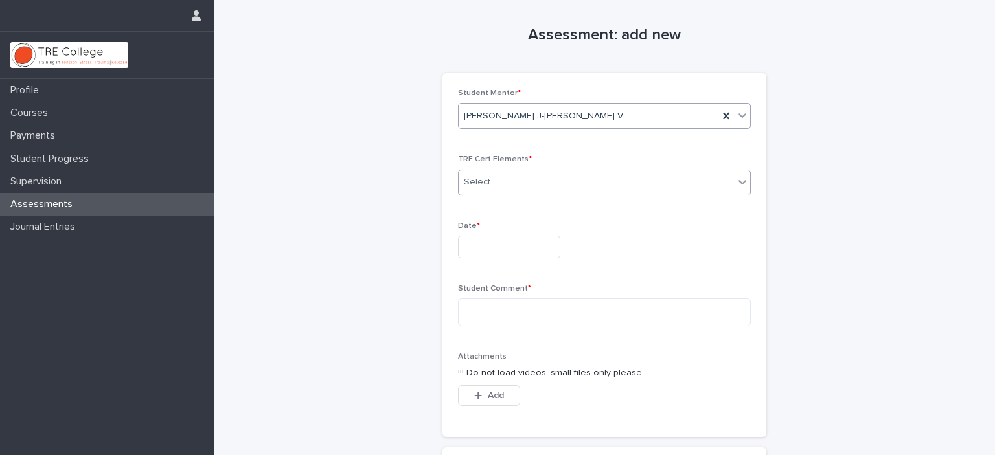
click at [552, 181] on div "Select..." at bounding box center [596, 182] width 275 height 21
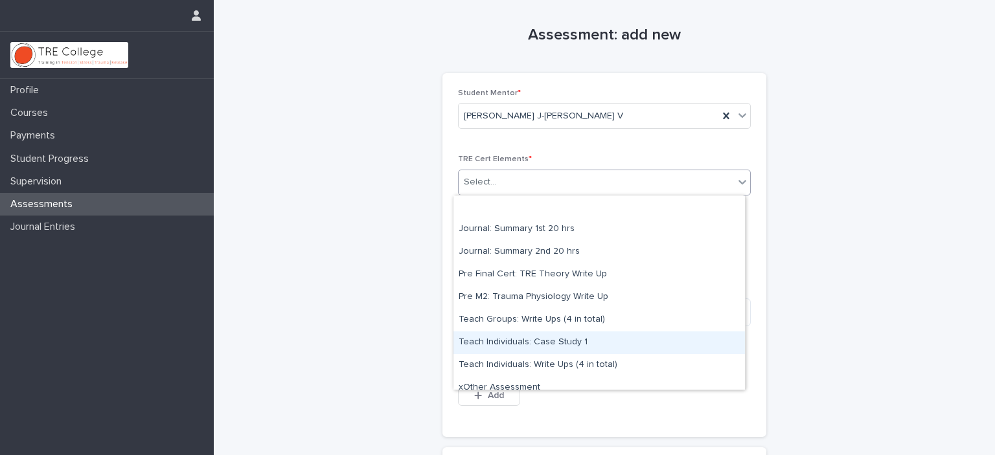
scroll to position [10, 0]
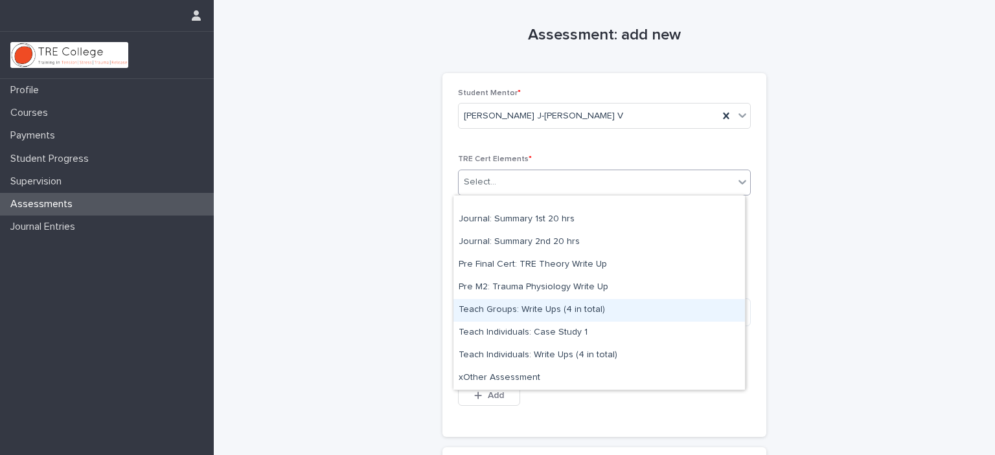
click at [577, 306] on div "Teach Groups: Write Ups (4 in total)" at bounding box center [600, 310] width 292 height 23
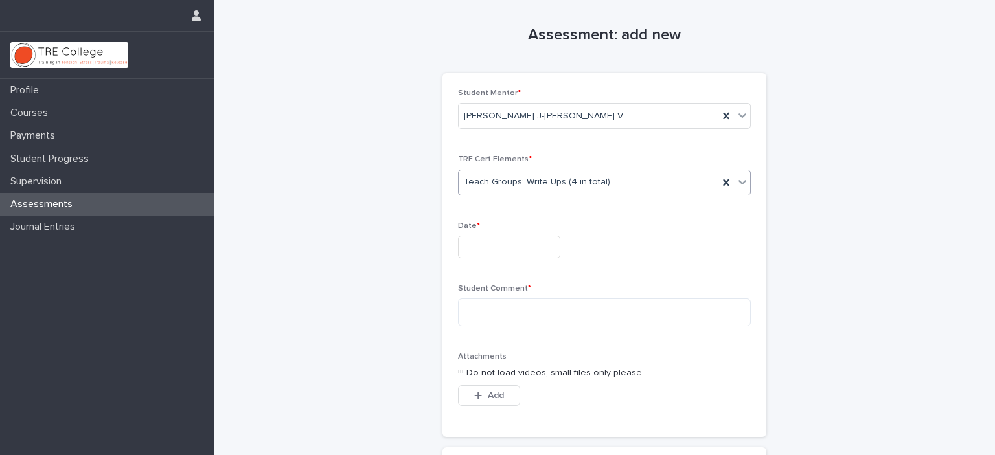
scroll to position [194, 0]
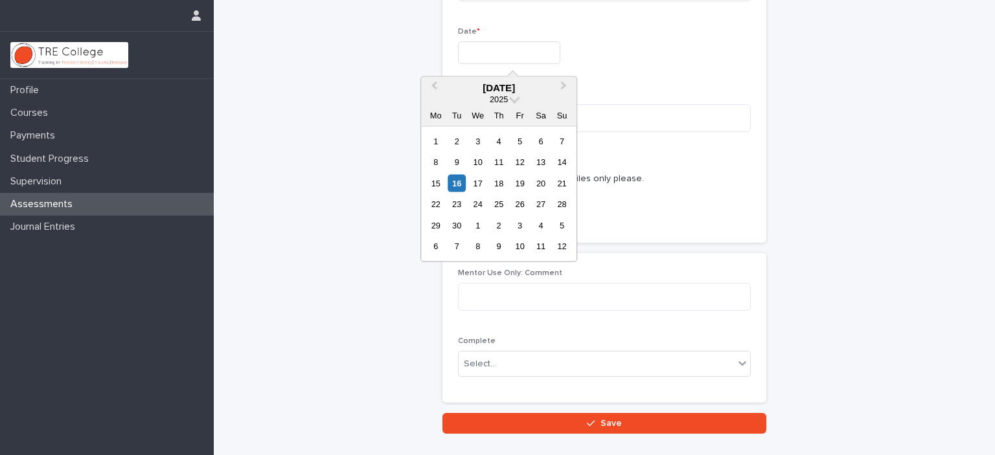
click at [492, 52] on input "text" at bounding box center [509, 52] width 102 height 23
click at [457, 184] on div "16" at bounding box center [456, 183] width 17 height 17
type input "**********"
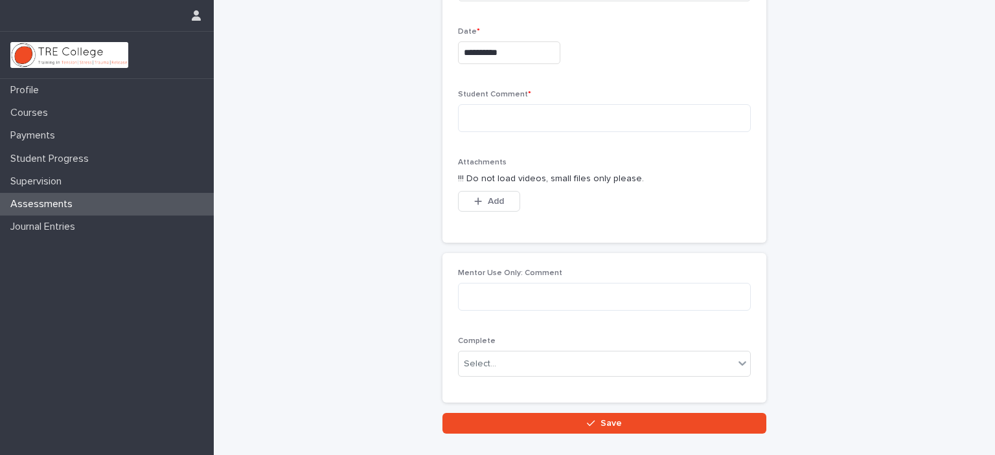
scroll to position [273, 0]
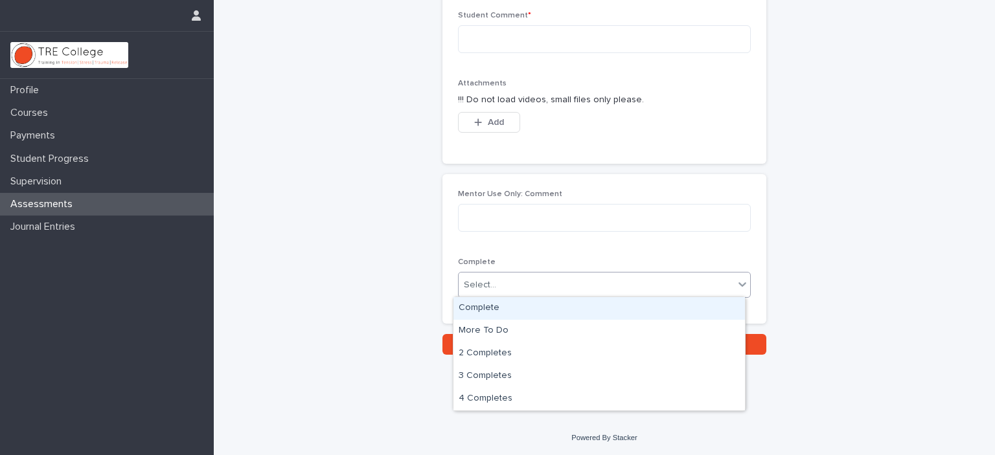
click at [500, 282] on div "Select..." at bounding box center [596, 285] width 275 height 21
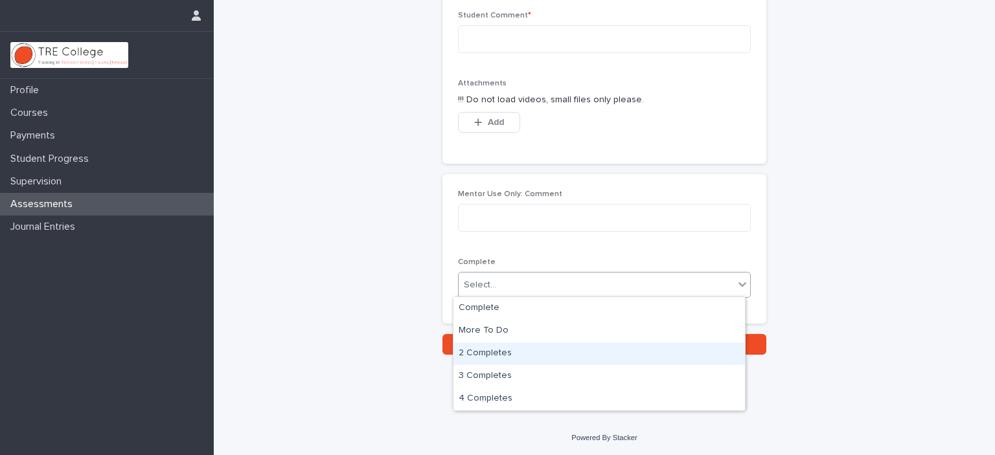
drag, startPoint x: 489, startPoint y: 340, endPoint x: 487, endPoint y: 352, distance: 11.8
click at [487, 352] on div "2 Completes" at bounding box center [600, 354] width 292 height 23
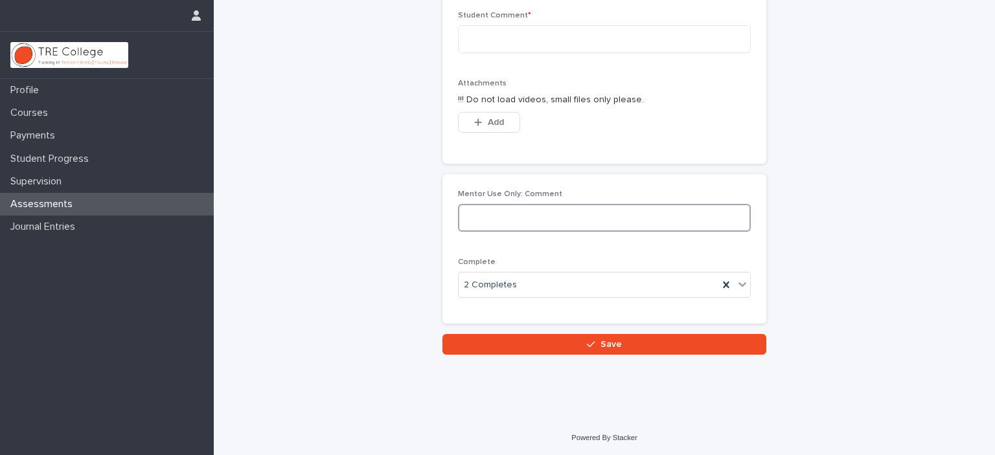
click at [504, 214] on textarea at bounding box center [604, 218] width 293 height 28
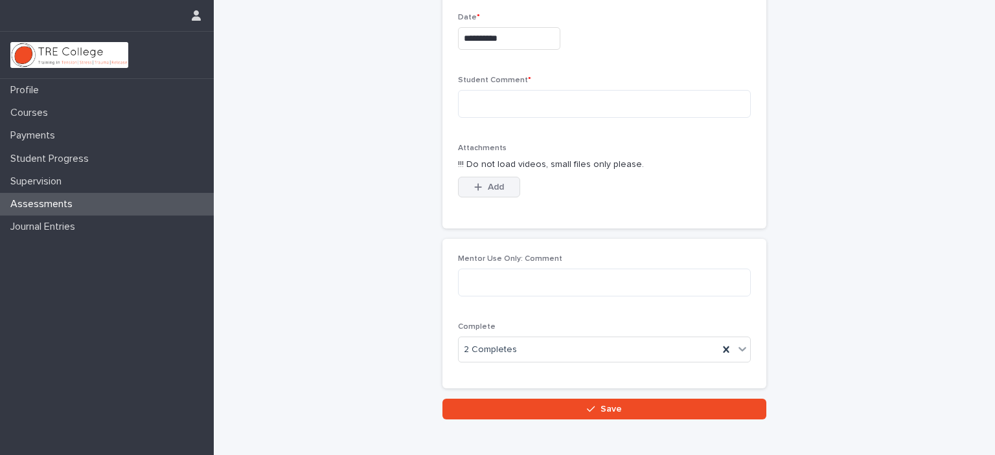
click at [497, 188] on span "Add" at bounding box center [496, 187] width 16 height 9
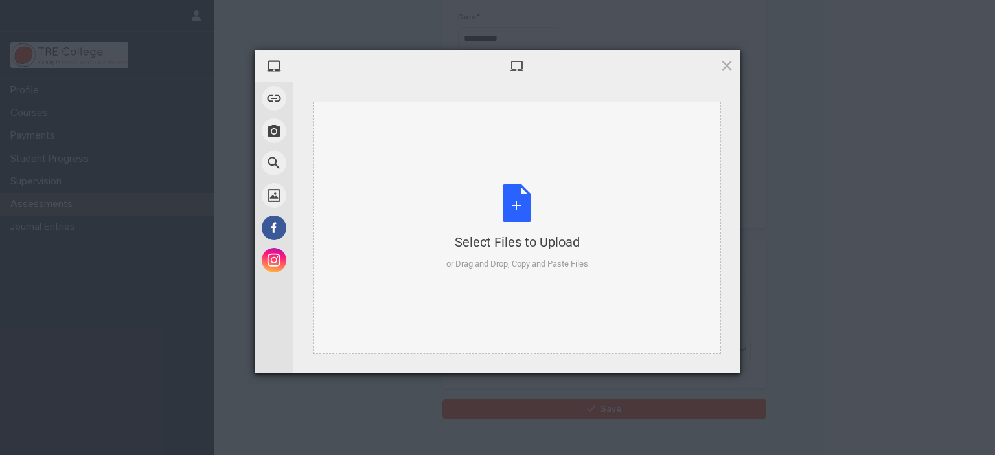
click at [517, 199] on div "Select Files to Upload or Drag and Drop, Copy and Paste Files" at bounding box center [517, 228] width 142 height 86
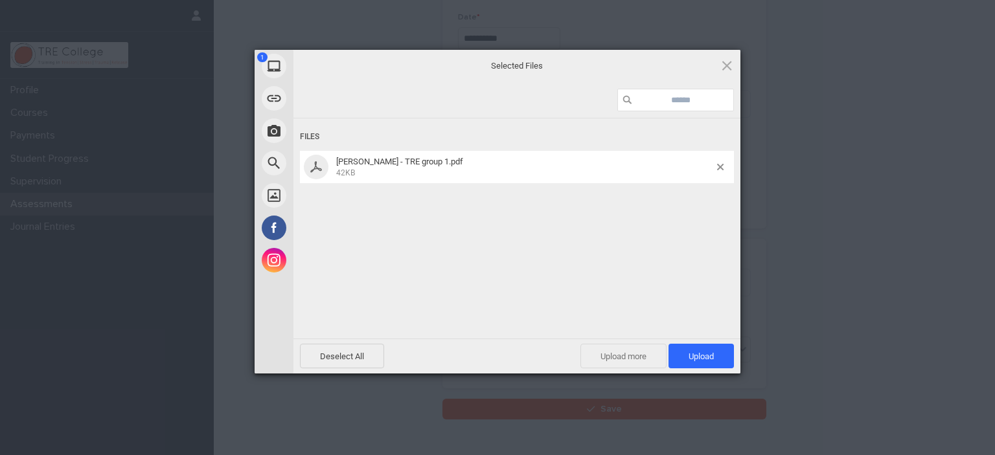
click at [638, 360] on span "Upload more" at bounding box center [624, 356] width 86 height 25
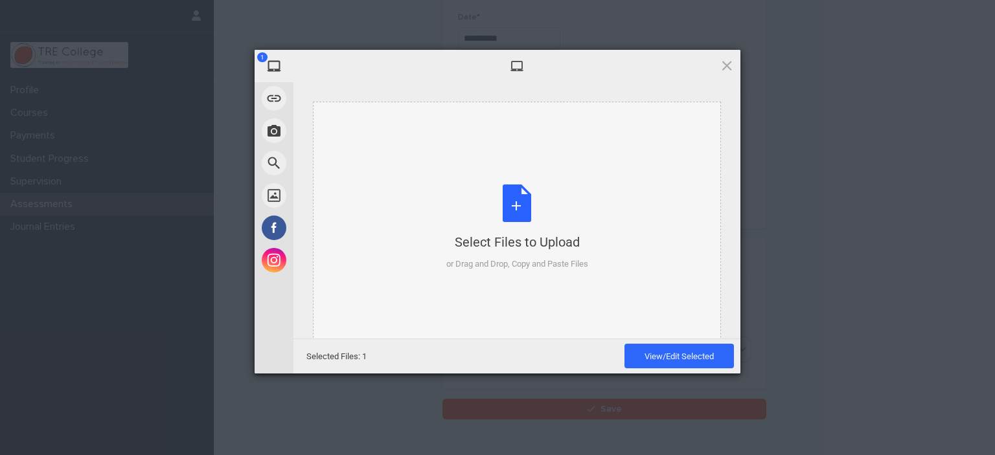
click at [503, 194] on div "Select Files to Upload or Drag and Drop, Copy and Paste Files" at bounding box center [517, 228] width 142 height 86
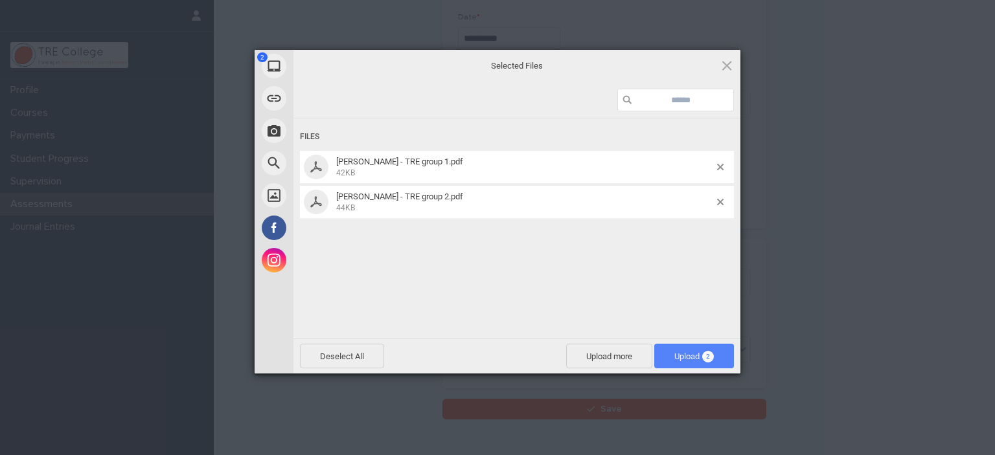
click at [679, 356] on span "Upload 2" at bounding box center [694, 357] width 40 height 10
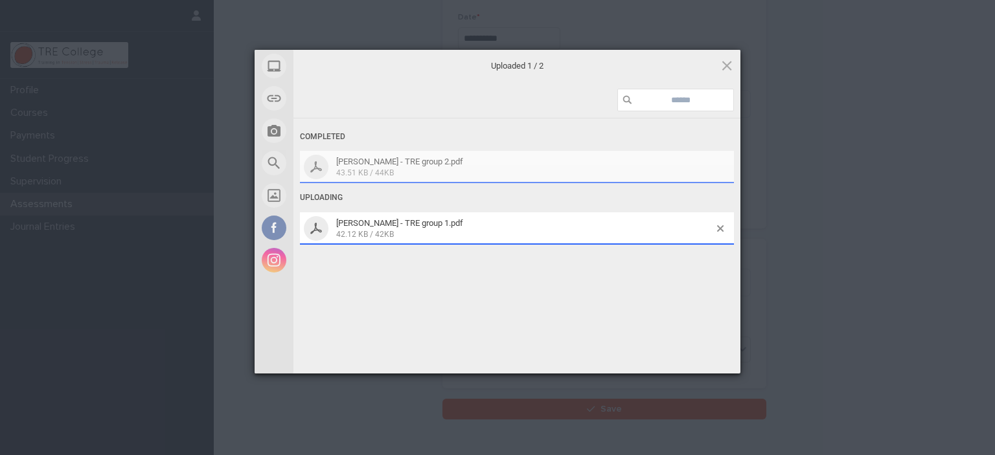
scroll to position [232, 0]
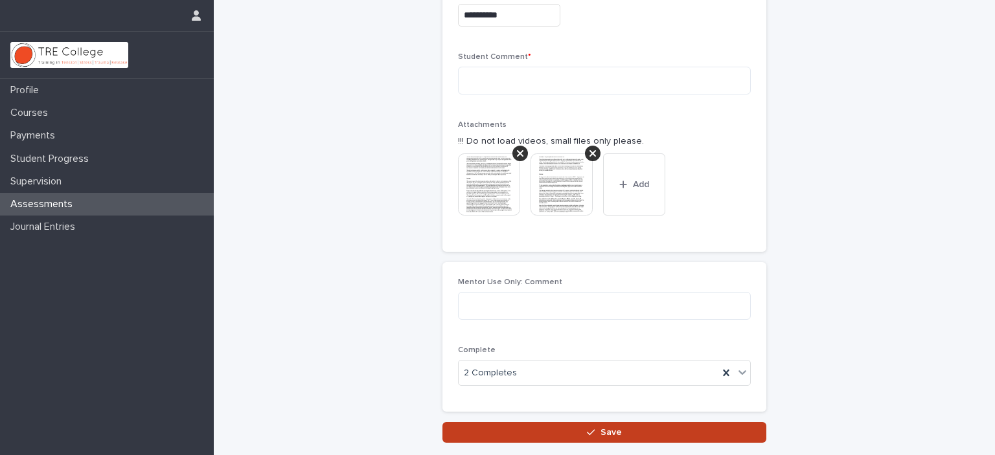
click at [555, 426] on button "Save" at bounding box center [605, 432] width 324 height 21
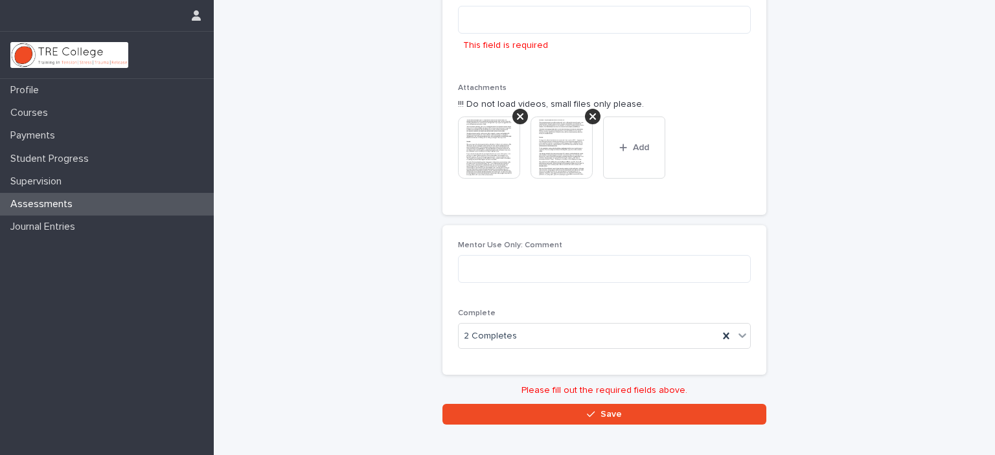
scroll to position [98, 0]
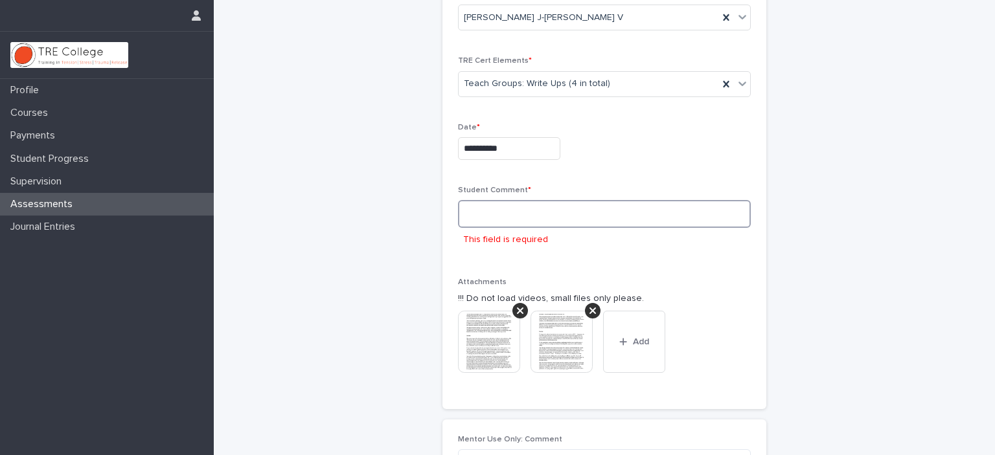
click at [490, 220] on textarea at bounding box center [604, 214] width 293 height 28
paste textarea "**********"
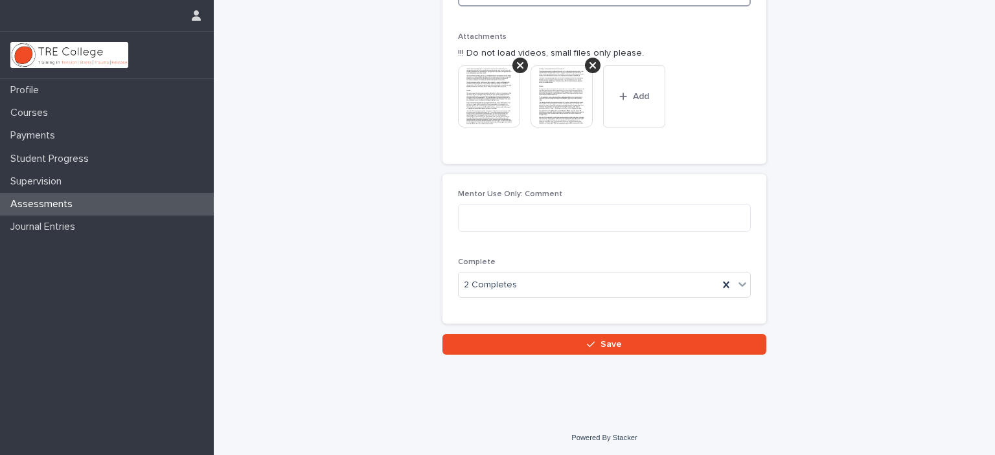
scroll to position [320, 0]
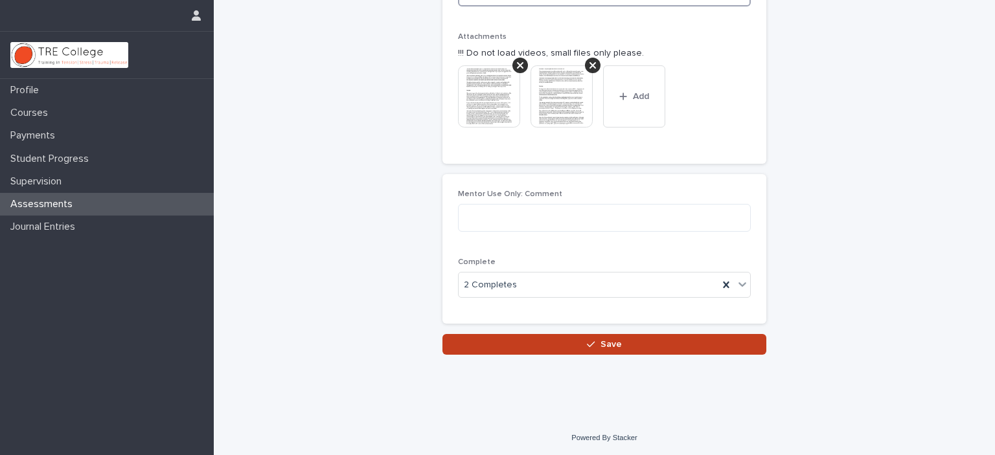
type textarea "**********"
click at [552, 343] on button "Save" at bounding box center [605, 344] width 324 height 21
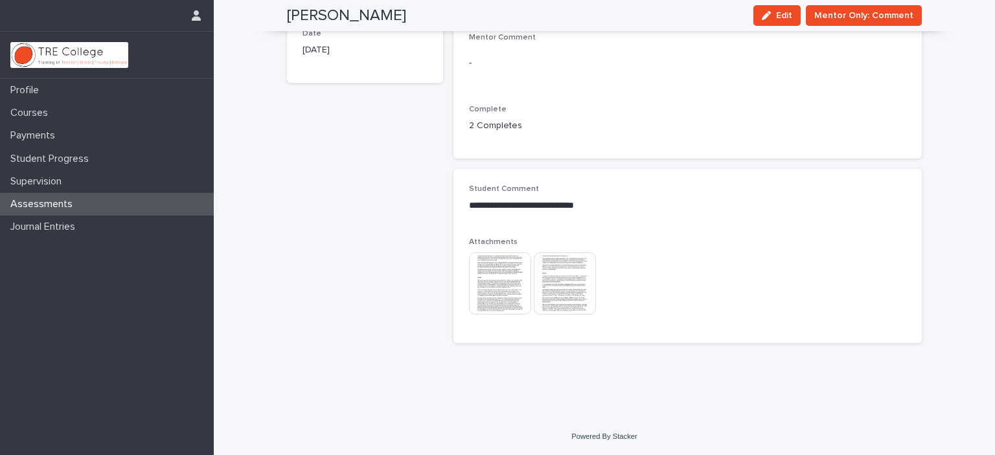
scroll to position [137, 0]
click at [69, 198] on p "Assessments" at bounding box center [44, 204] width 78 height 12
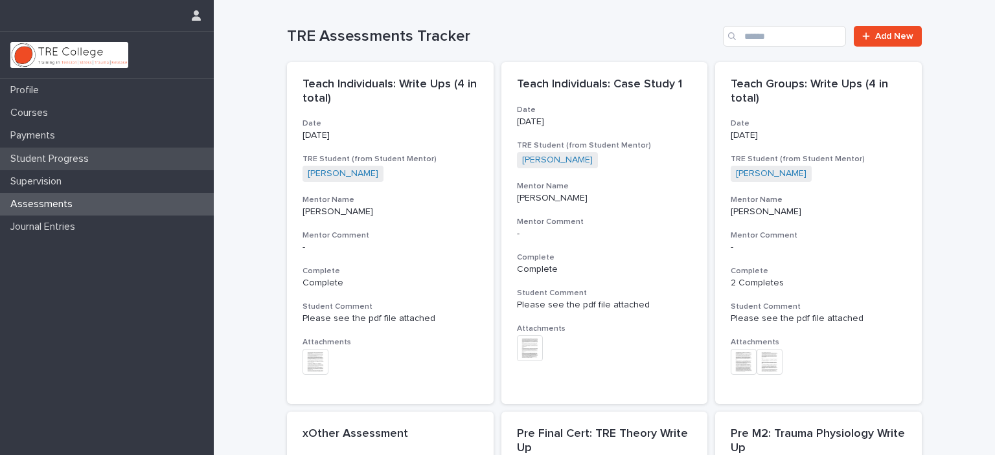
click at [57, 155] on p "Student Progress" at bounding box center [52, 159] width 94 height 12
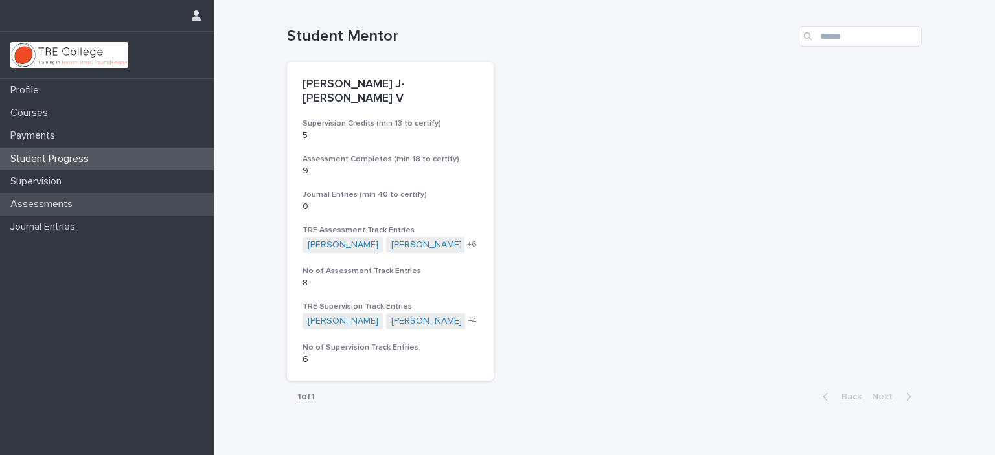
click at [48, 200] on p "Assessments" at bounding box center [44, 204] width 78 height 12
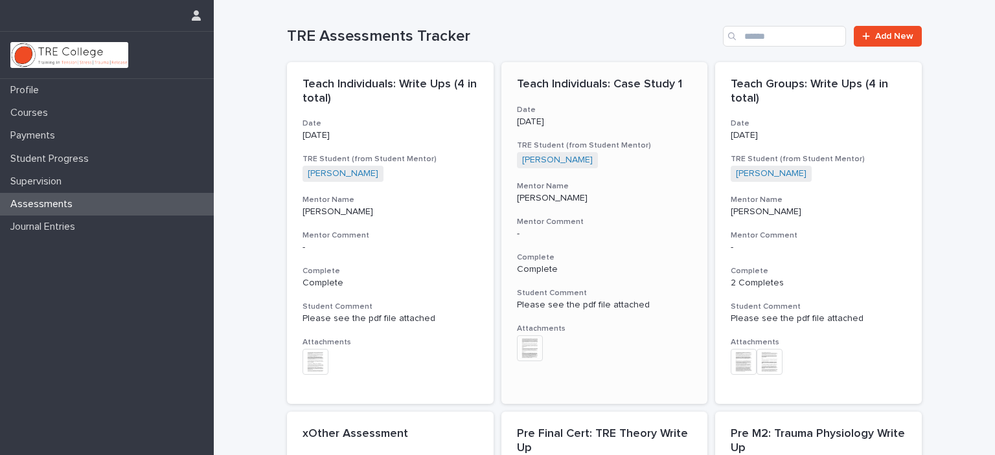
click at [609, 162] on div "[PERSON_NAME] + 0" at bounding box center [605, 160] width 176 height 16
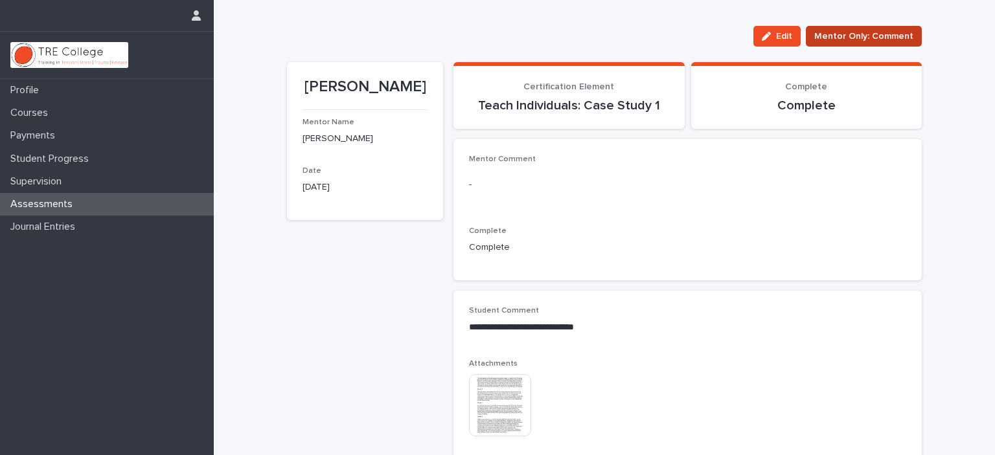
click at [847, 33] on span "Mentor Only: Comment" at bounding box center [863, 36] width 99 height 13
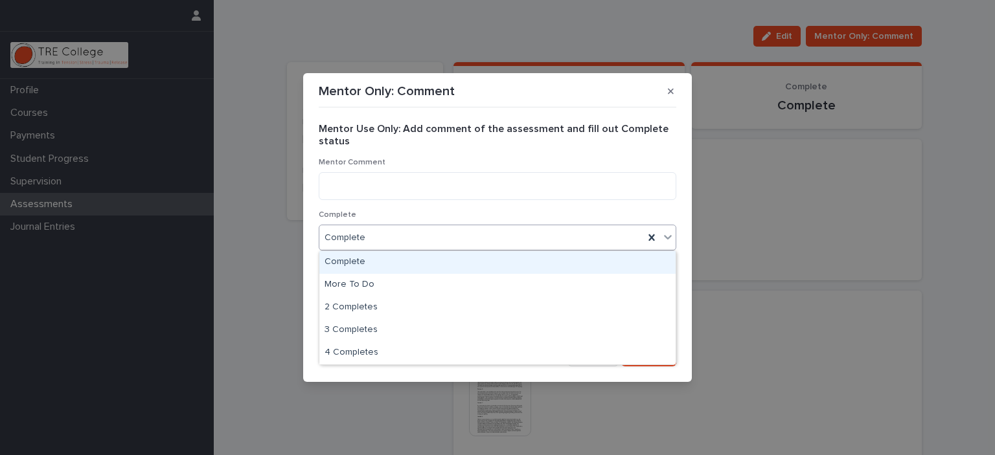
click at [671, 238] on icon at bounding box center [668, 237] width 13 height 13
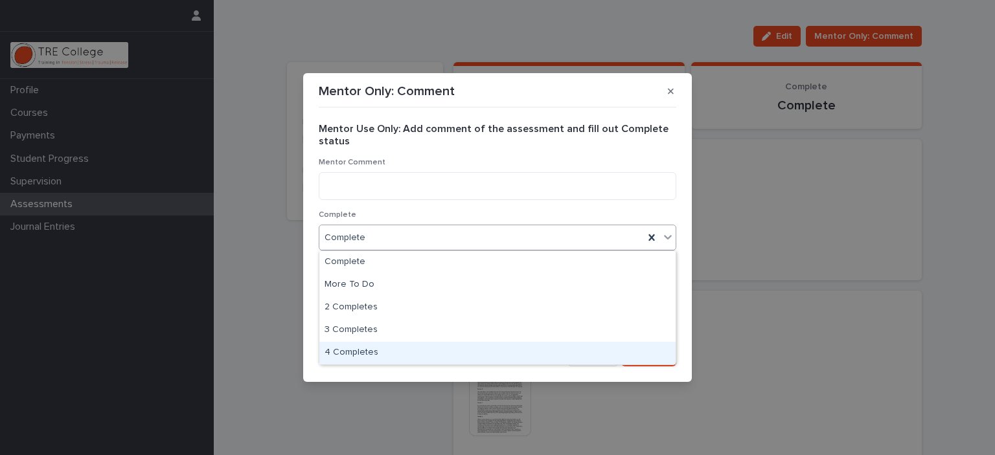
click at [355, 354] on div "4 Completes" at bounding box center [497, 353] width 356 height 23
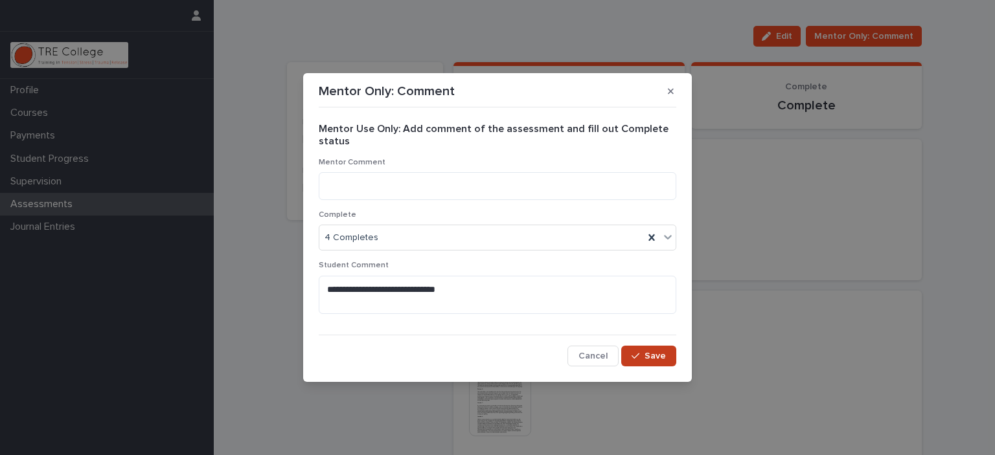
click at [660, 358] on span "Save" at bounding box center [655, 356] width 21 height 9
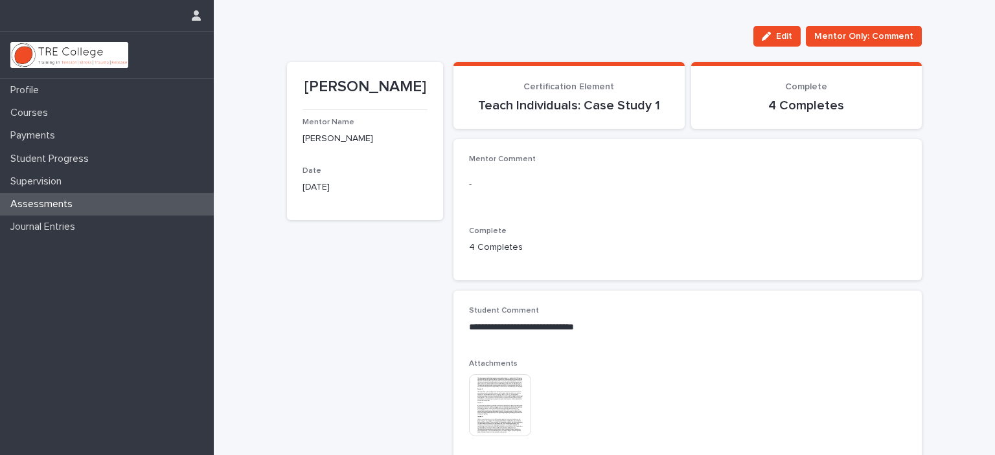
click at [98, 198] on div "Assessments" at bounding box center [107, 204] width 214 height 23
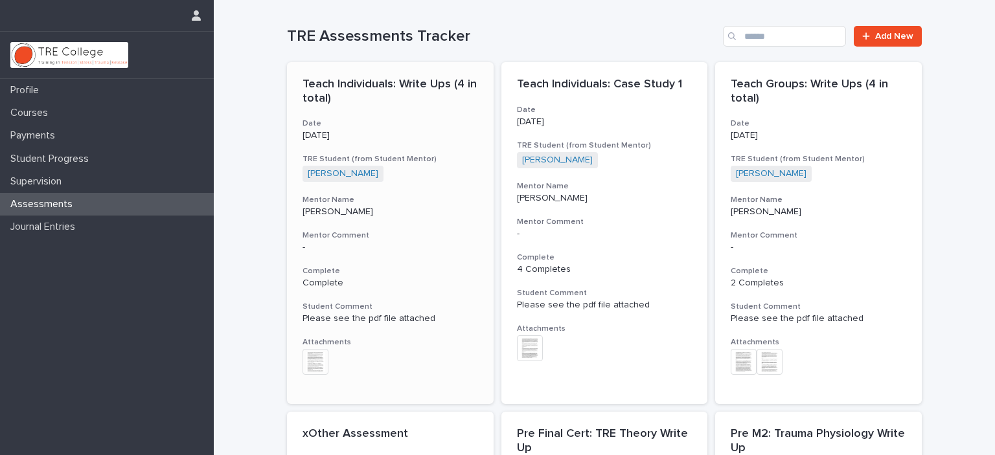
click at [381, 220] on div "Teach Individuals: Write Ups (4 in total) Date [DATE] TRE Student (from Student…" at bounding box center [390, 233] width 207 height 342
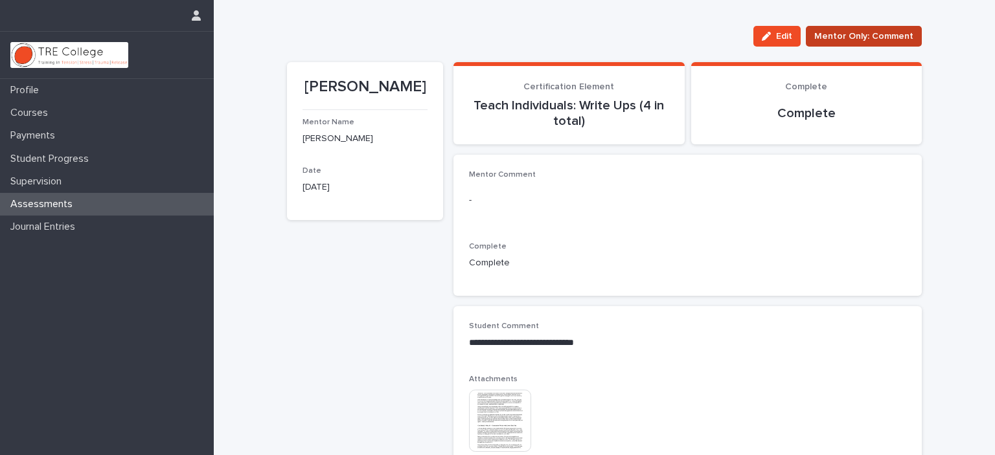
click at [866, 33] on span "Mentor Only: Comment" at bounding box center [863, 36] width 99 height 13
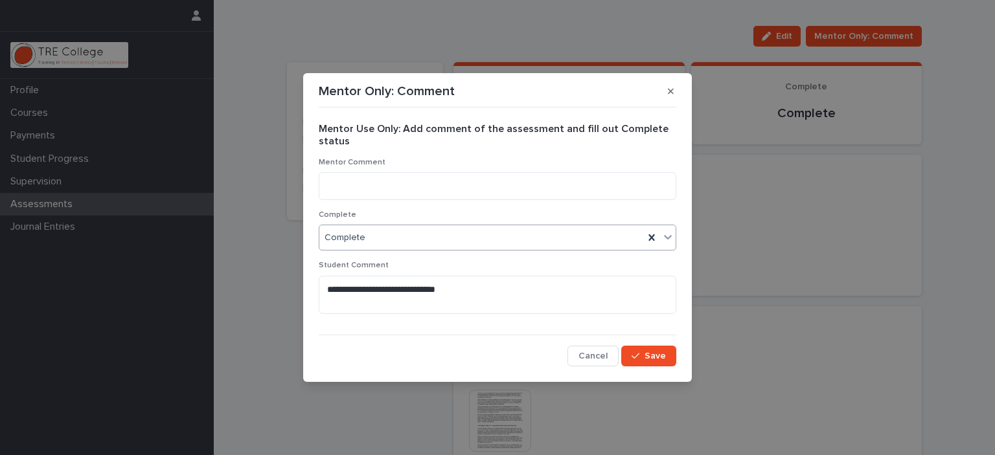
click at [669, 235] on icon at bounding box center [668, 237] width 13 height 13
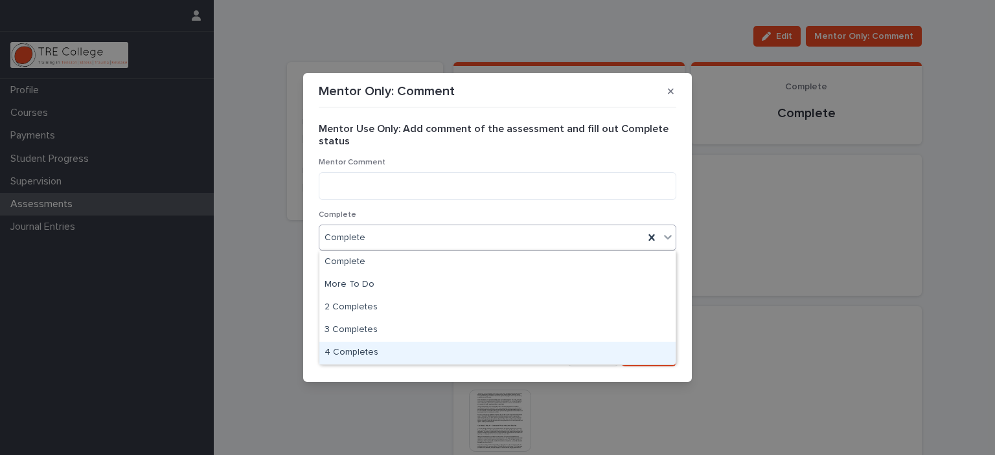
drag, startPoint x: 360, startPoint y: 339, endPoint x: 360, endPoint y: 347, distance: 7.8
click at [360, 347] on div "4 Completes" at bounding box center [497, 353] width 356 height 23
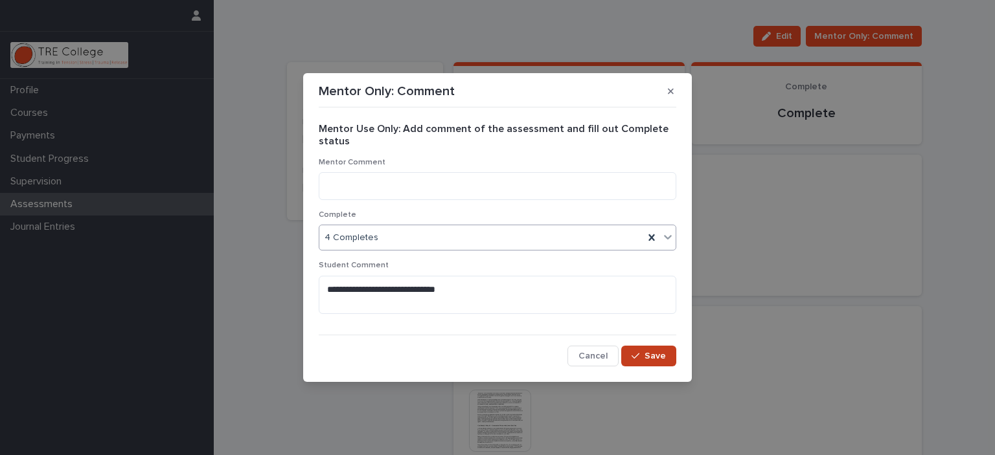
click at [643, 357] on div "button" at bounding box center [638, 356] width 13 height 9
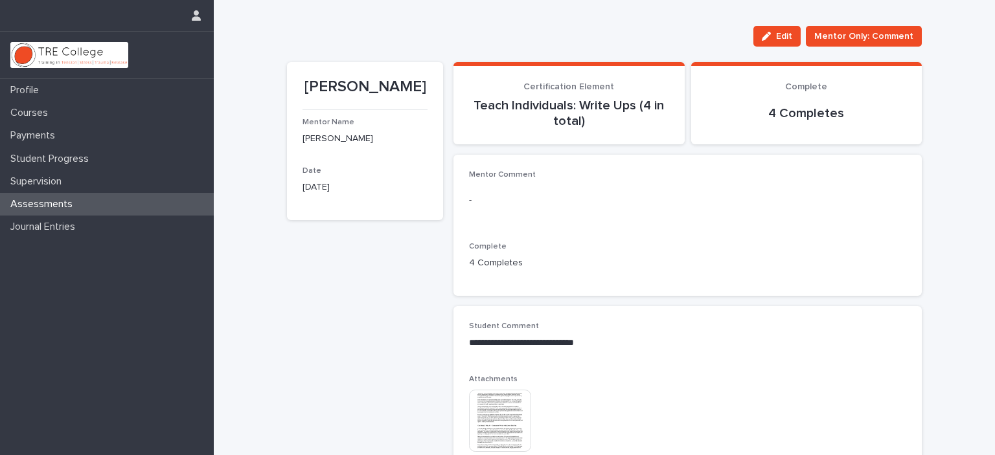
click at [112, 201] on div "Assessments" at bounding box center [107, 204] width 214 height 23
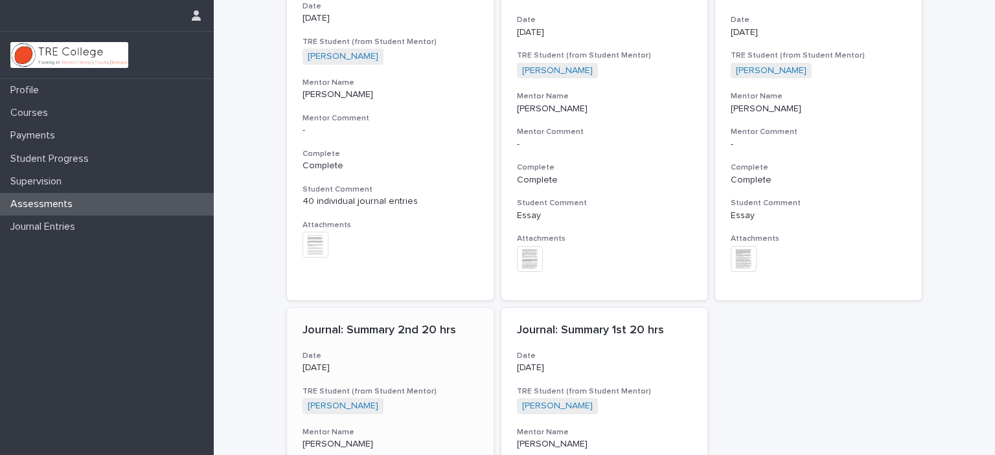
scroll to position [648, 0]
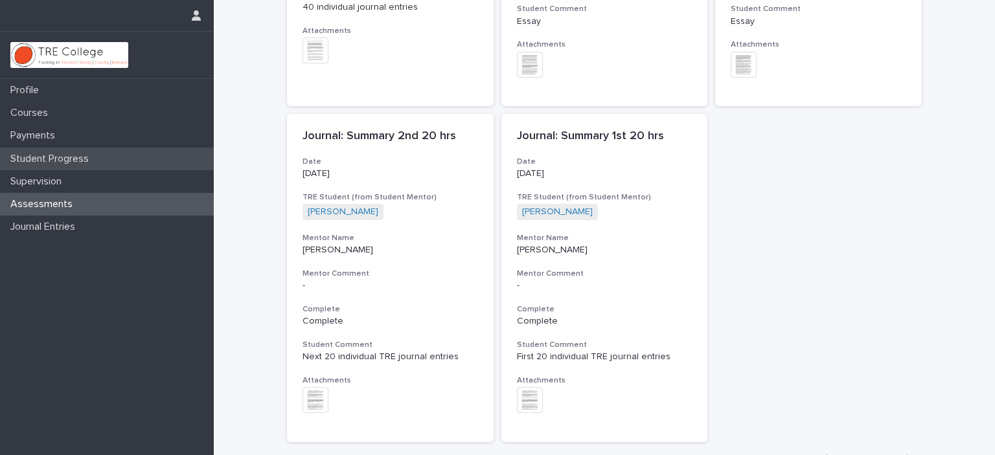
click at [62, 156] on p "Student Progress" at bounding box center [52, 159] width 94 height 12
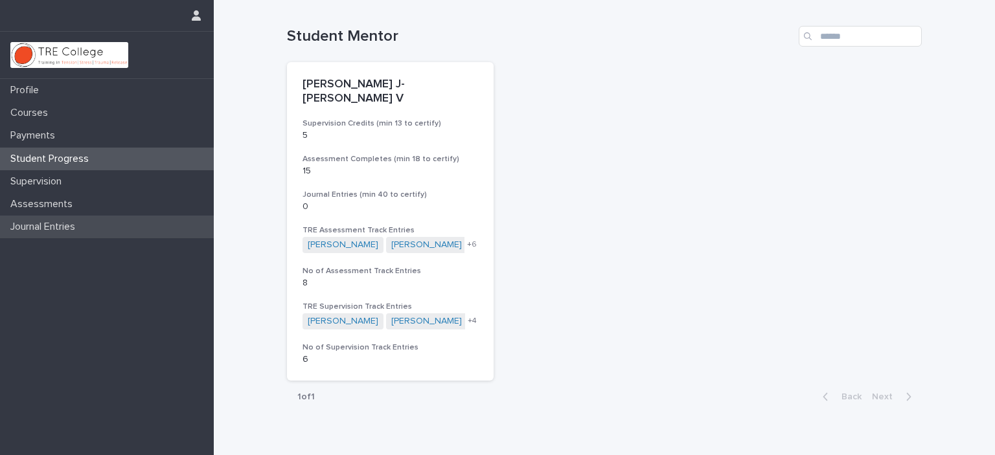
click at [36, 227] on p "Journal Entries" at bounding box center [45, 227] width 80 height 12
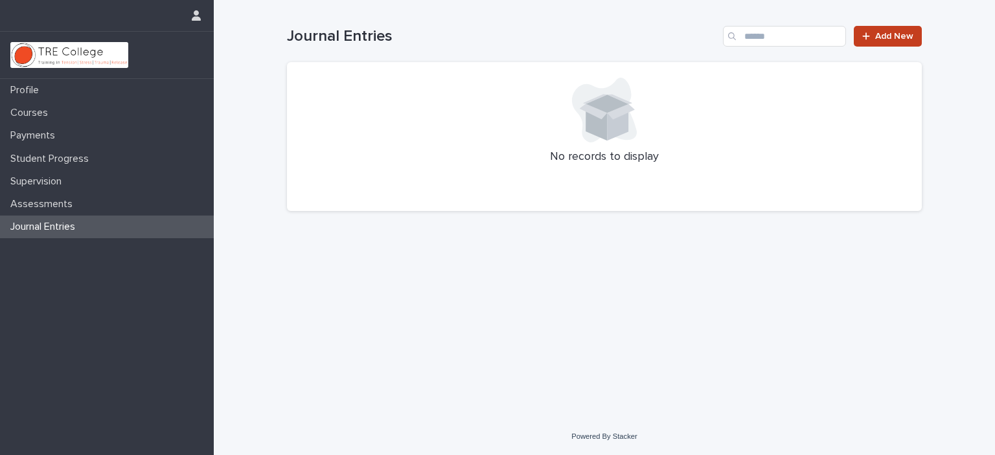
click at [899, 30] on link "Add New" at bounding box center [888, 36] width 68 height 21
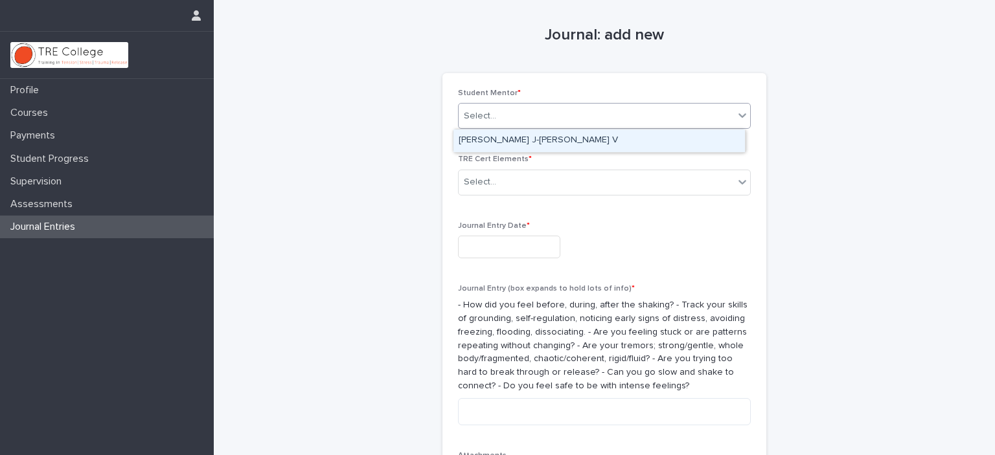
click at [684, 119] on div "Select..." at bounding box center [596, 116] width 275 height 21
click at [612, 141] on div "[PERSON_NAME] J-[PERSON_NAME] V" at bounding box center [600, 141] width 292 height 23
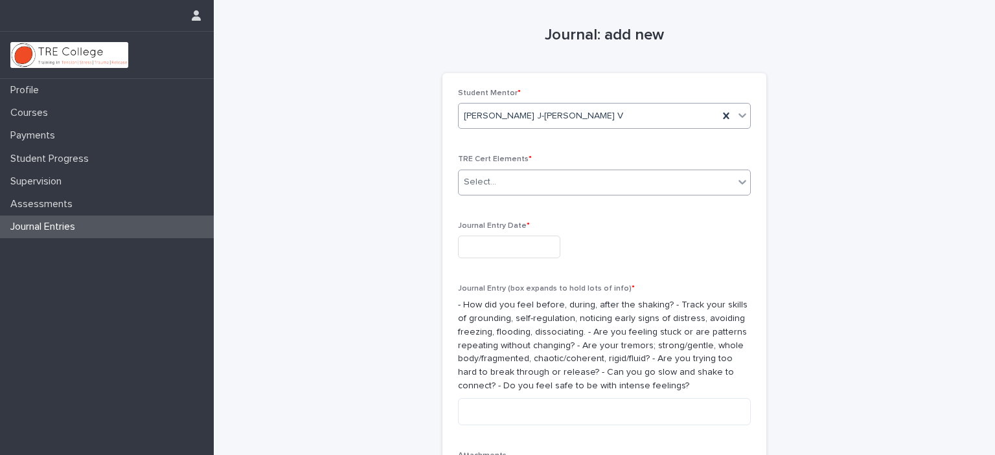
click at [601, 182] on div "Select..." at bounding box center [596, 182] width 275 height 21
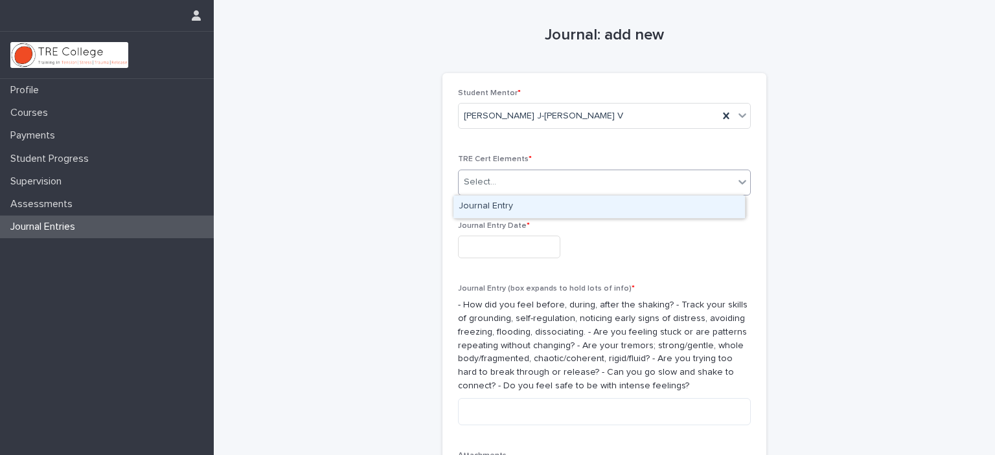
click at [560, 203] on div "Journal Entry" at bounding box center [600, 207] width 292 height 23
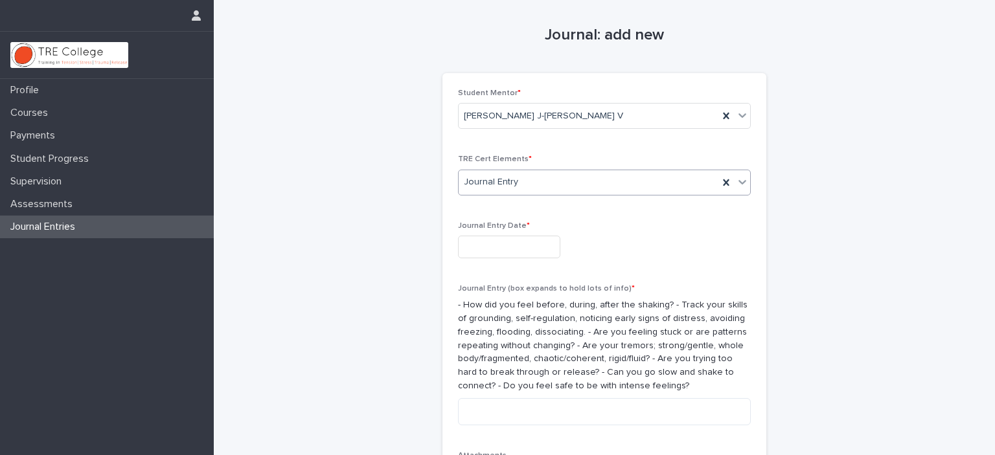
click at [525, 242] on input "text" at bounding box center [509, 247] width 102 height 23
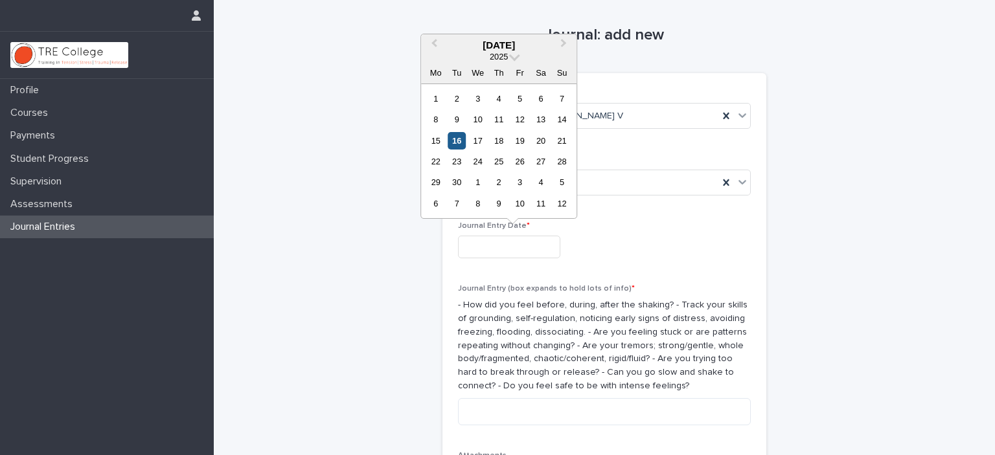
click at [457, 139] on div "16" at bounding box center [456, 140] width 17 height 17
type input "**********"
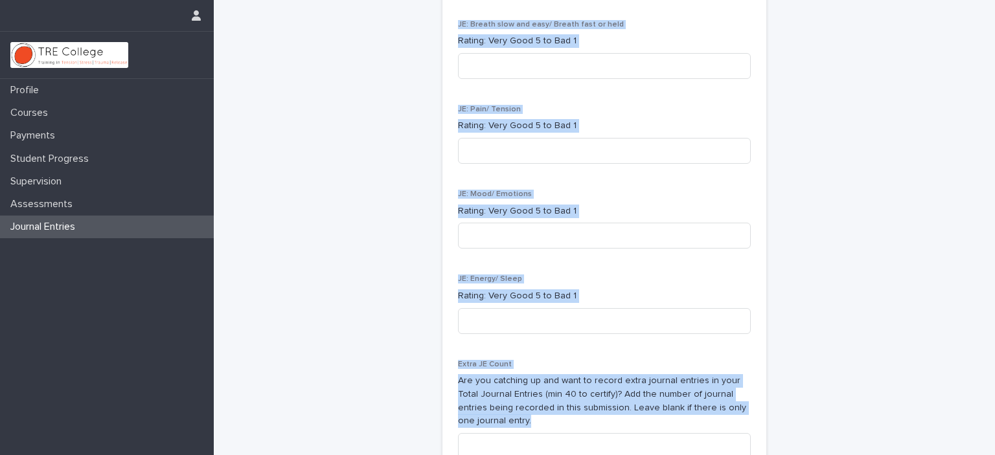
scroll to position [744, 0]
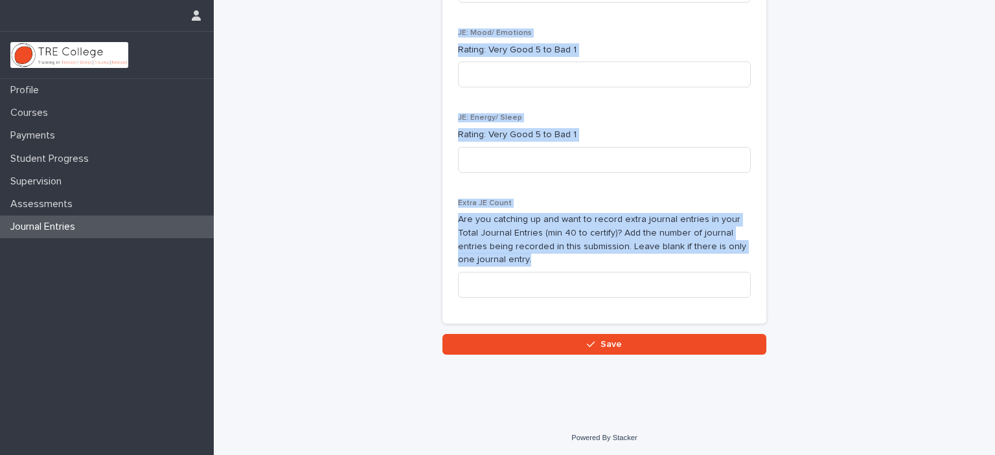
drag, startPoint x: 450, startPoint y: 90, endPoint x: 575, endPoint y: 303, distance: 247.1
copy div "Student Mentor * [PERSON_NAME] J-[PERSON_NAME] V TRE Cert Elements * Journal En…"
click at [107, 230] on div "Journal Entries" at bounding box center [107, 227] width 214 height 23
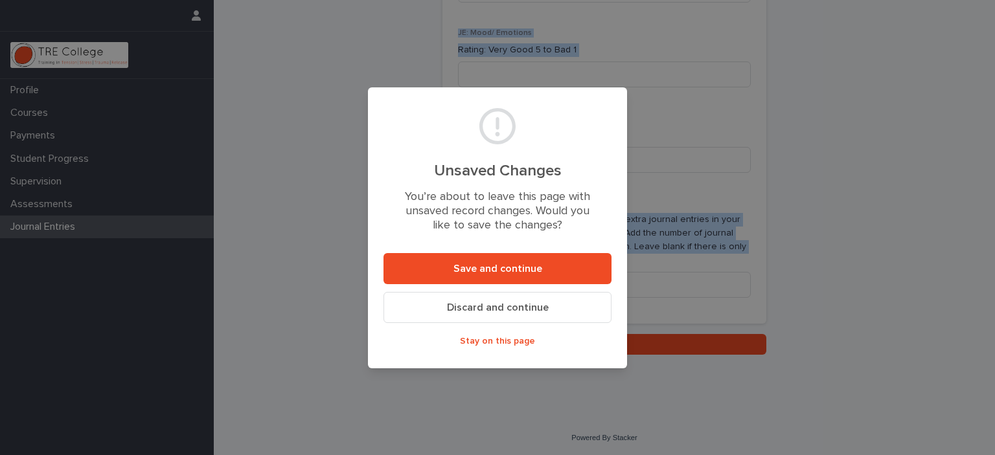
click at [526, 317] on button "Discard and continue" at bounding box center [498, 307] width 228 height 31
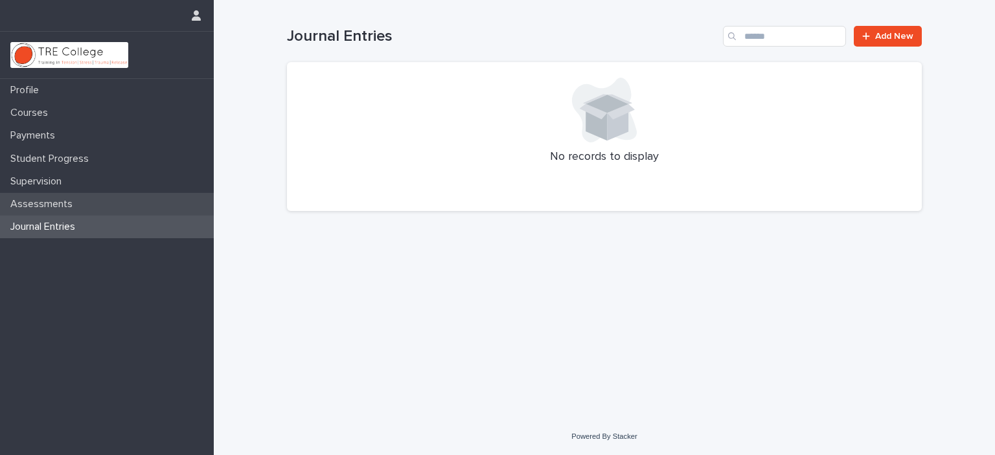
click at [74, 207] on p "Assessments" at bounding box center [44, 204] width 78 height 12
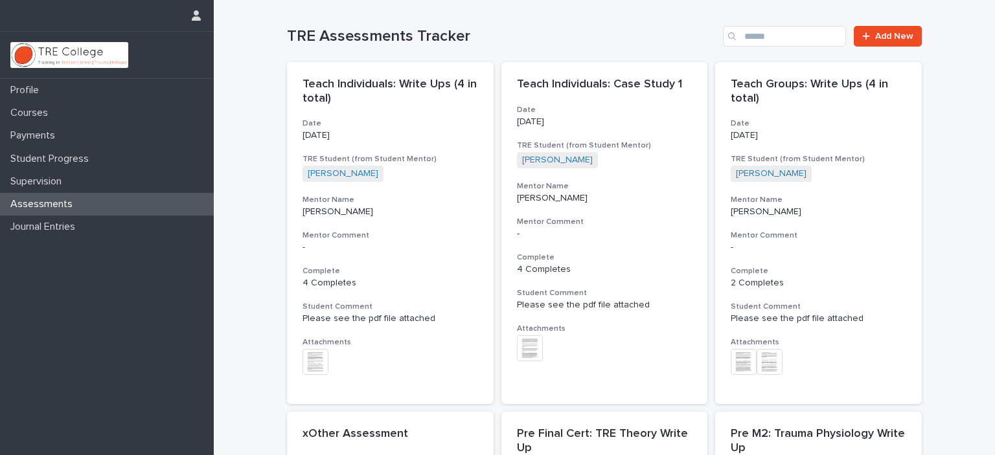
scroll to position [259, 0]
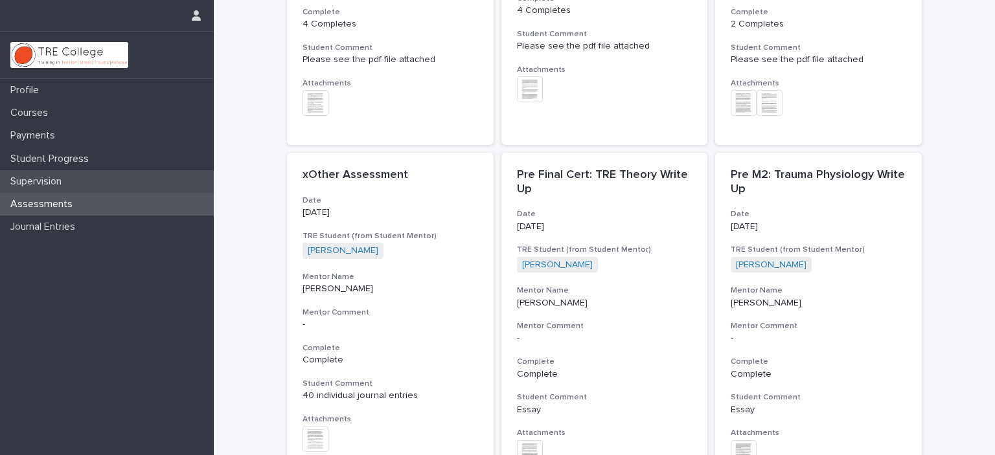
click at [70, 187] on p "Supervision" at bounding box center [38, 182] width 67 height 12
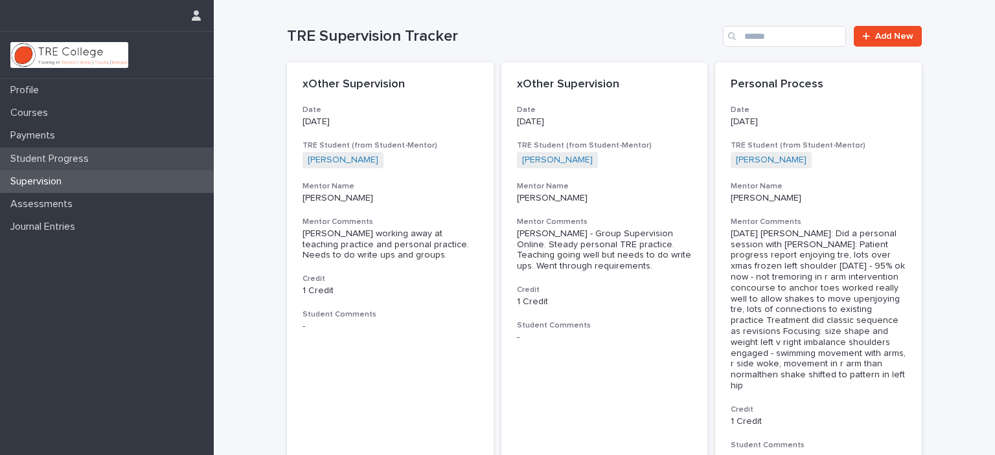
click at [54, 160] on p "Student Progress" at bounding box center [52, 159] width 94 height 12
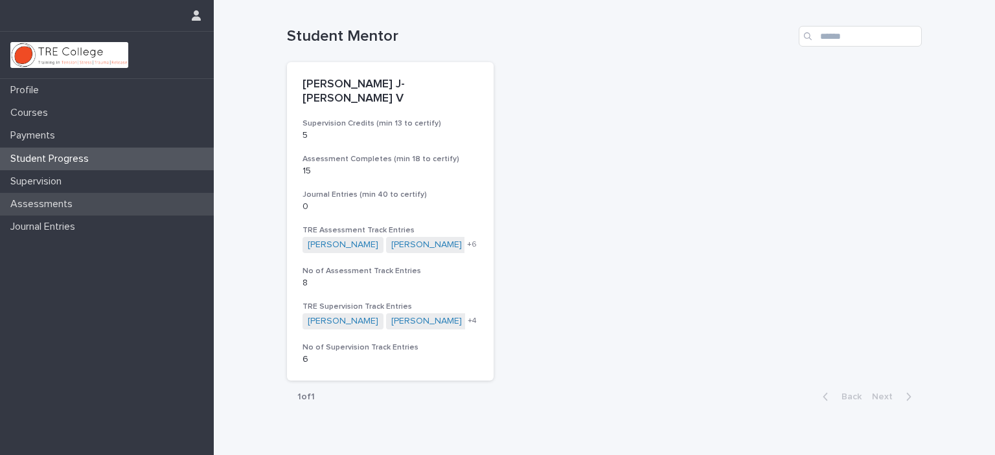
click at [63, 200] on p "Assessments" at bounding box center [44, 204] width 78 height 12
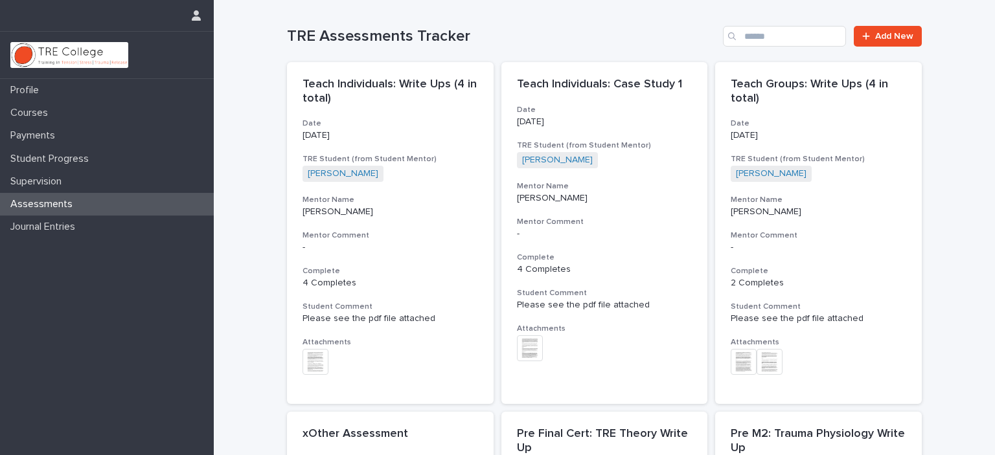
click at [63, 200] on p "Assessments" at bounding box center [44, 204] width 78 height 12
